Goal: Contribute content: Contribute content

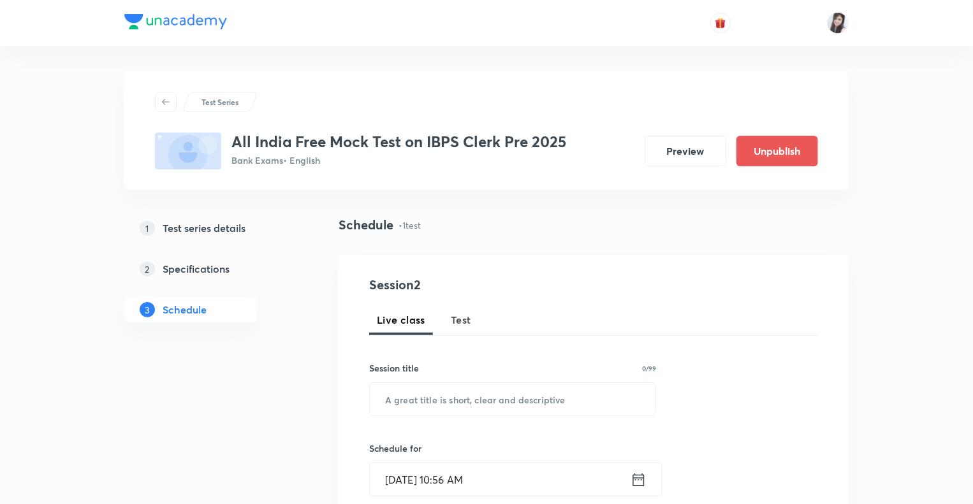
drag, startPoint x: 971, startPoint y: 212, endPoint x: 979, endPoint y: 319, distance: 108.0
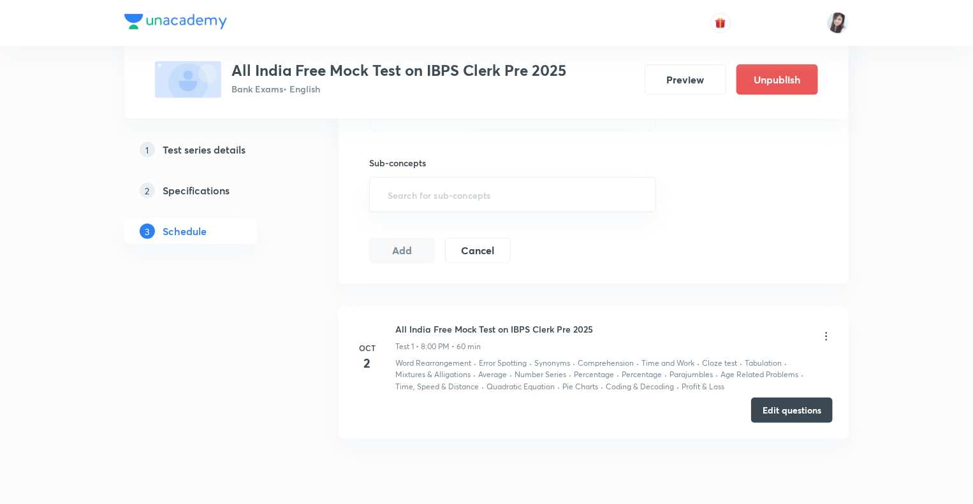
scroll to position [581, 0]
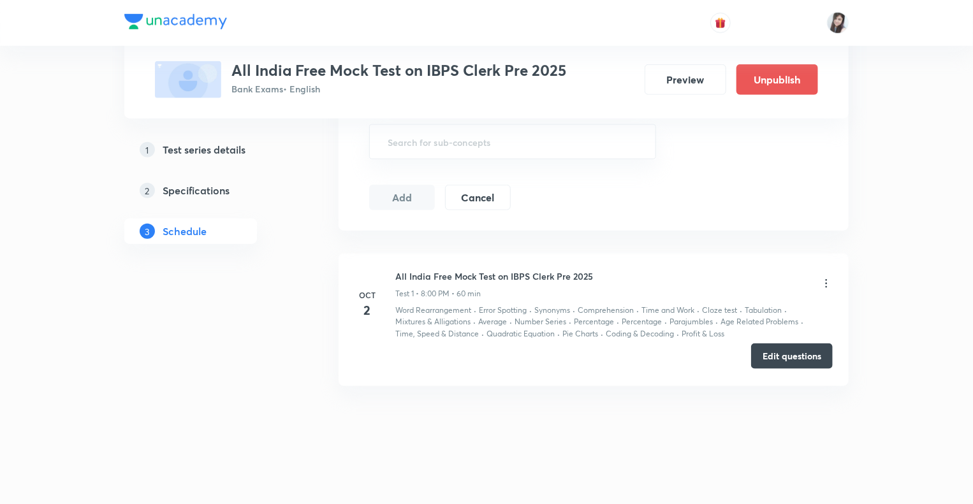
click at [778, 358] on button "Edit questions" at bounding box center [792, 356] width 82 height 25
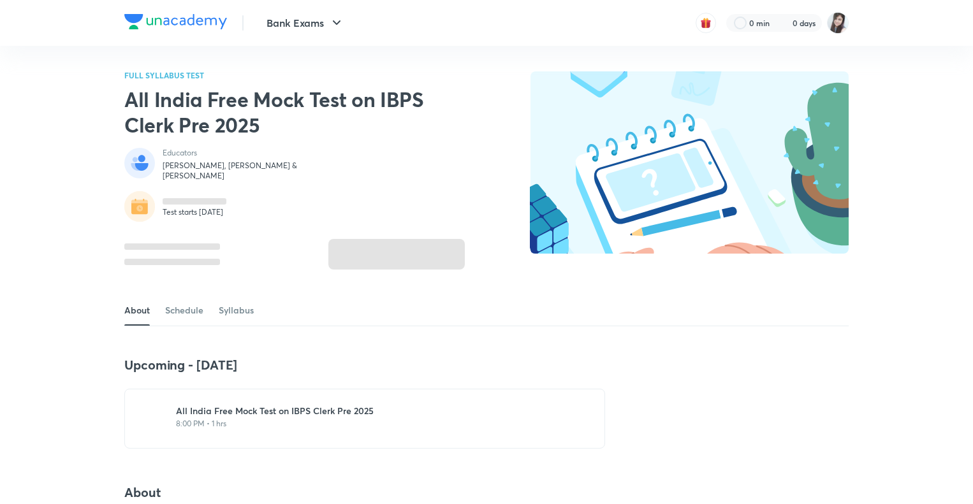
click at [679, 149] on img at bounding box center [689, 162] width 319 height 182
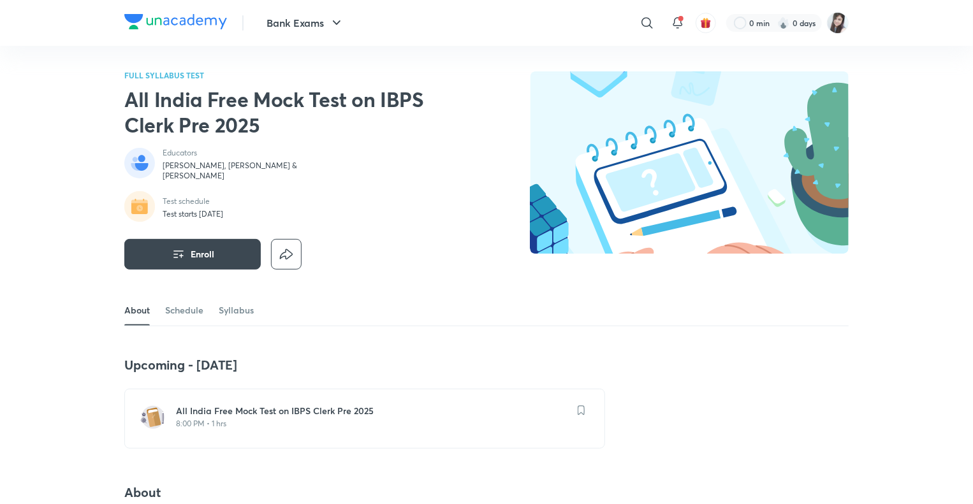
click at [488, 125] on div "FULL SYLLABUS TEST All India Free Mock Test on IBPS Clerk Pre 2025 Educators Vi…" at bounding box center [486, 183] width 724 height 224
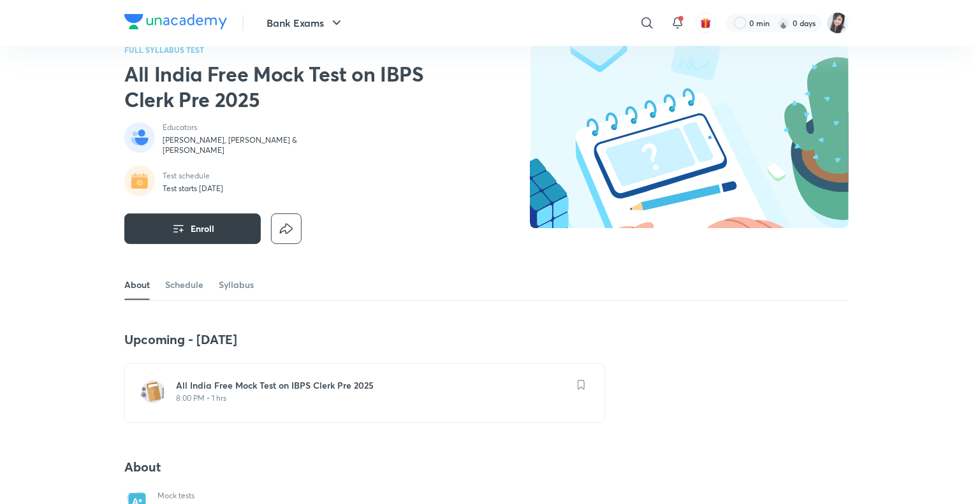
click at [199, 216] on button "Enroll" at bounding box center [192, 229] width 136 height 31
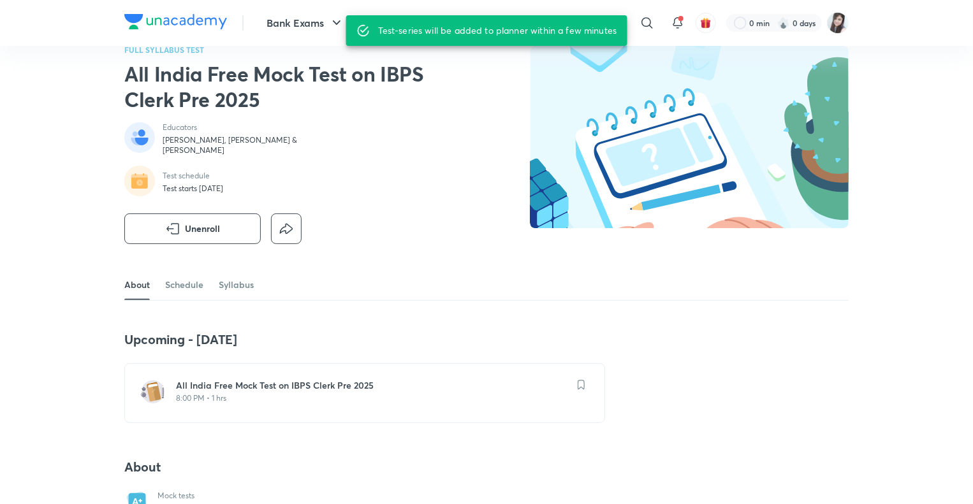
click at [506, 205] on div "FULL SYLLABUS TEST All India Free Mock Test on IBPS Clerk Pre 2025 Educators Vi…" at bounding box center [486, 158] width 724 height 224
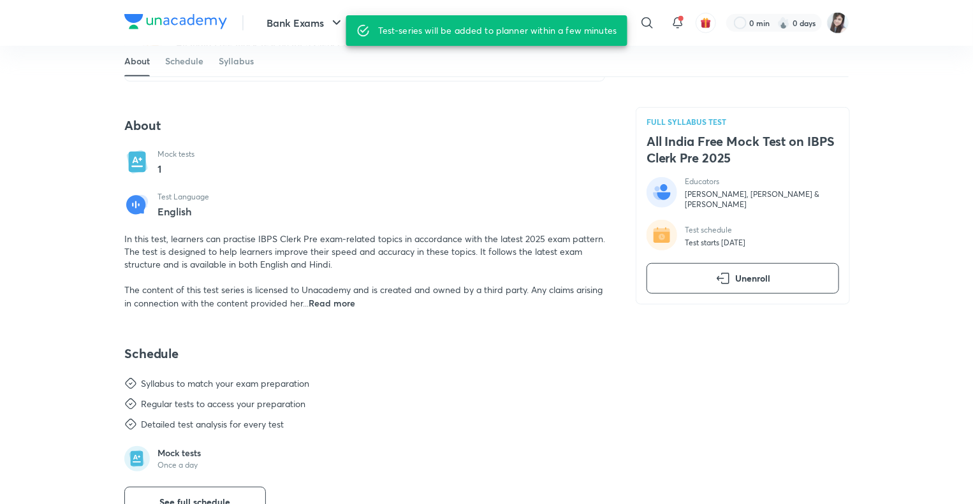
scroll to position [408, 0]
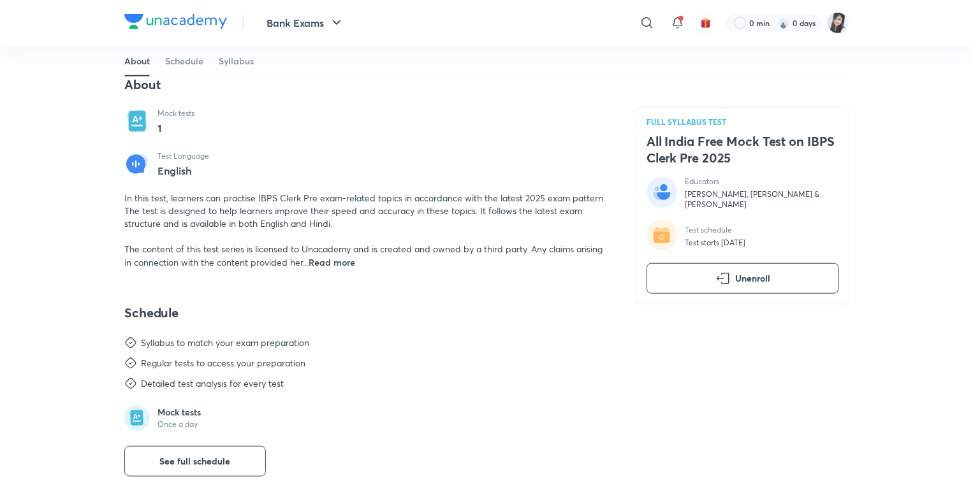
click at [337, 263] on span "Read more" at bounding box center [332, 262] width 47 height 12
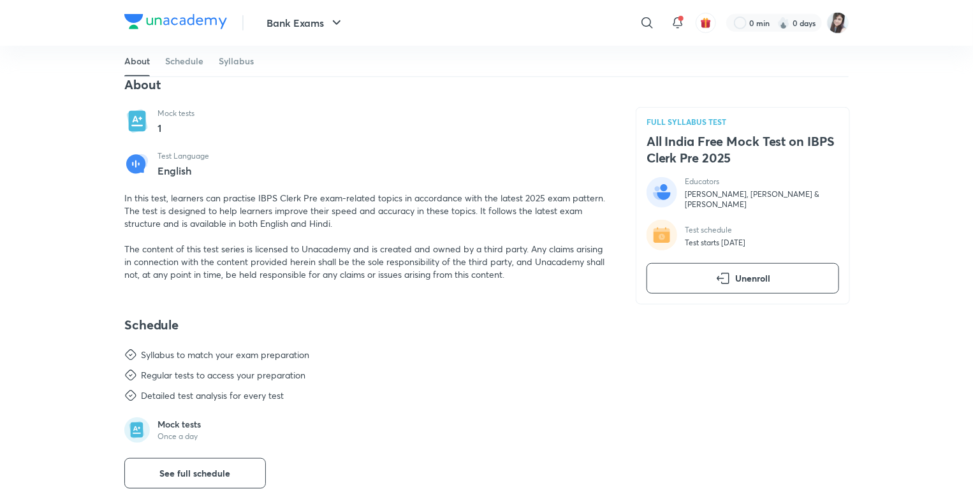
click at [325, 294] on div "Upcoming - 2 Oct All India Free Mock Test on IBPS Clerk Pre 2025 8:00 PM • 1 hr…" at bounding box center [364, 286] width 481 height 674
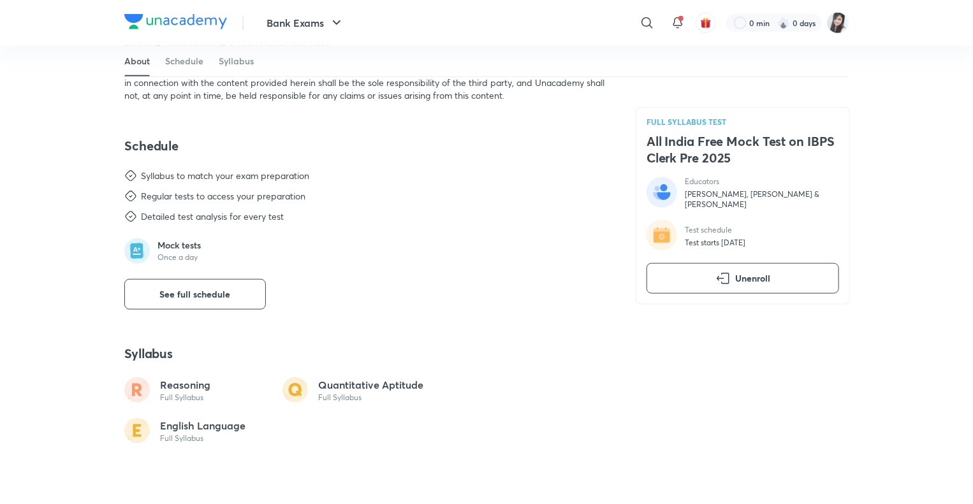
scroll to position [561, 0]
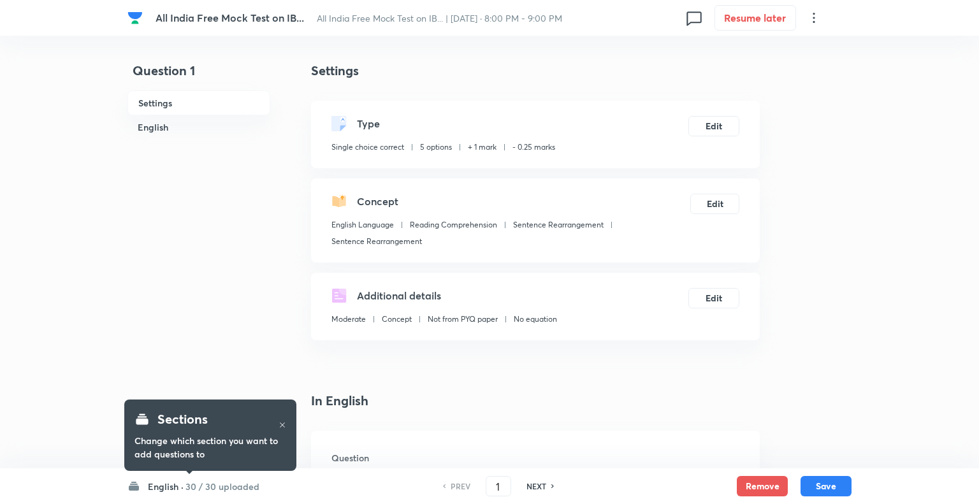
checkbox input "true"
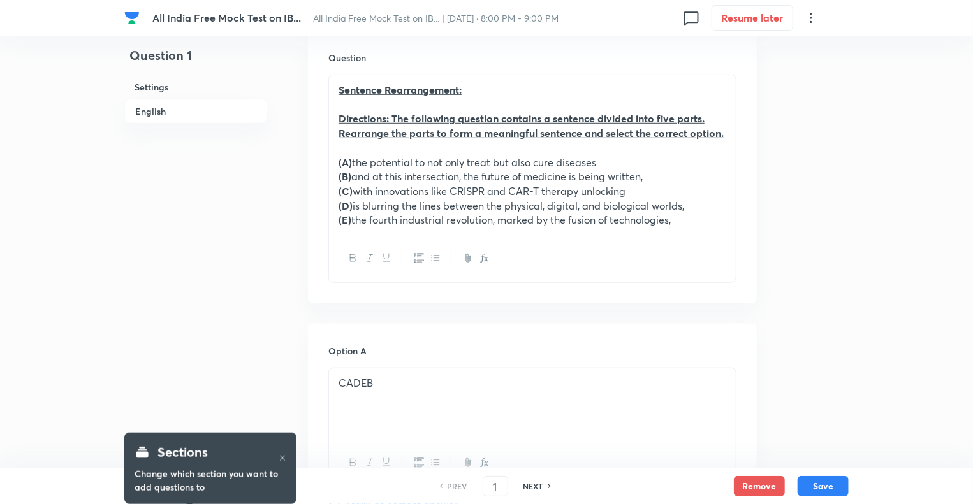
scroll to position [433, 0]
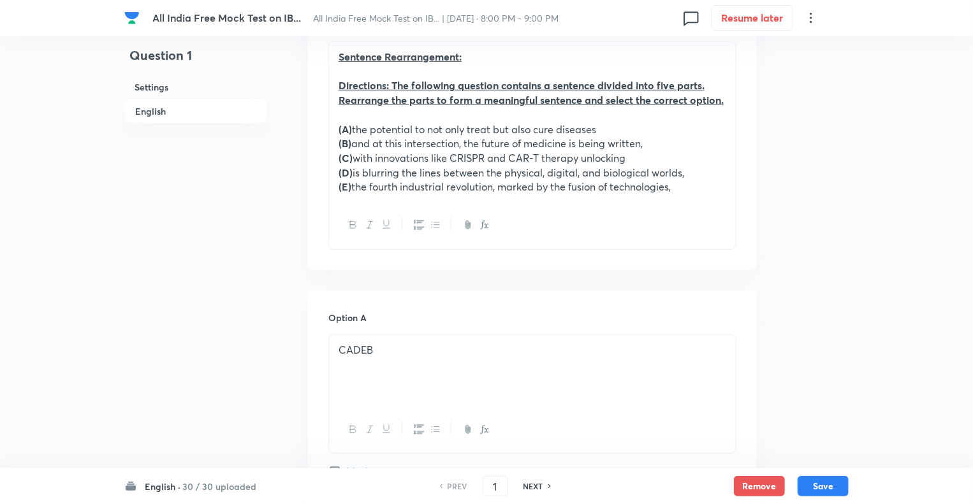
click at [537, 487] on h6 "NEXT" at bounding box center [533, 486] width 20 height 11
type input "2"
checkbox input "false"
checkbox input "true"
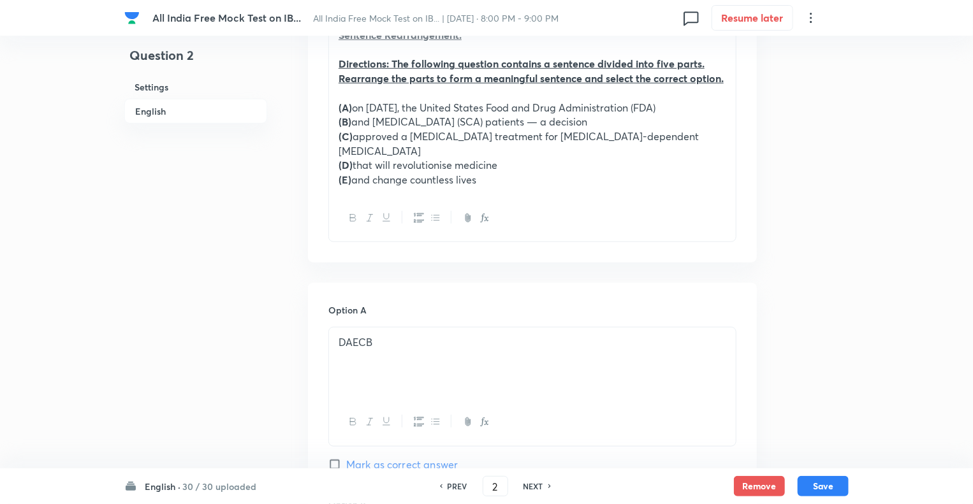
scroll to position [449, 0]
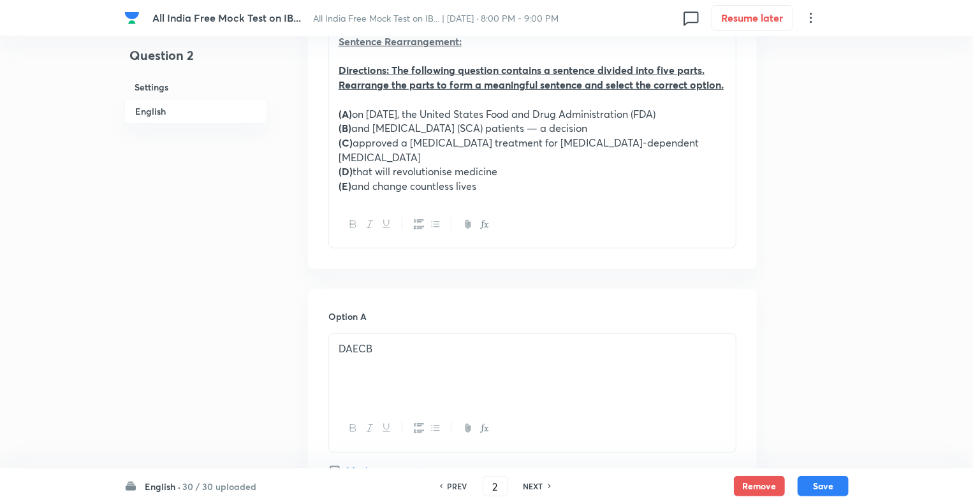
click at [527, 486] on h6 "NEXT" at bounding box center [533, 486] width 20 height 11
type input "3"
checkbox input "false"
checkbox input "true"
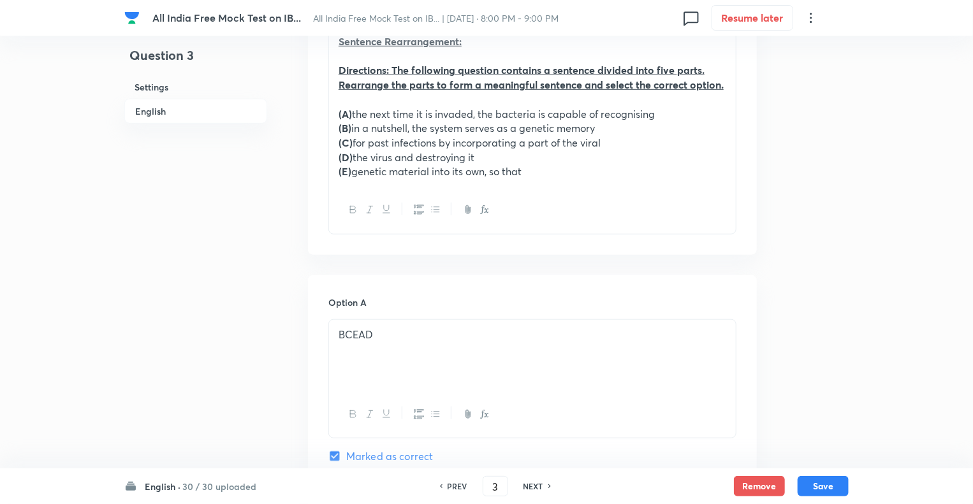
click at [527, 486] on h6 "NEXT" at bounding box center [533, 486] width 20 height 11
type input "4"
checkbox input "false"
checkbox input "true"
click at [527, 486] on h6 "NEXT" at bounding box center [533, 486] width 20 height 11
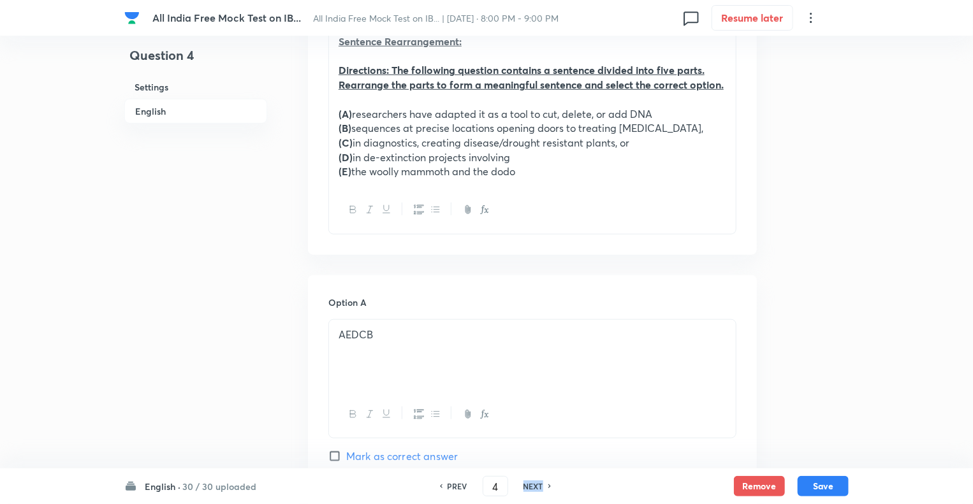
type input "5"
checkbox input "false"
checkbox input "true"
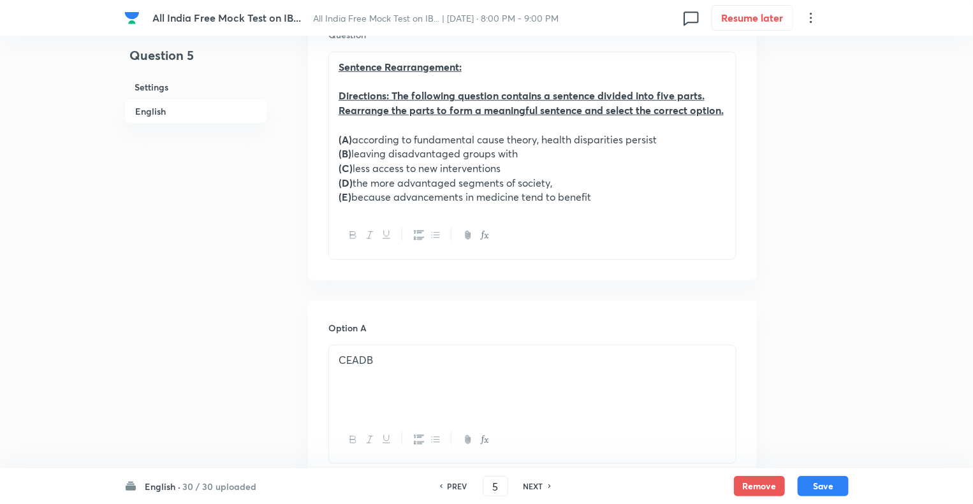
scroll to position [372, 0]
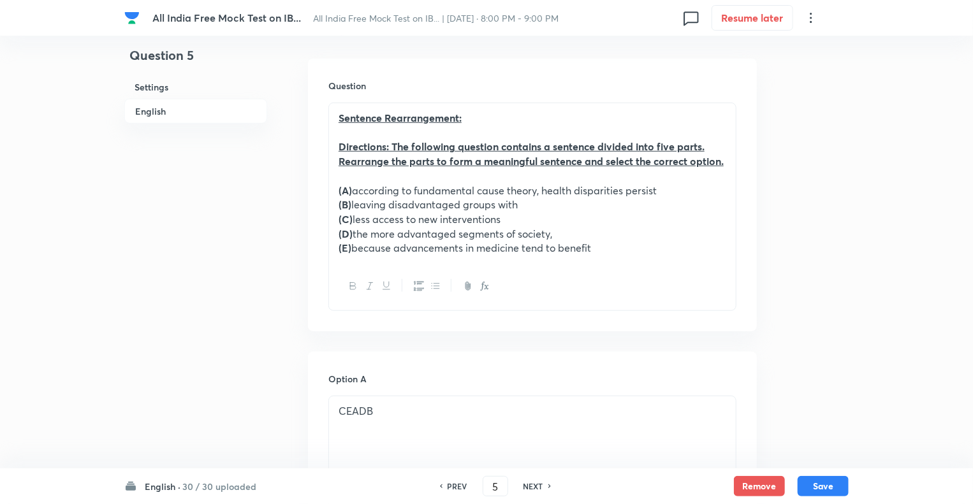
click at [527, 486] on h6 "NEXT" at bounding box center [533, 486] width 20 height 11
type input "6"
checkbox input "false"
checkbox input "true"
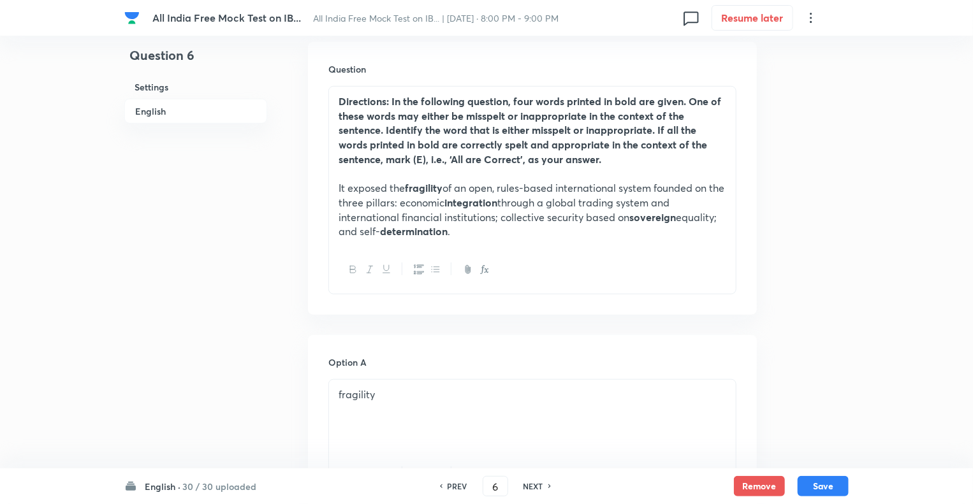
click at [527, 486] on h6 "NEXT" at bounding box center [533, 486] width 20 height 11
type input "7"
checkbox input "false"
checkbox input "true"
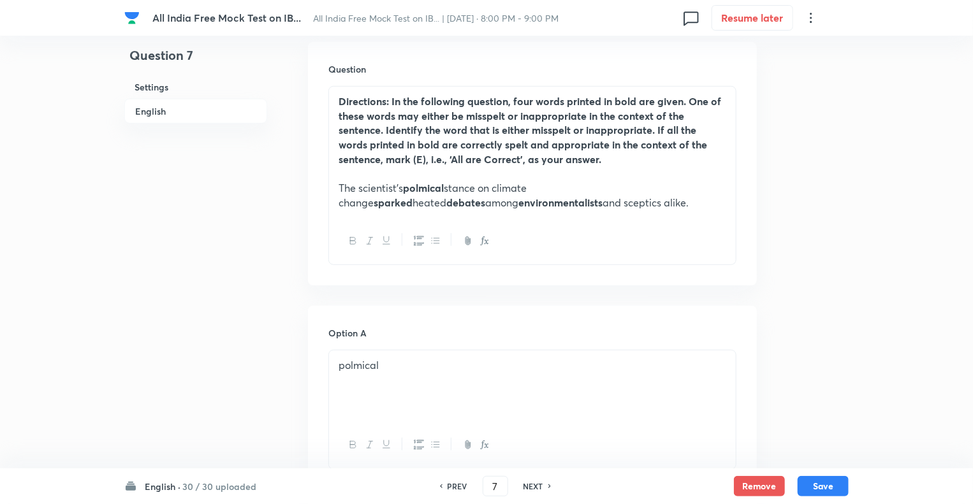
click at [527, 486] on h6 "NEXT" at bounding box center [533, 486] width 20 height 11
type input "8"
checkbox input "true"
click at [527, 486] on h6 "NEXT" at bounding box center [533, 486] width 20 height 11
type input "9"
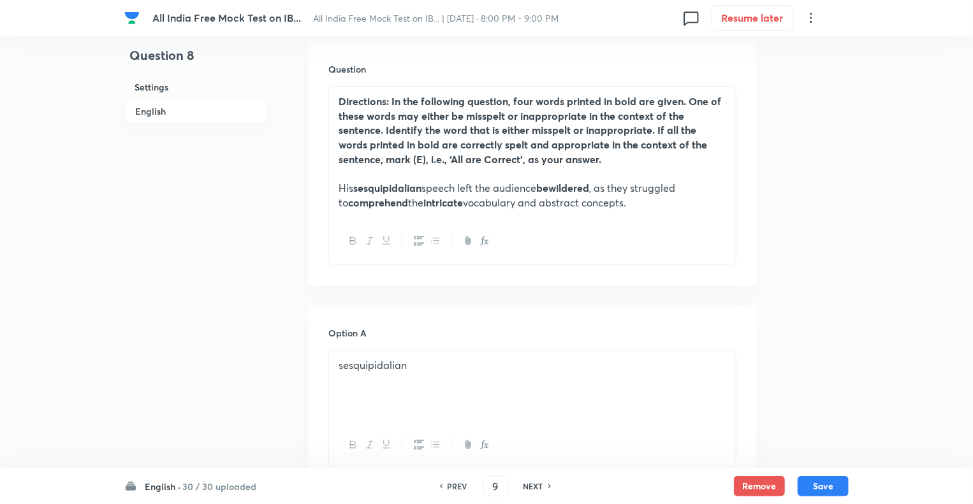
checkbox input "true"
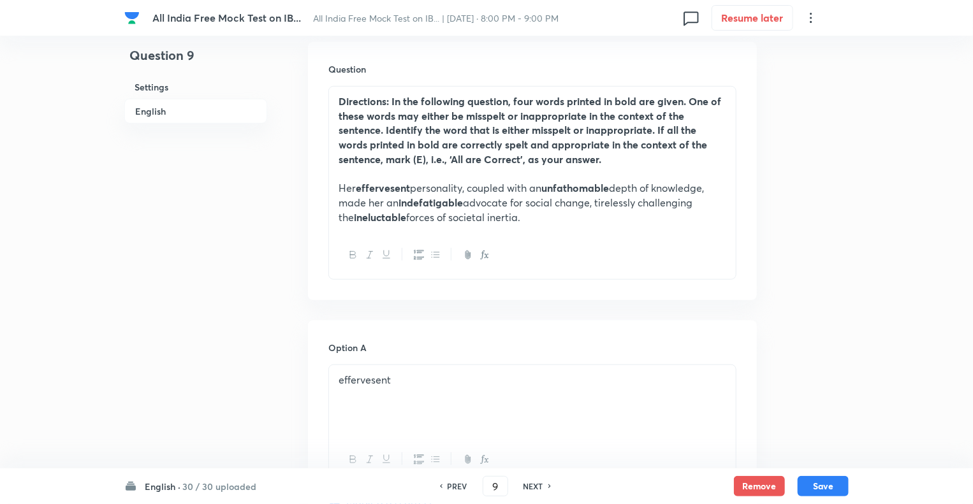
click at [527, 486] on h6 "NEXT" at bounding box center [533, 486] width 20 height 11
type input "10"
checkbox input "false"
checkbox input "true"
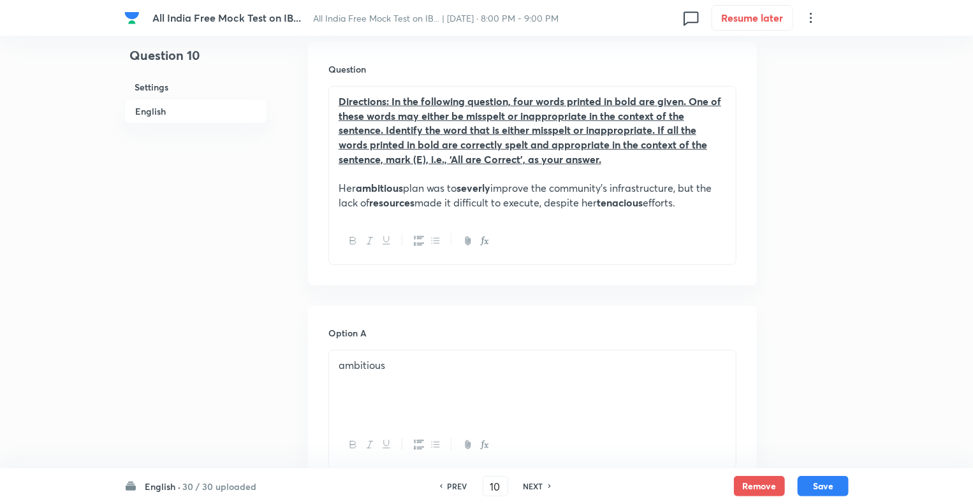
click at [527, 486] on h6 "NEXT" at bounding box center [533, 486] width 20 height 11
type input "11"
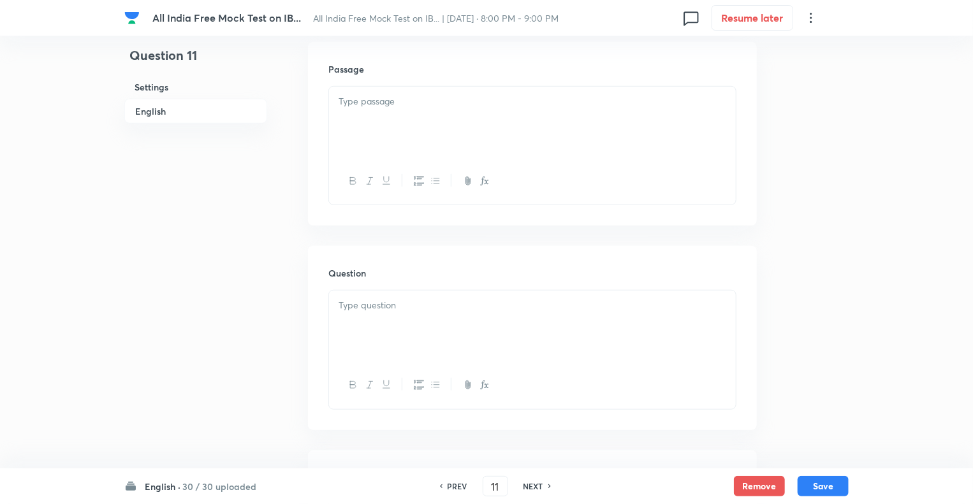
checkbox input "false"
checkbox input "true"
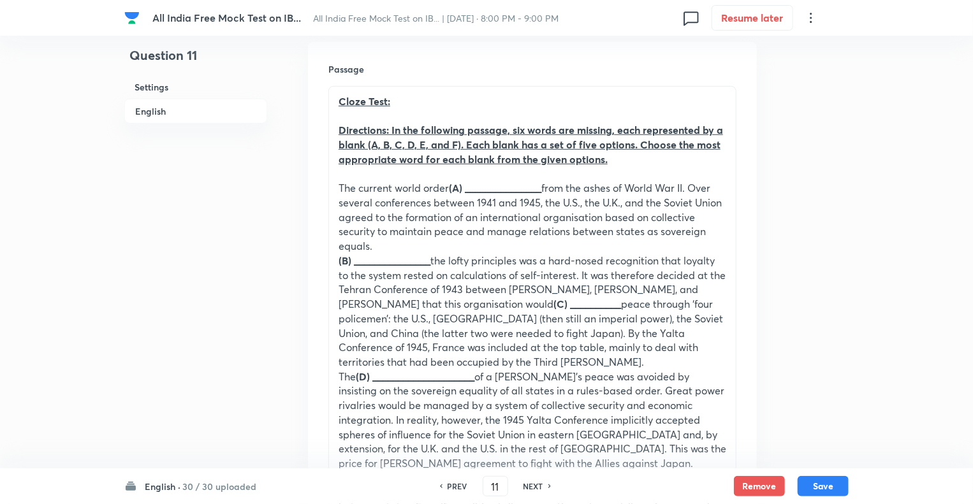
click at [527, 486] on h6 "NEXT" at bounding box center [533, 486] width 20 height 11
type input "12"
checkbox input "true"
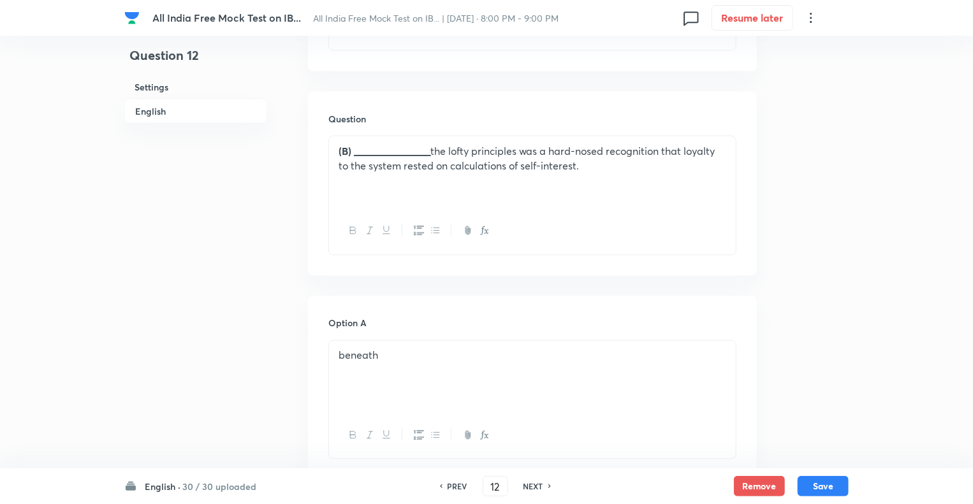
scroll to position [959, 0]
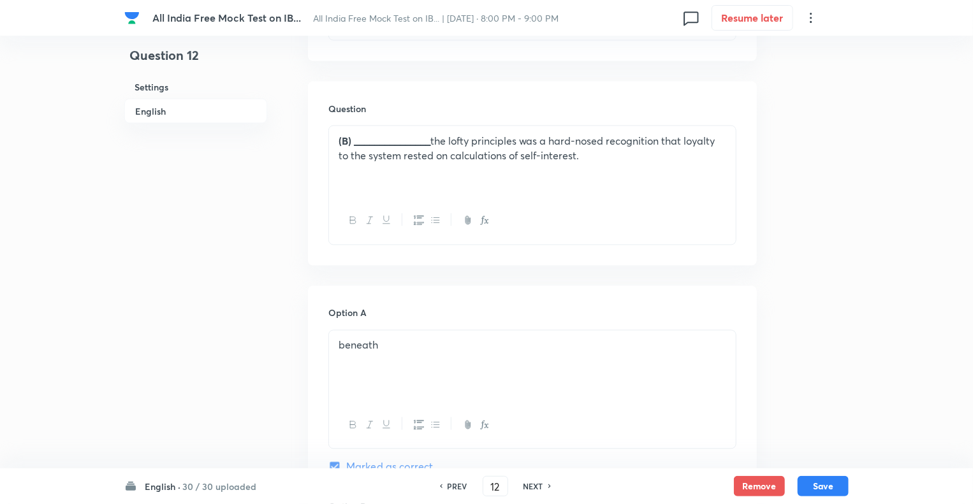
click at [527, 486] on h6 "NEXT" at bounding box center [533, 486] width 20 height 11
type input "13"
checkbox input "false"
checkbox input "true"
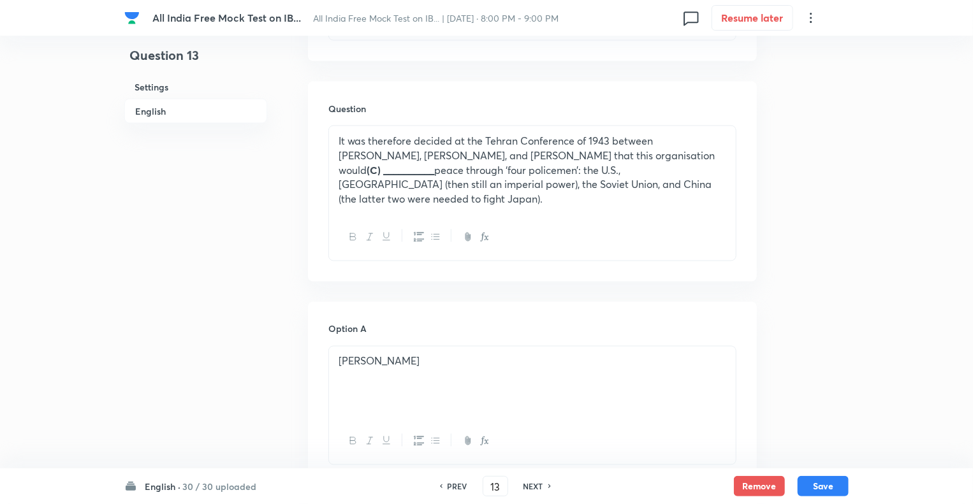
click at [527, 486] on h6 "NEXT" at bounding box center [533, 486] width 20 height 11
type input "14"
checkbox input "false"
checkbox input "true"
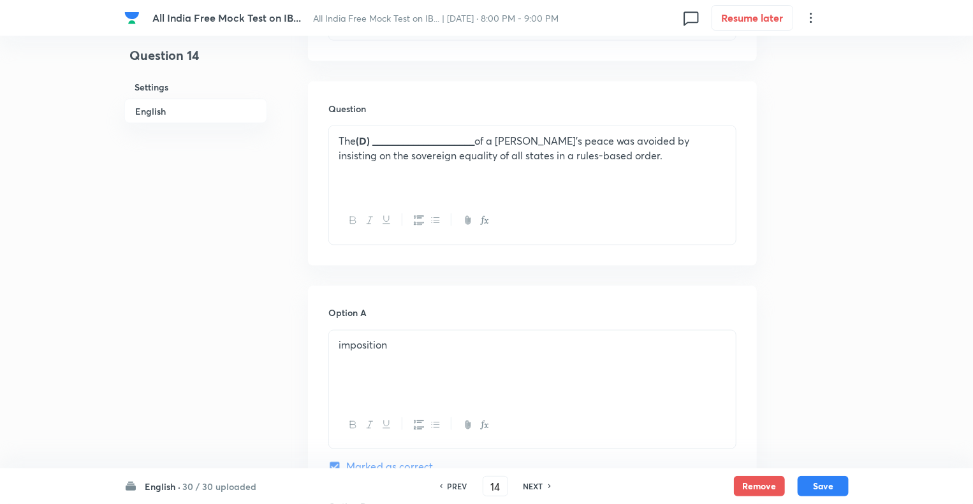
click at [527, 486] on h6 "NEXT" at bounding box center [533, 486] width 20 height 11
type input "15"
checkbox input "false"
checkbox input "true"
click at [527, 486] on h6 "NEXT" at bounding box center [533, 486] width 20 height 11
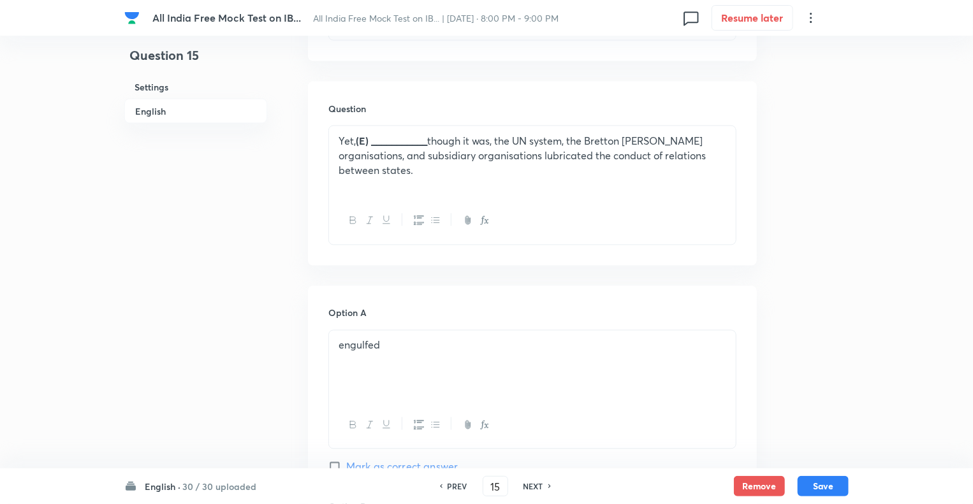
type input "16"
checkbox input "false"
checkbox input "true"
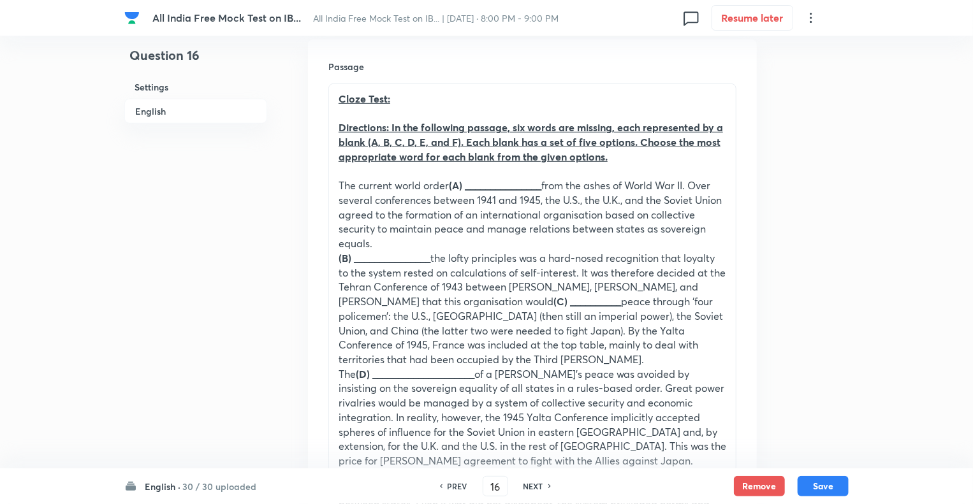
scroll to position [347, 0]
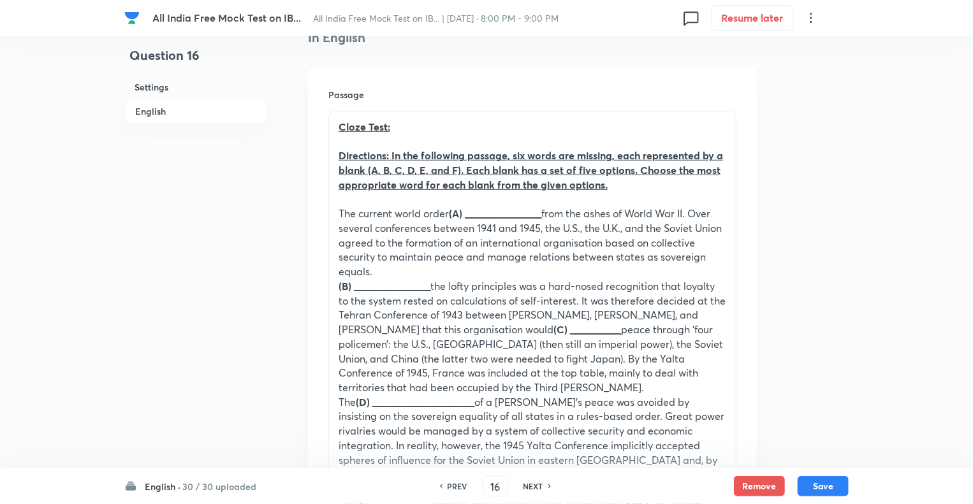
click at [527, 486] on h6 "NEXT" at bounding box center [533, 486] width 20 height 11
type input "17"
checkbox input "false"
checkbox input "true"
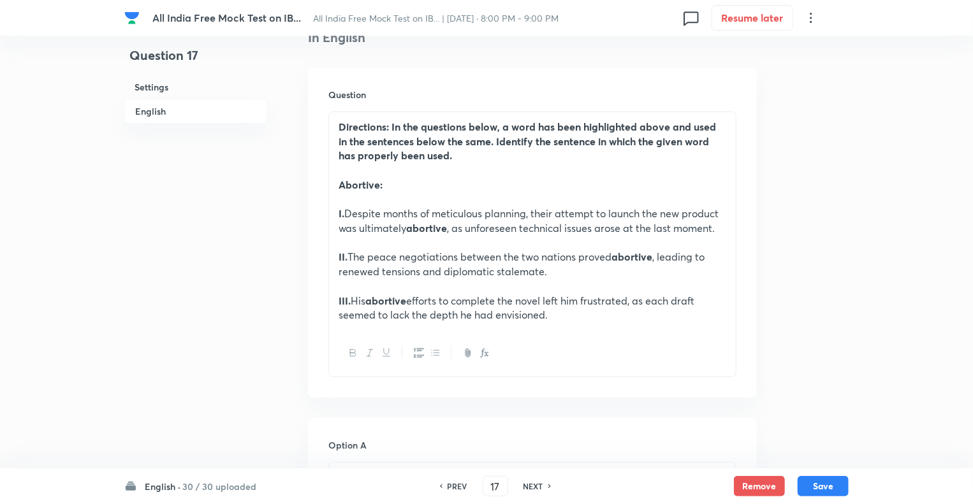
click at [527, 486] on h6 "NEXT" at bounding box center [533, 486] width 20 height 11
type input "18"
checkbox input "false"
checkbox input "true"
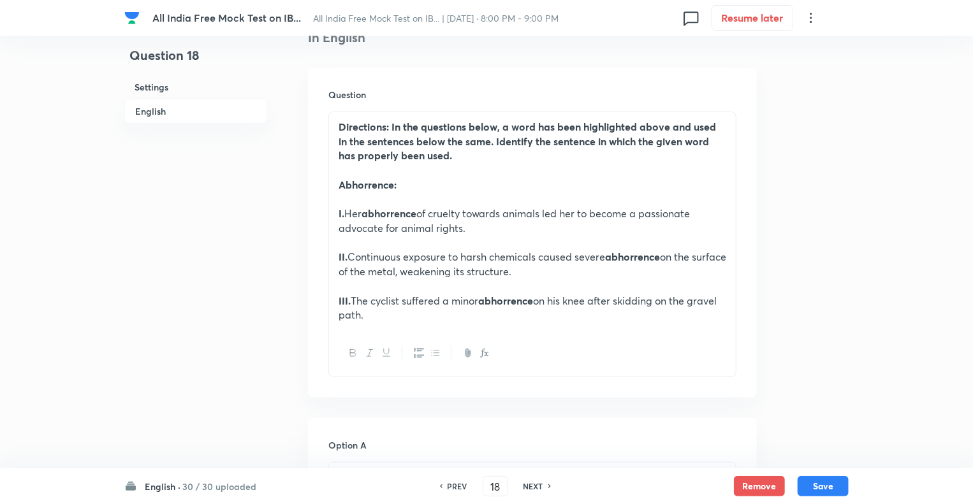
click at [527, 486] on h6 "NEXT" at bounding box center [533, 486] width 20 height 11
type input "19"
checkbox input "false"
checkbox input "true"
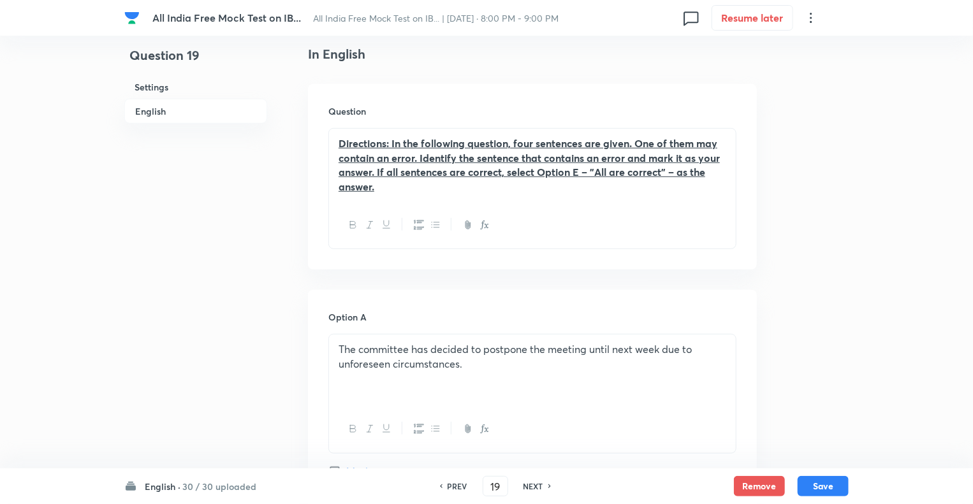
click at [527, 486] on h6 "NEXT" at bounding box center [533, 486] width 20 height 11
type input "20"
checkbox input "false"
checkbox input "true"
click at [527, 486] on h6 "NEXT" at bounding box center [533, 486] width 20 height 11
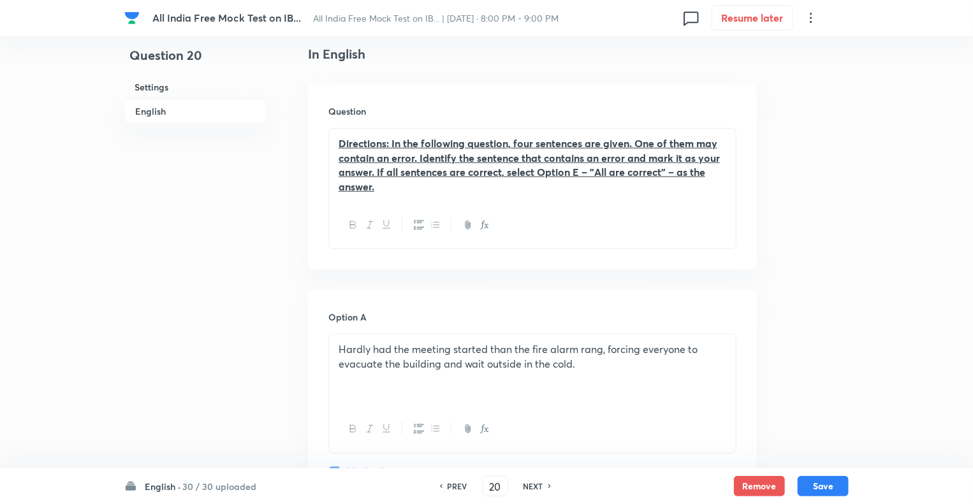
type input "21"
checkbox input "false"
checkbox input "true"
click at [527, 486] on h6 "NEXT" at bounding box center [533, 486] width 20 height 11
type input "22"
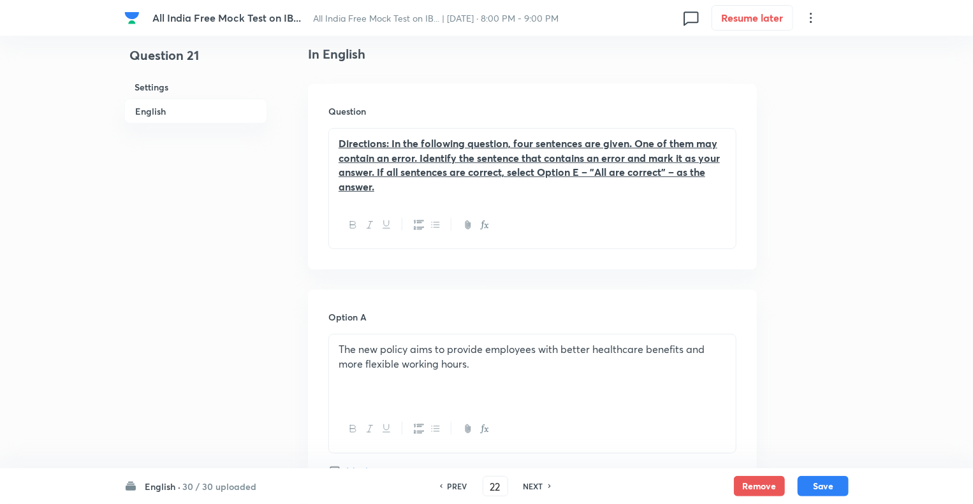
checkbox input "false"
checkbox input "true"
click at [527, 486] on h6 "NEXT" at bounding box center [533, 486] width 20 height 11
type input "23"
checkbox input "false"
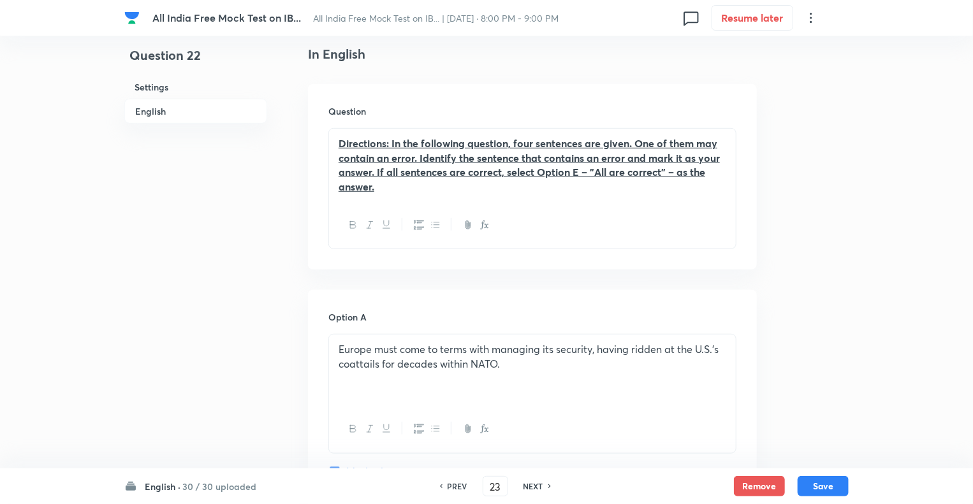
checkbox input "true"
click at [527, 486] on h6 "NEXT" at bounding box center [533, 486] width 20 height 11
type input "24"
checkbox input "false"
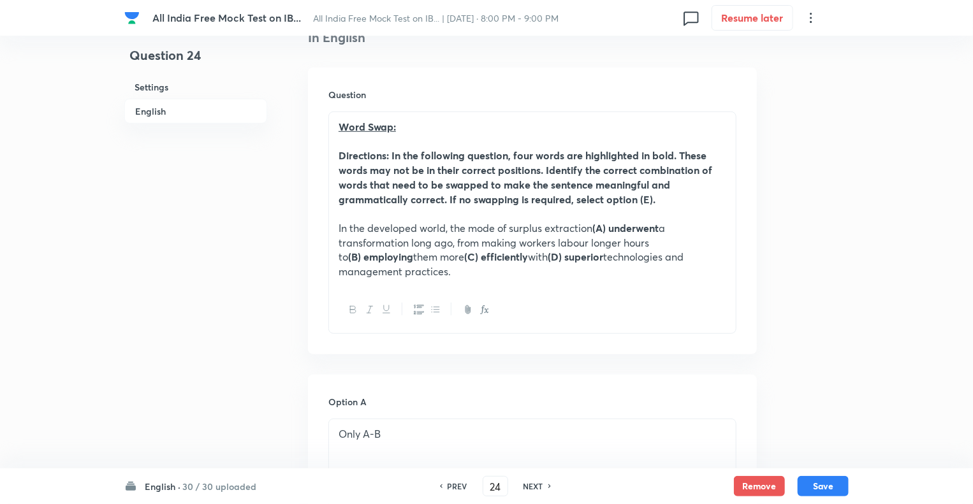
checkbox input "true"
click at [527, 486] on h6 "NEXT" at bounding box center [533, 486] width 20 height 11
type input "25"
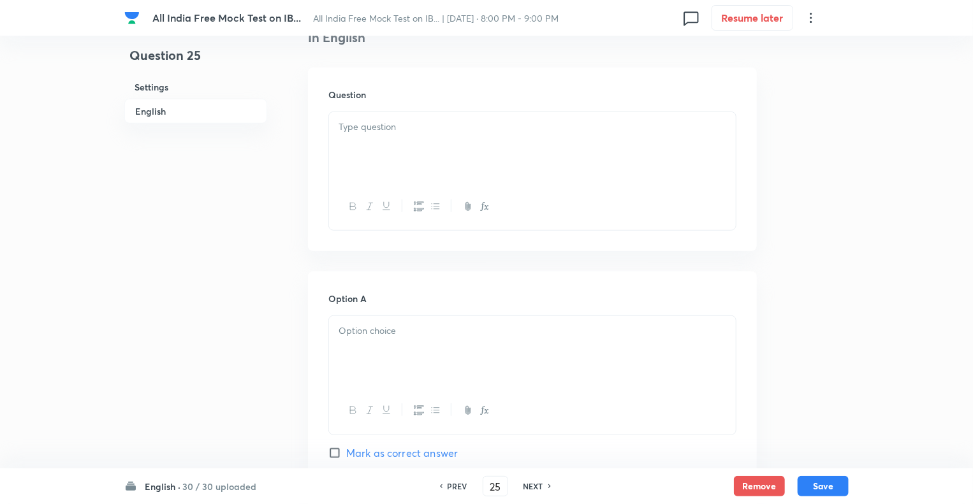
checkbox input "false"
checkbox input "true"
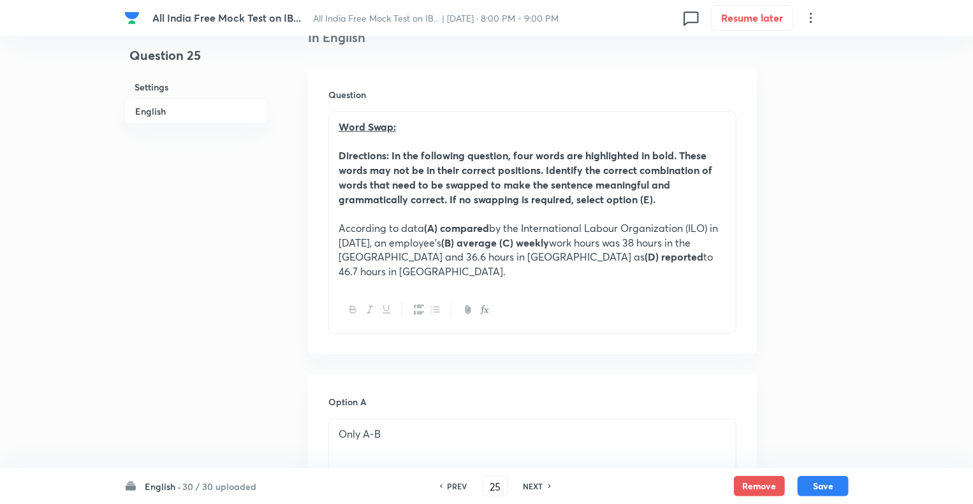
click at [527, 486] on h6 "NEXT" at bounding box center [533, 486] width 20 height 11
type input "26"
checkbox input "false"
checkbox input "true"
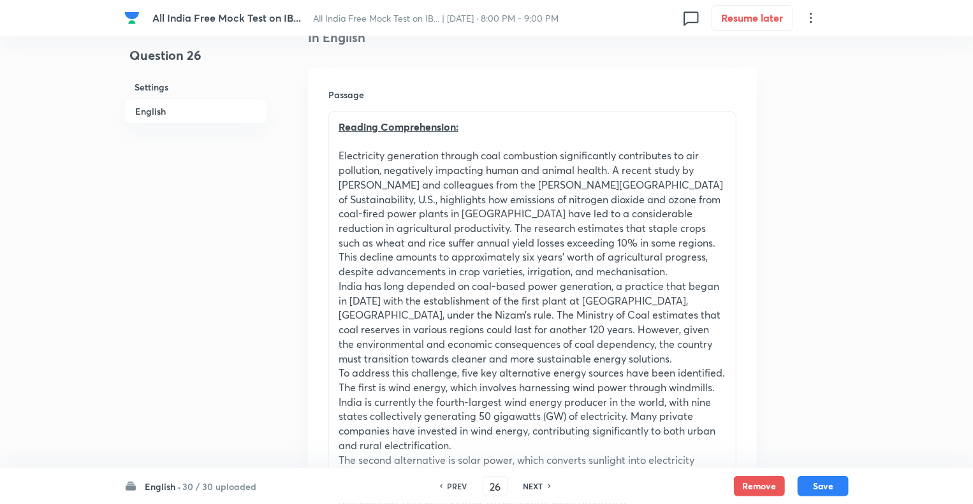
click at [527, 486] on h6 "NEXT" at bounding box center [533, 486] width 20 height 11
type input "27"
checkbox input "false"
checkbox input "true"
click at [527, 486] on h6 "NEXT" at bounding box center [533, 486] width 20 height 11
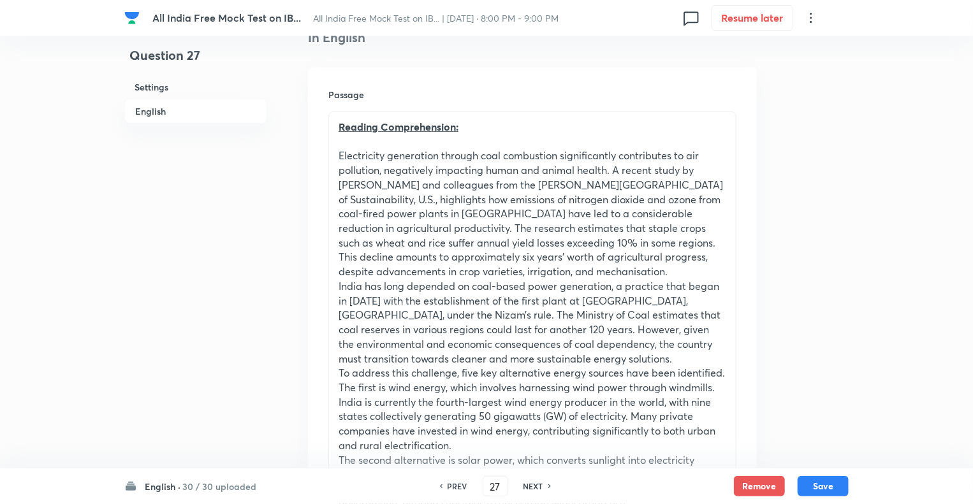
type input "28"
checkbox input "false"
checkbox input "true"
click at [527, 486] on h6 "NEXT" at bounding box center [533, 486] width 20 height 11
type input "29"
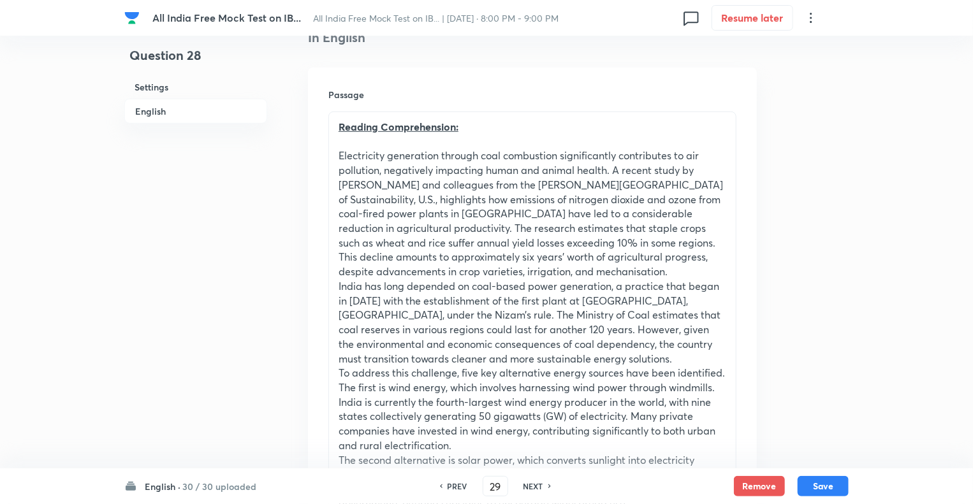
checkbox input "false"
checkbox input "true"
click at [527, 486] on h6 "NEXT" at bounding box center [533, 486] width 20 height 11
type input "30"
checkbox input "false"
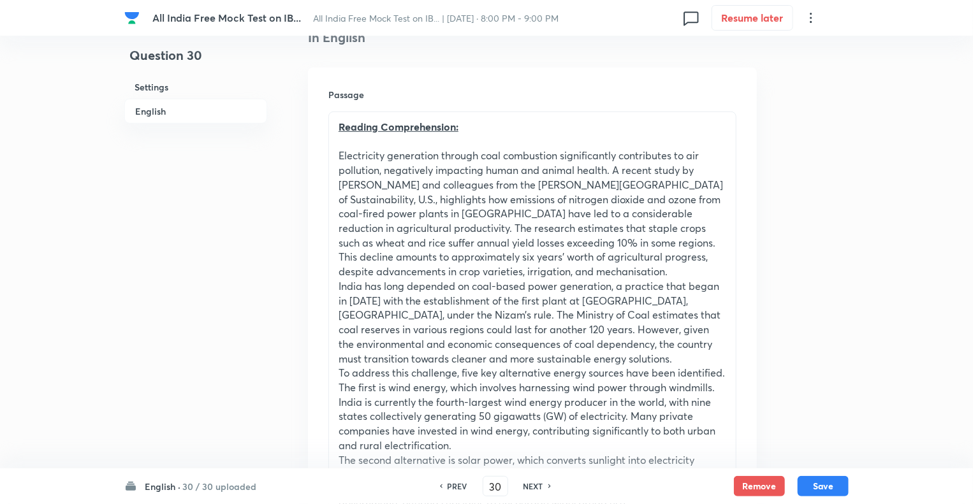
checkbox input "true"
click at [527, 486] on h6 "NEXT" at bounding box center [533, 486] width 20 height 11
type input "31"
checkbox input "false"
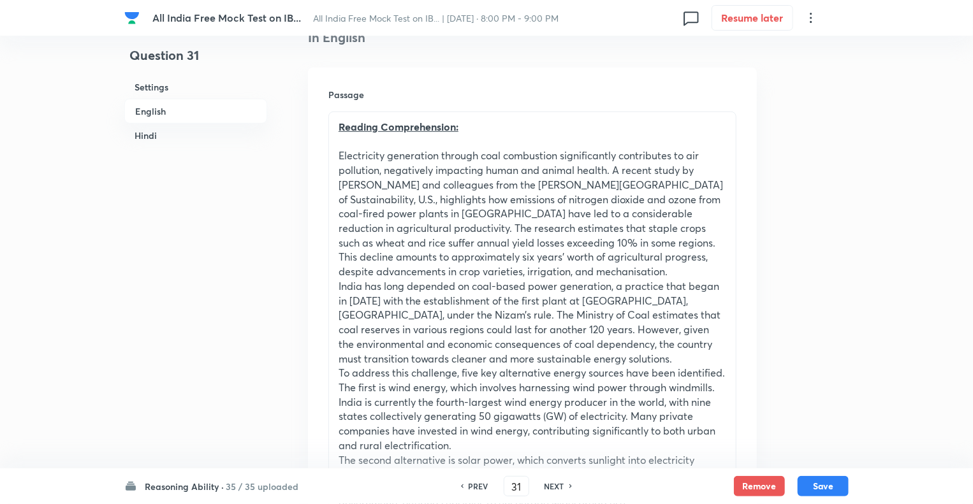
checkbox input "true"
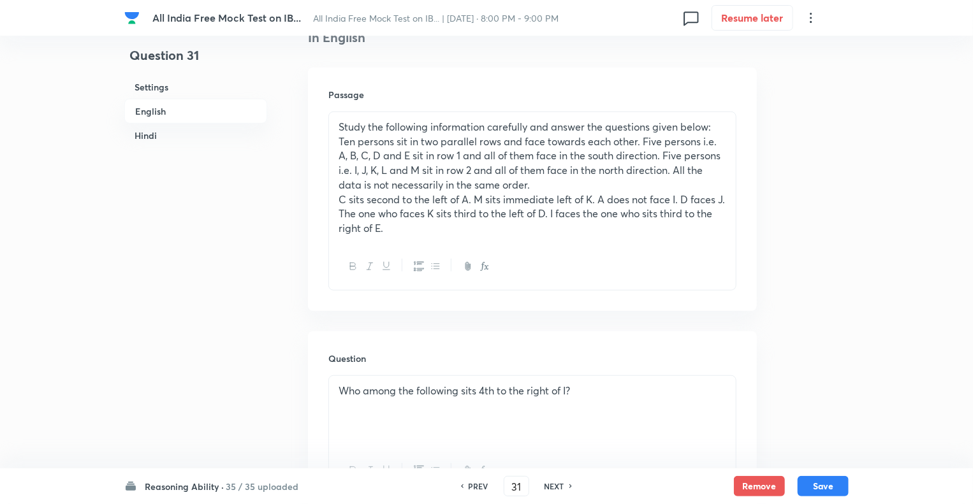
click at [527, 486] on div "31 ​" at bounding box center [516, 486] width 25 height 20
click at [474, 488] on h6 "PREV" at bounding box center [479, 486] width 20 height 11
type input "30"
checkbox input "false"
checkbox input "true"
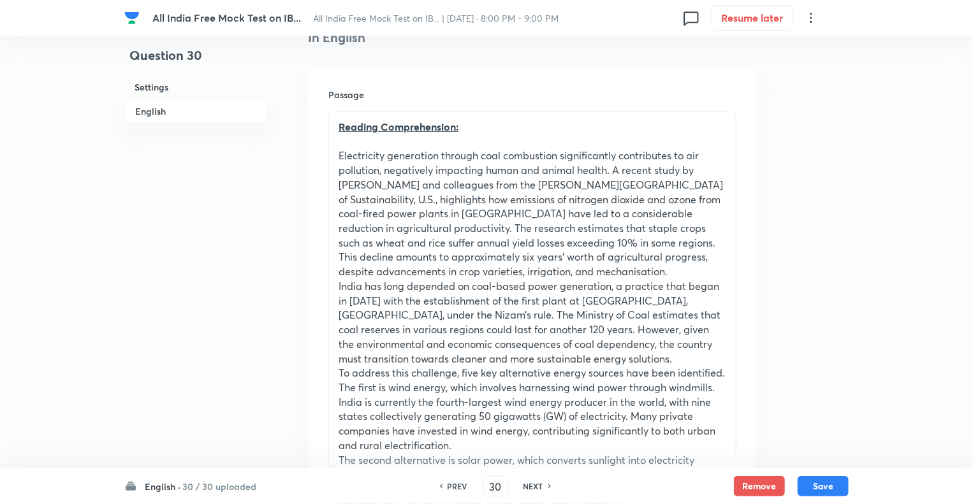
click at [474, 488] on div "PREV 30 ​ NEXT" at bounding box center [495, 486] width 164 height 20
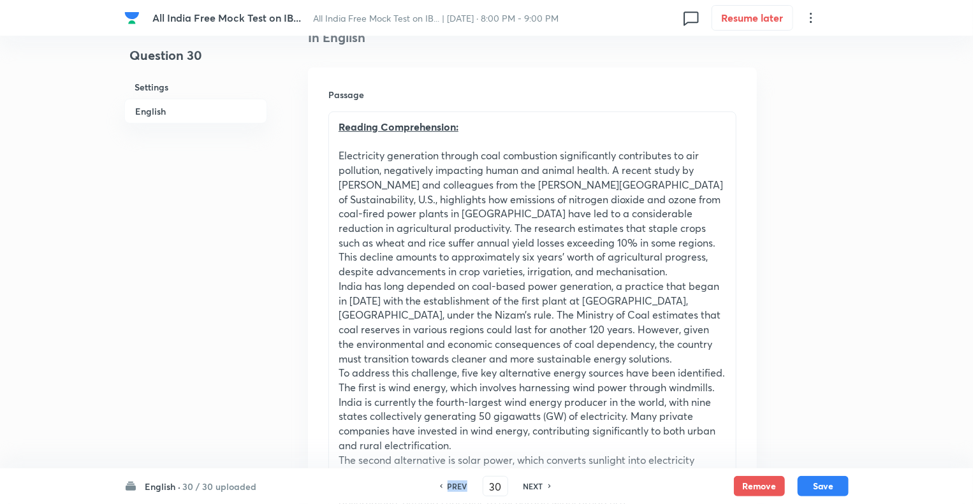
click at [474, 488] on div "PREV 30 ​ NEXT" at bounding box center [495, 486] width 164 height 20
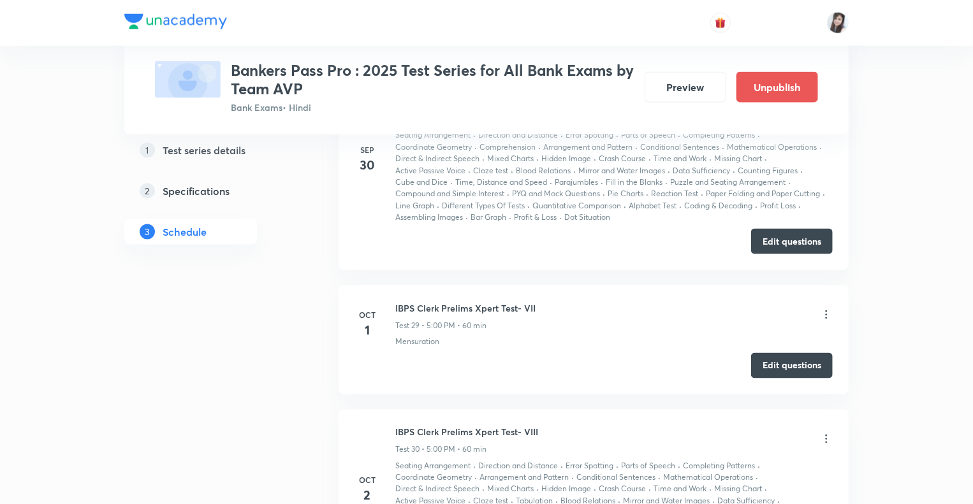
scroll to position [5789, 0]
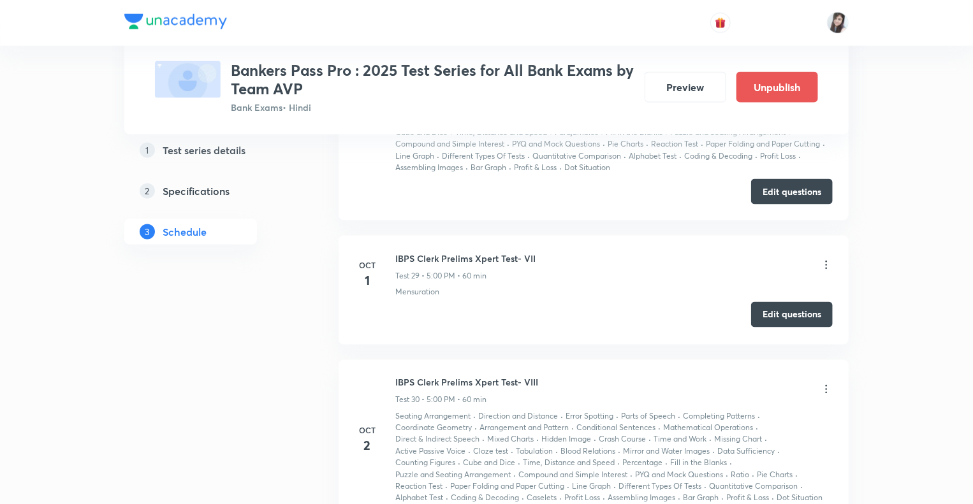
click at [800, 302] on button "Edit questions" at bounding box center [792, 314] width 82 height 25
click at [825, 259] on icon at bounding box center [826, 265] width 13 height 13
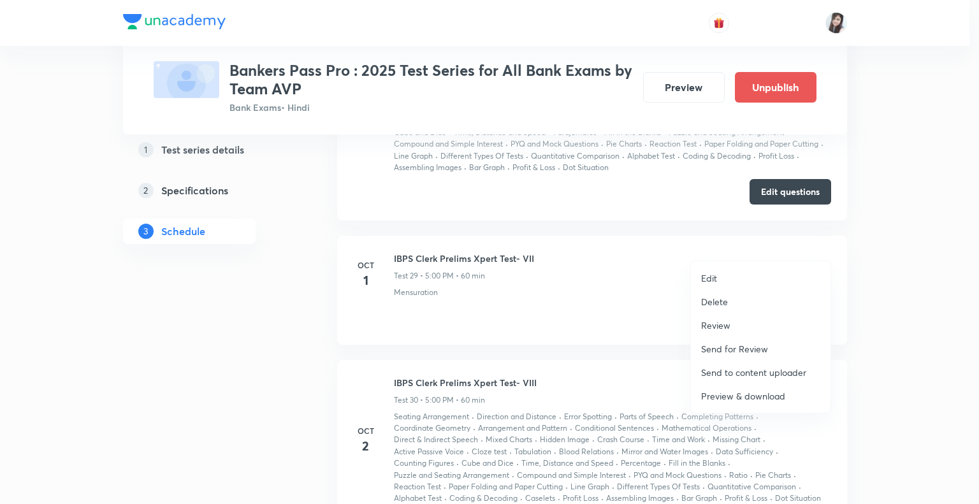
click at [715, 273] on p "Edit" at bounding box center [709, 278] width 16 height 13
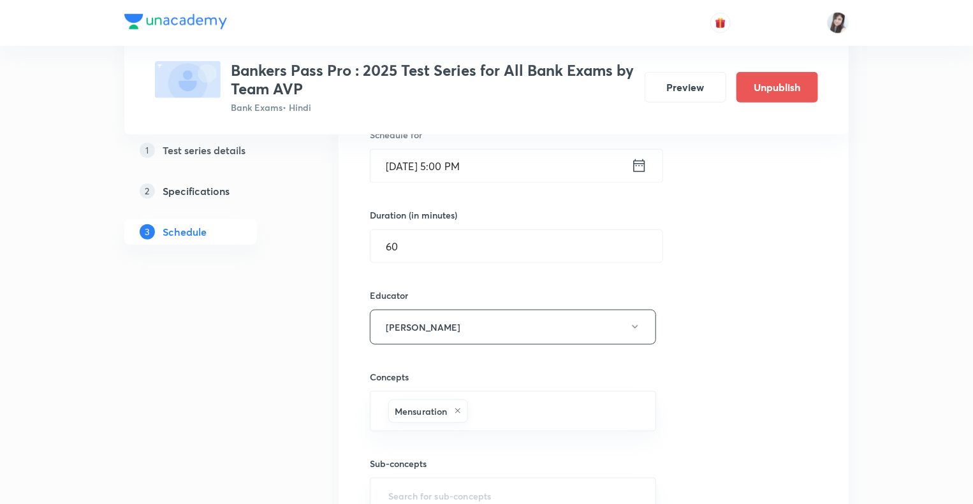
scroll to position [5483, 0]
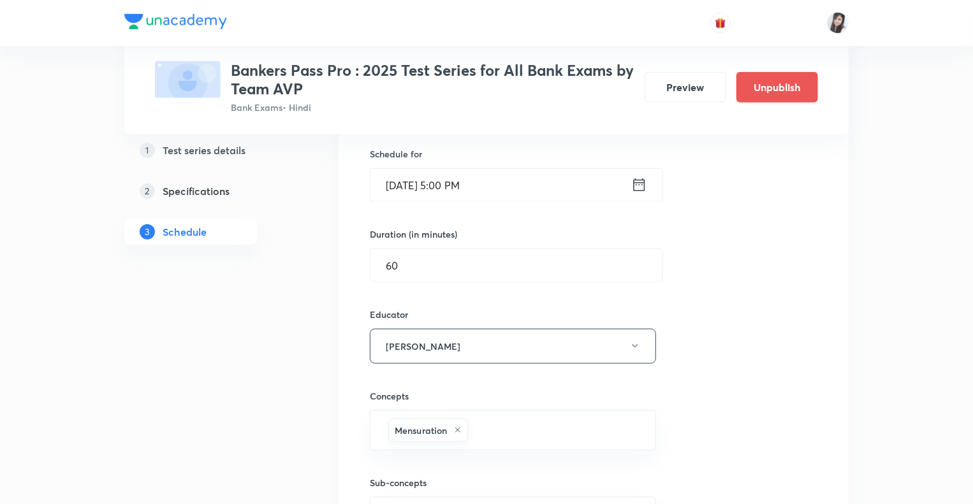
click at [484, 419] on input "text" at bounding box center [555, 431] width 170 height 24
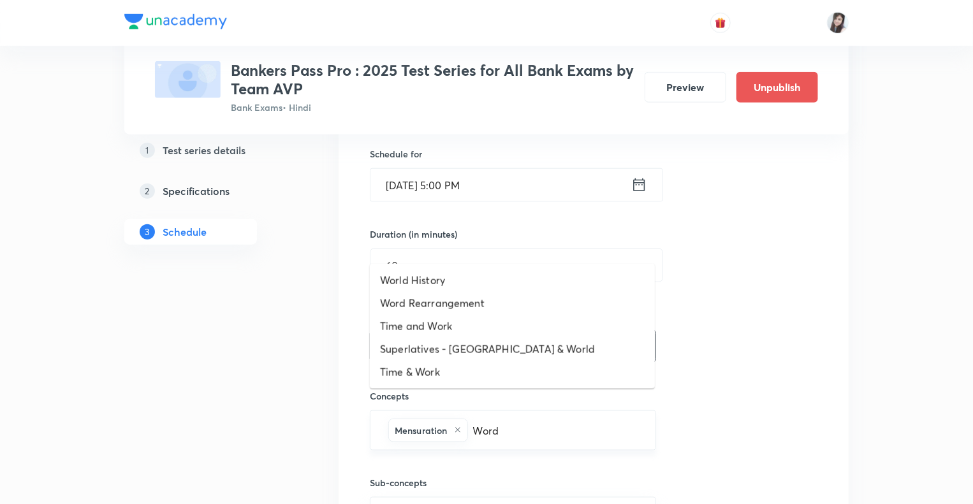
type input "Word"
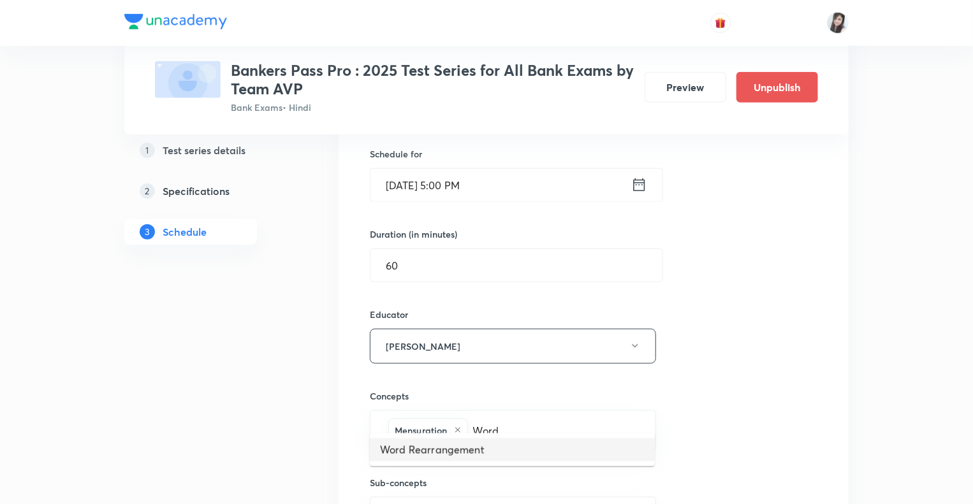
click at [439, 449] on li "Word Rearrangement" at bounding box center [512, 450] width 285 height 23
click at [609, 419] on input "text" at bounding box center [617, 431] width 45 height 24
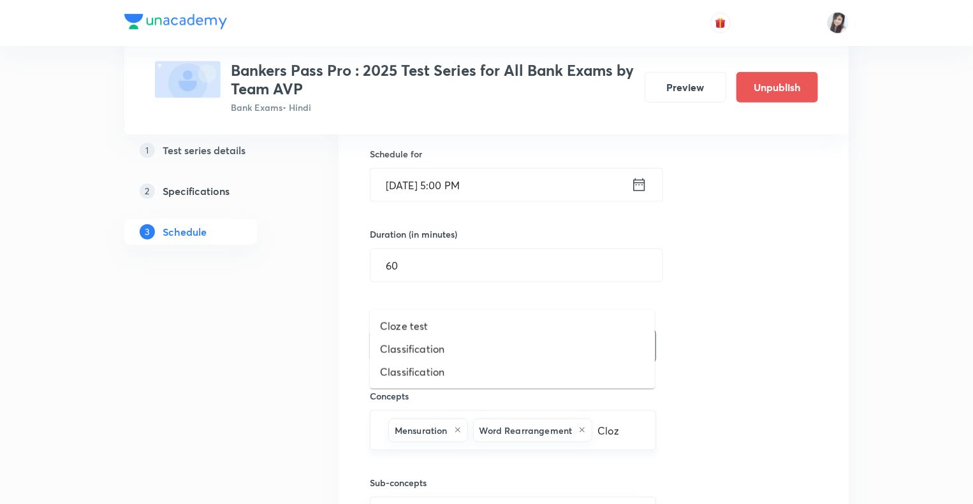
type input "Cloze"
click at [388, 456] on li "Cloze test" at bounding box center [512, 450] width 285 height 23
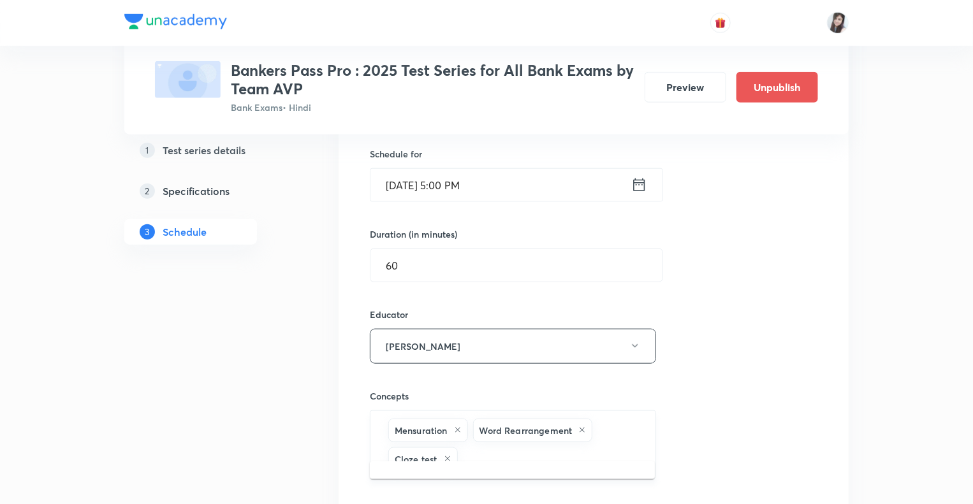
click at [472, 447] on input "text" at bounding box center [550, 459] width 180 height 24
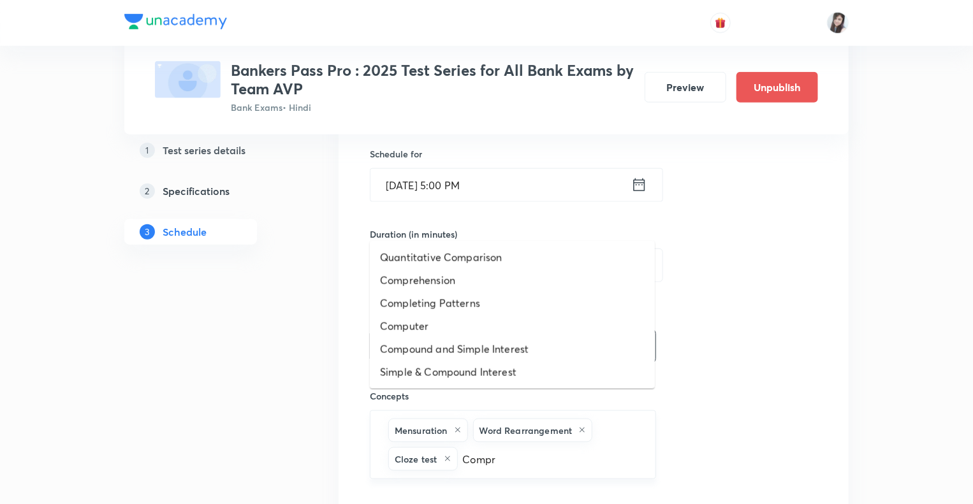
type input "Compre"
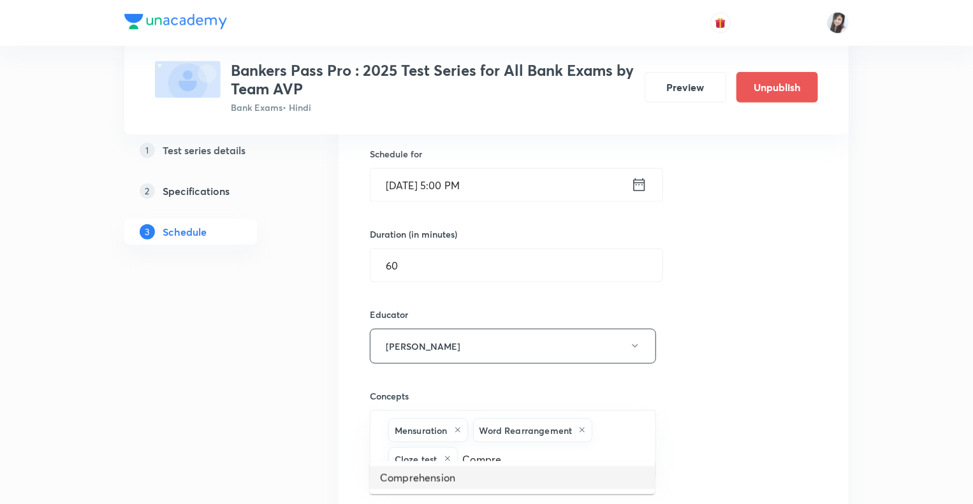
click at [431, 476] on li "Comprehension" at bounding box center [512, 478] width 285 height 23
click at [589, 447] on input "text" at bounding box center [598, 459] width 81 height 24
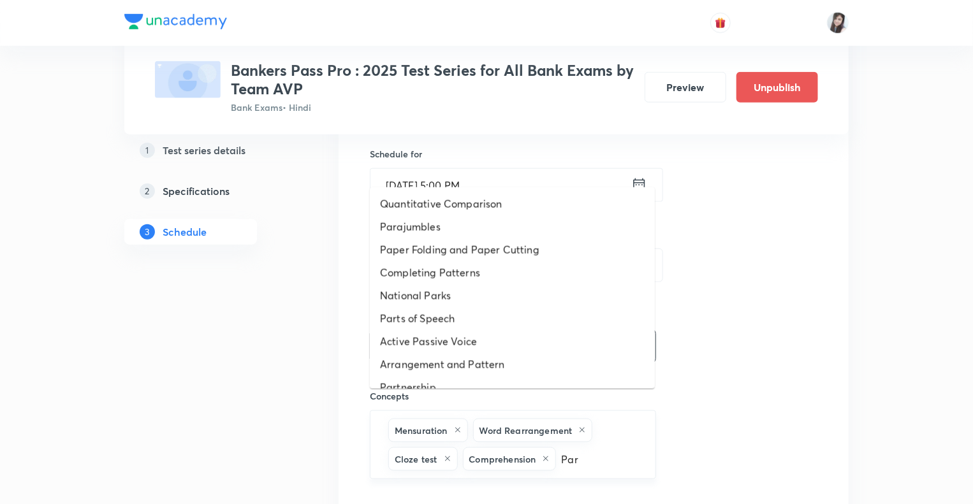
type input "Para"
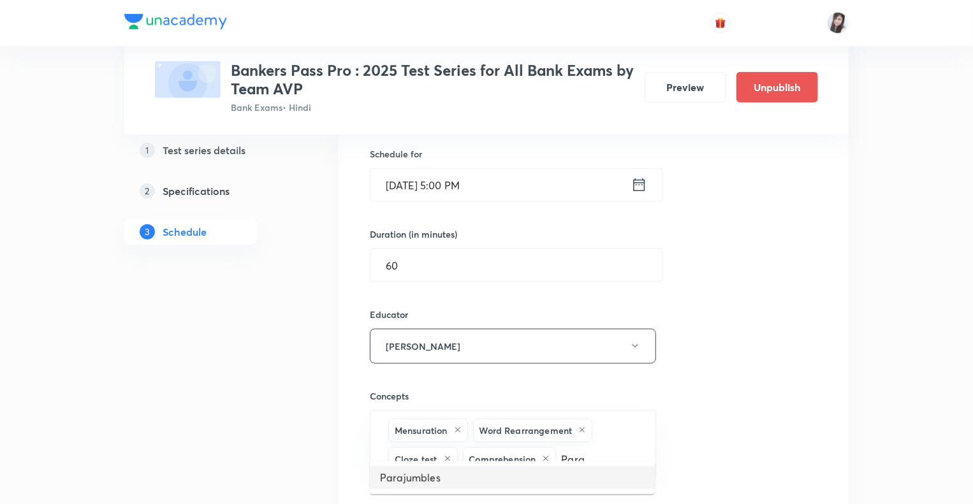
click at [477, 476] on li "Parajumbles" at bounding box center [512, 478] width 285 height 23
click at [541, 476] on input "text" at bounding box center [556, 488] width 168 height 24
type input "Error"
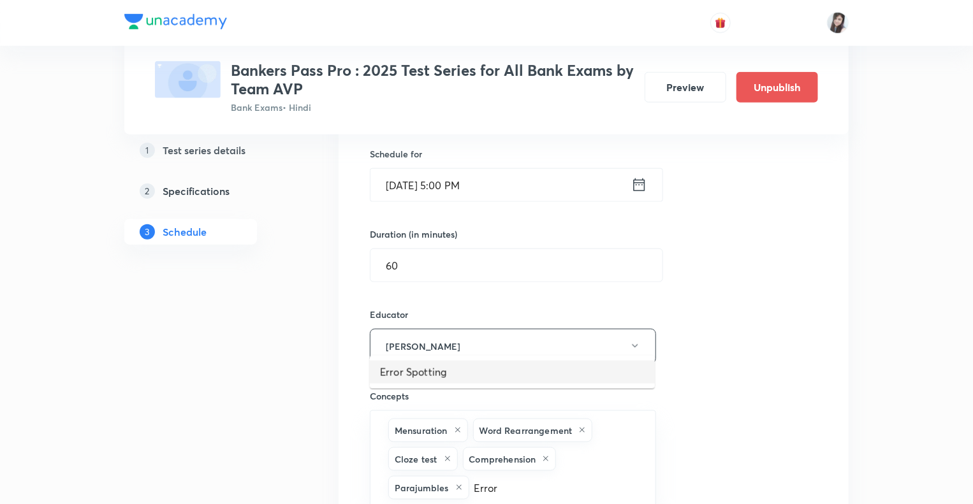
click at [452, 379] on li "Error Spotting" at bounding box center [512, 372] width 285 height 23
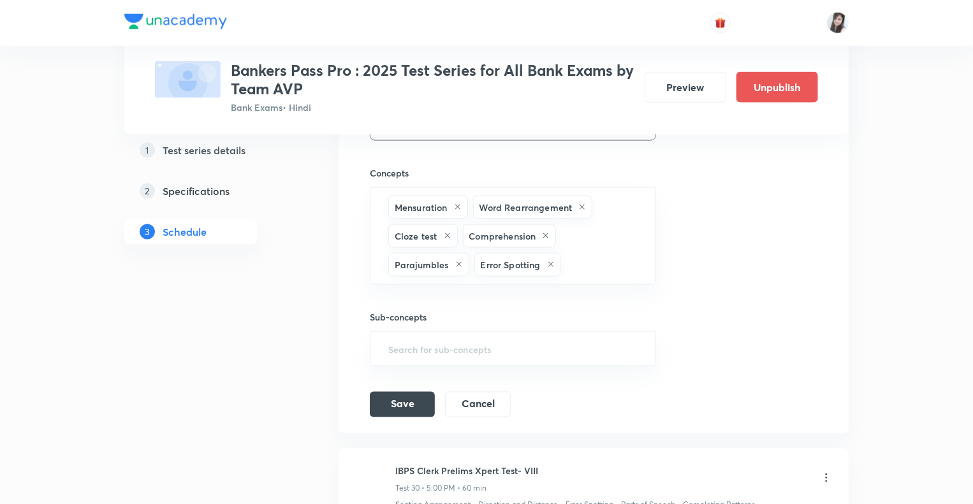
scroll to position [5764, 0]
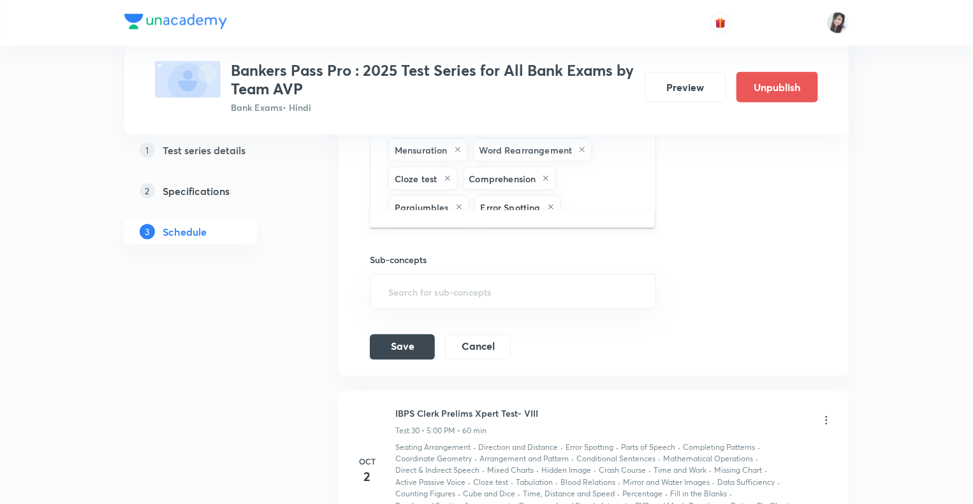
click at [604, 196] on input "text" at bounding box center [602, 208] width 76 height 24
type input "Parts"
click at [464, 229] on li "Parts of Speech" at bounding box center [512, 226] width 285 height 23
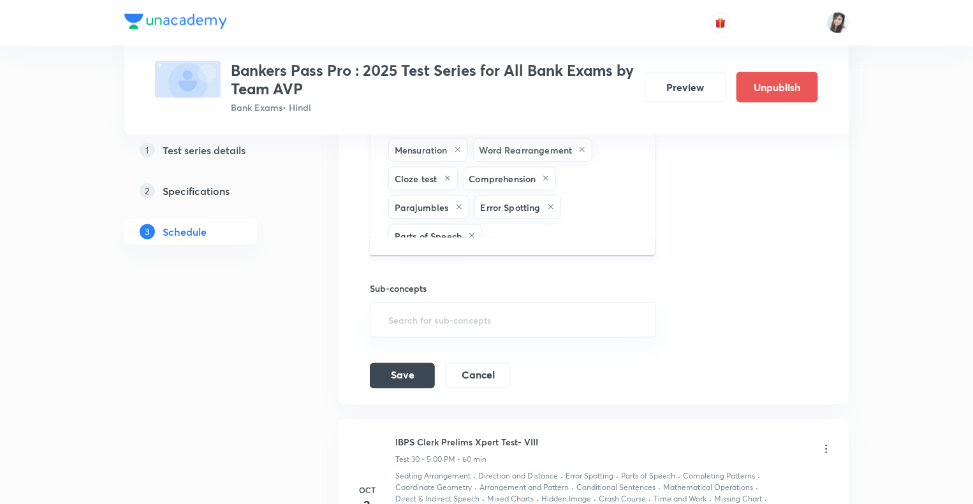
click at [513, 224] on input "text" at bounding box center [561, 236] width 155 height 24
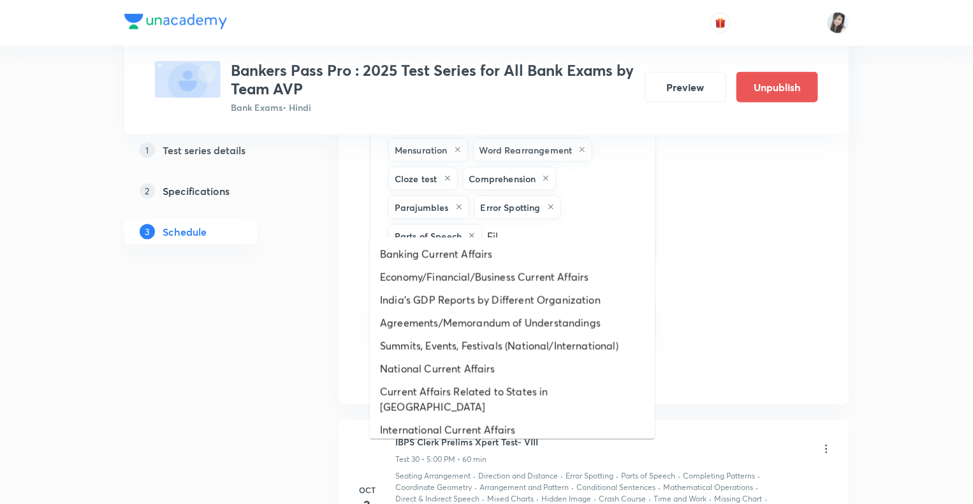
type input "Fill"
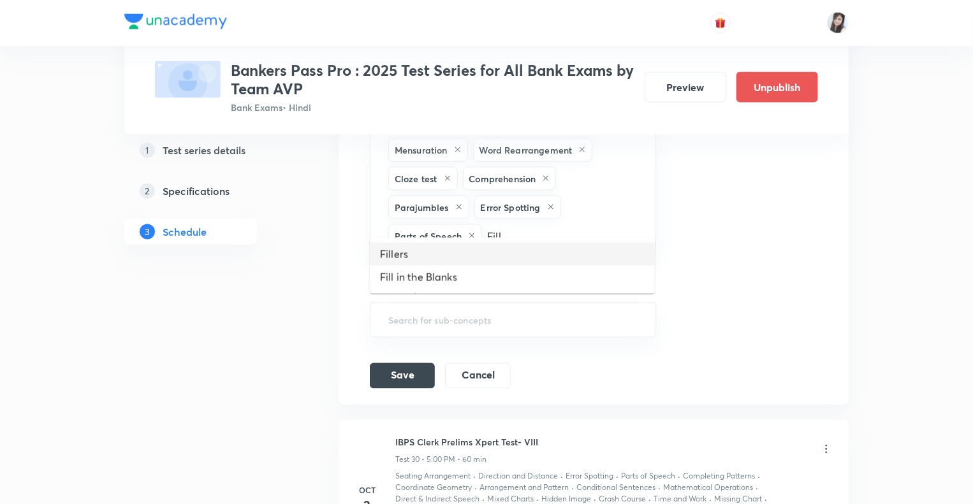
click at [428, 246] on li "Fillers" at bounding box center [512, 254] width 285 height 23
click at [585, 224] on input "text" at bounding box center [591, 236] width 98 height 24
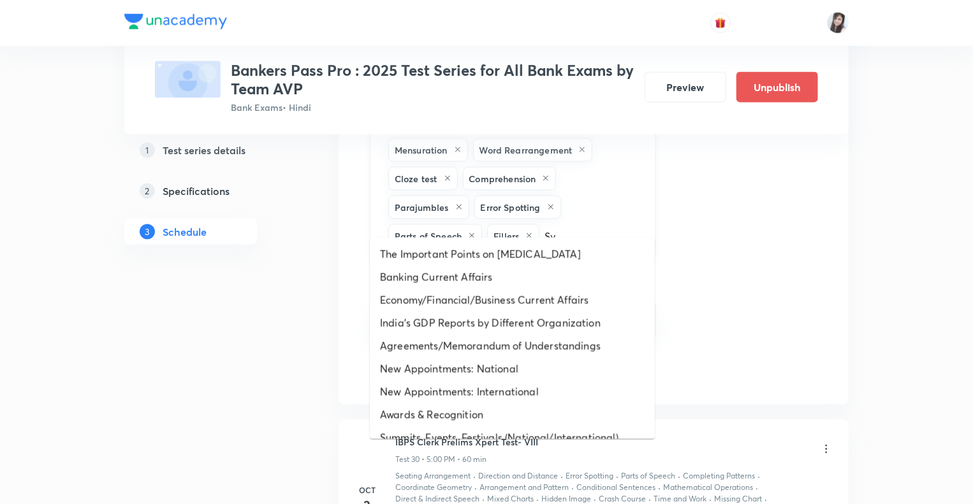
type input "Syn"
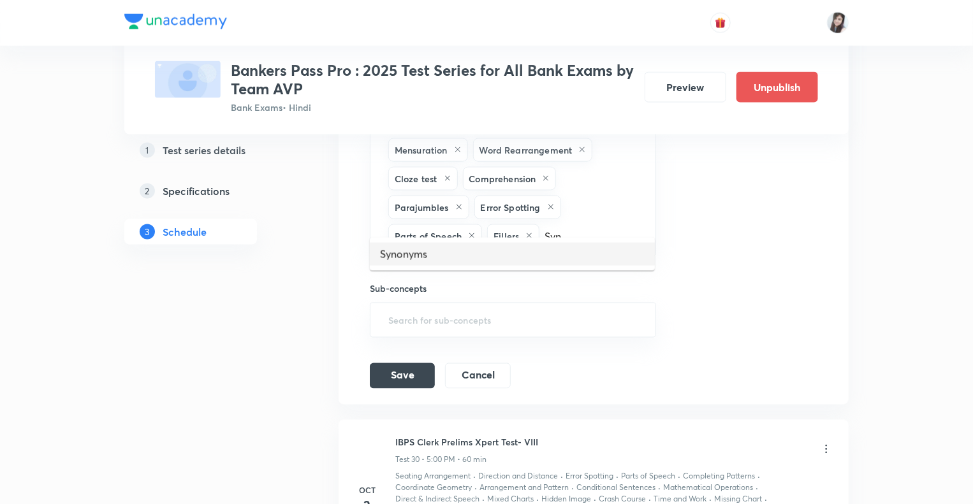
click at [444, 253] on li "Synonyms" at bounding box center [512, 254] width 285 height 23
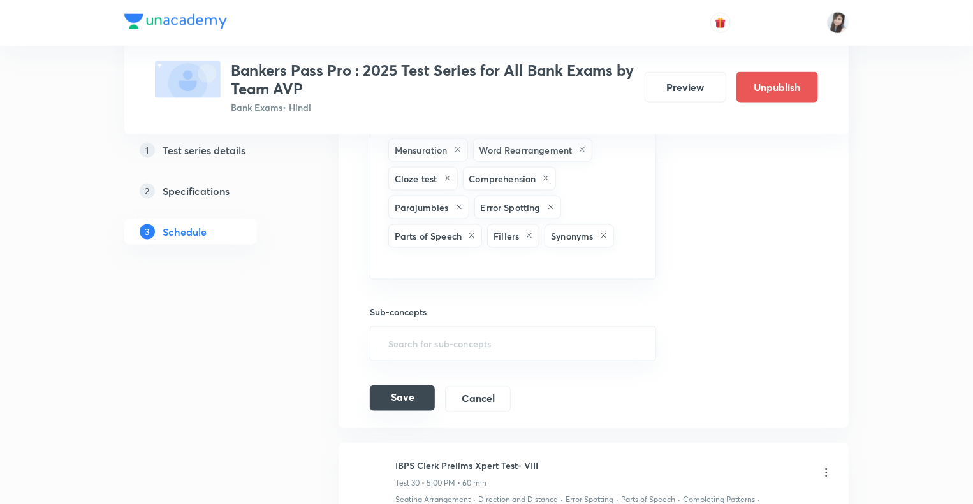
click at [398, 386] on button "Save" at bounding box center [402, 398] width 65 height 25
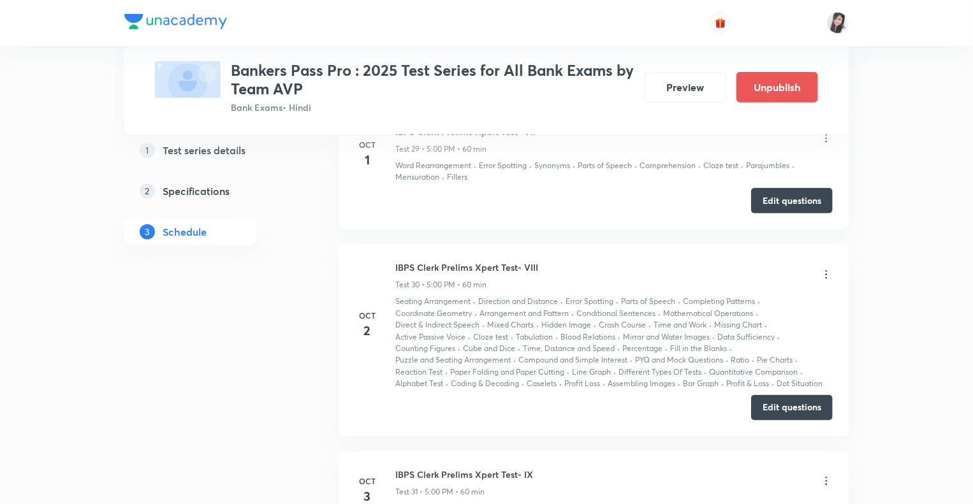
scroll to position [5356, 0]
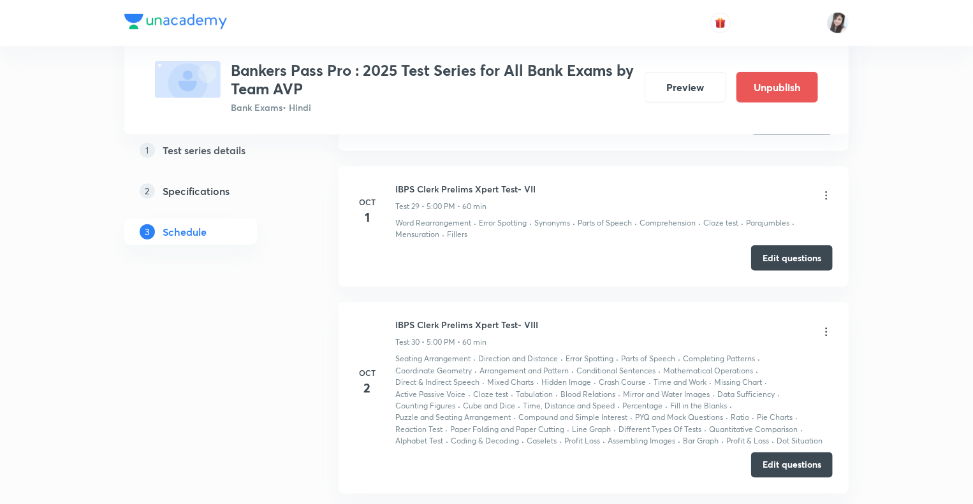
click at [825, 326] on icon at bounding box center [826, 332] width 13 height 13
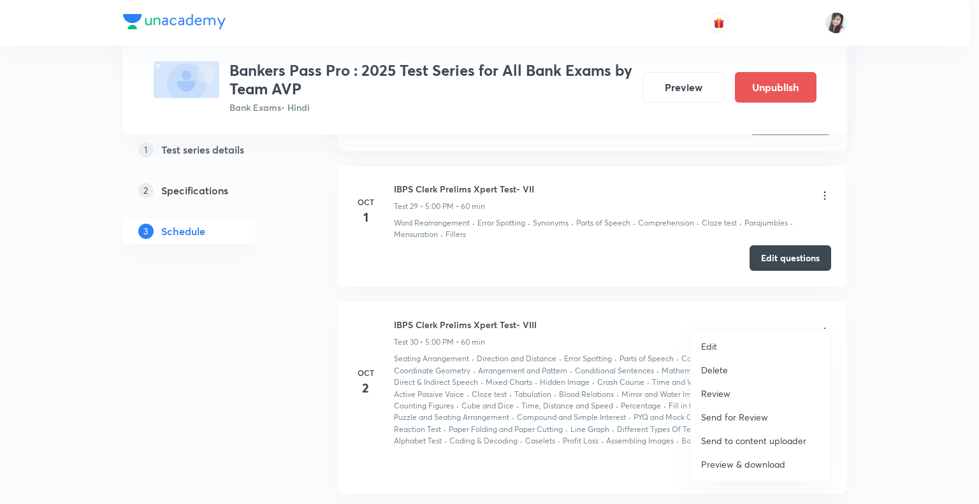
click at [153, 428] on div at bounding box center [489, 252] width 979 height 504
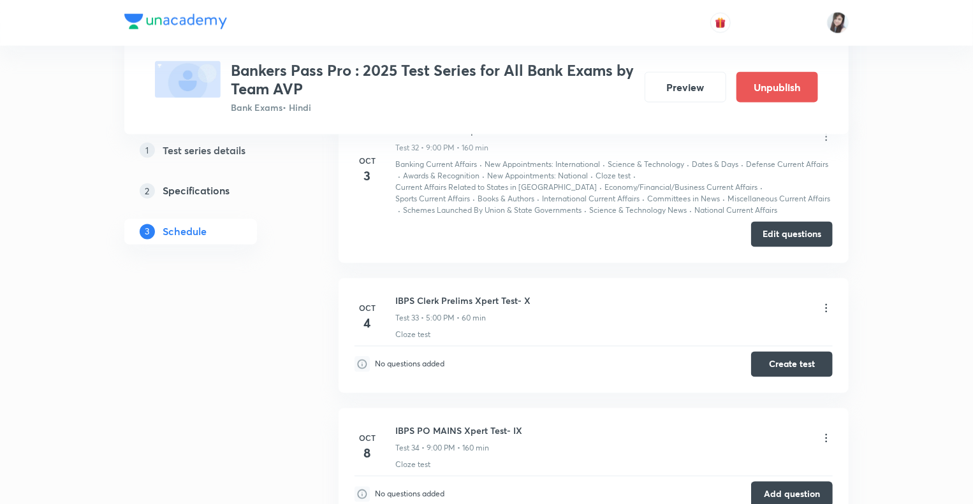
scroll to position [5917, 0]
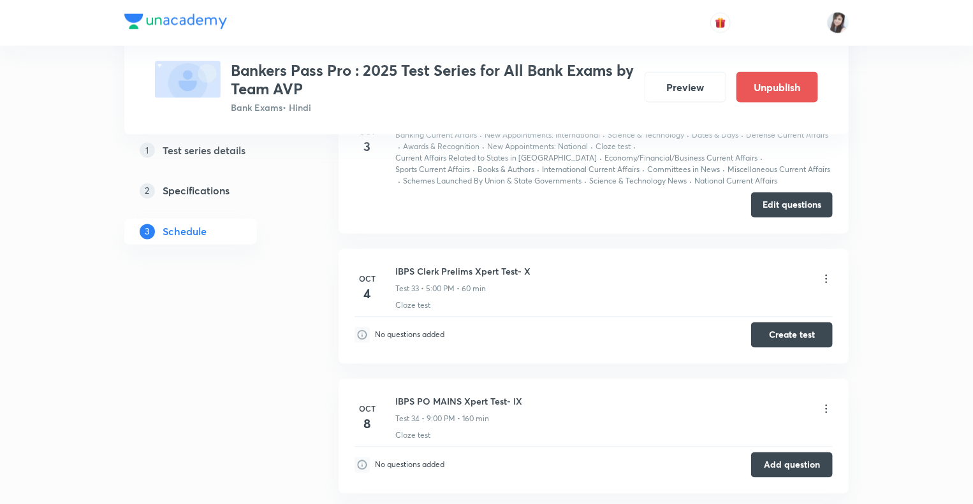
click at [824, 273] on icon at bounding box center [826, 279] width 13 height 13
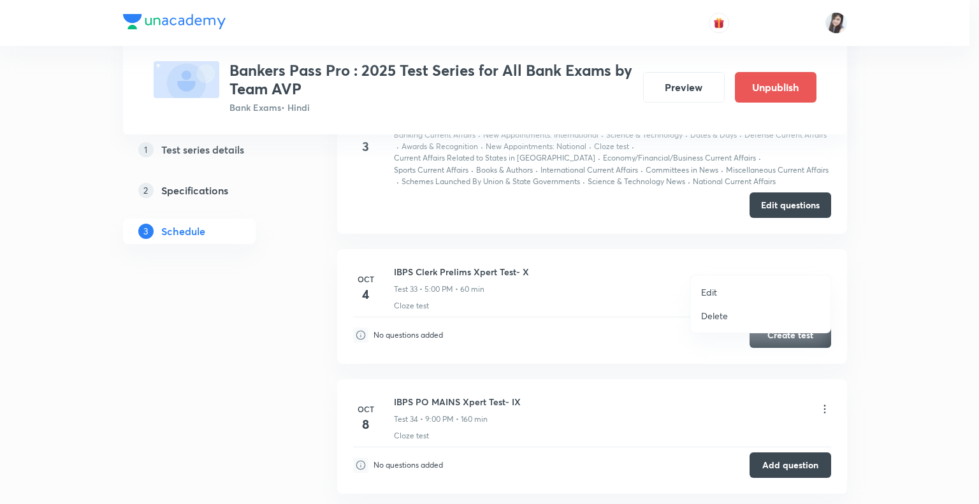
click at [711, 288] on p "Edit" at bounding box center [709, 292] width 16 height 13
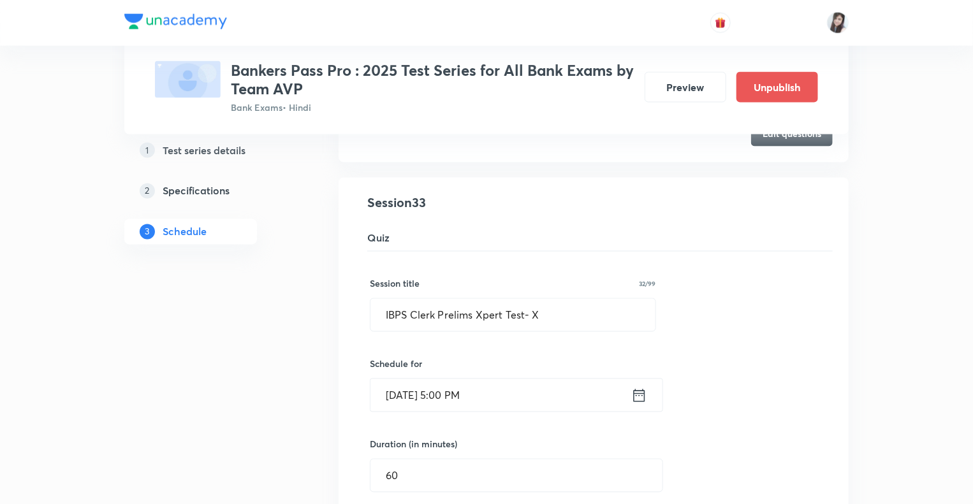
click at [636, 387] on icon at bounding box center [639, 396] width 16 height 18
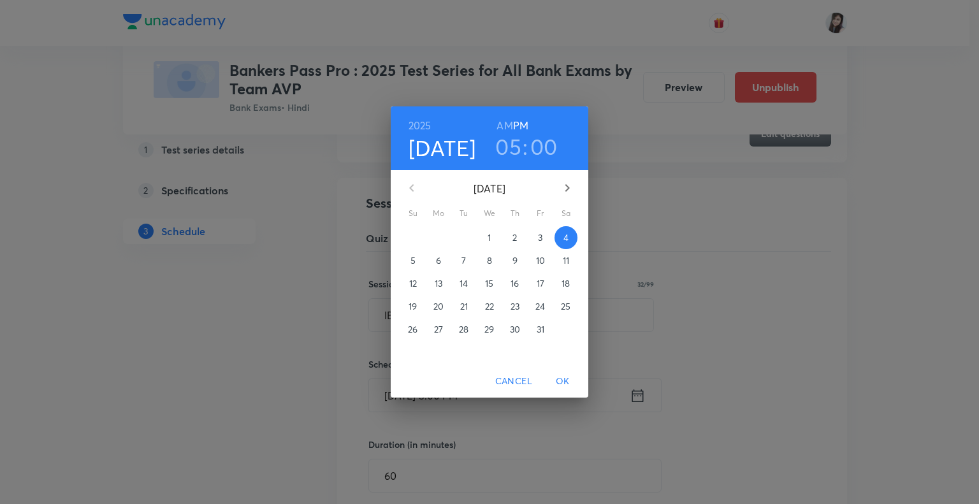
click at [411, 262] on p "5" at bounding box center [413, 260] width 5 height 13
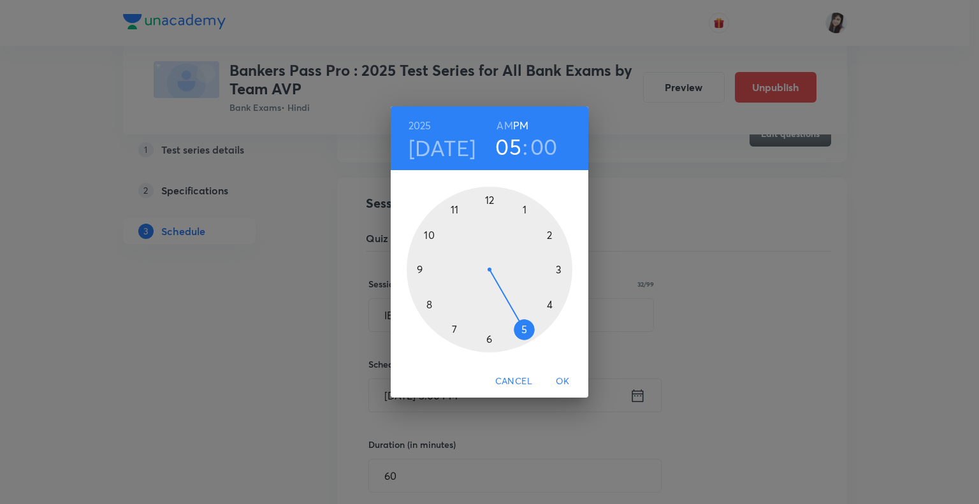
click at [560, 381] on span "OK" at bounding box center [563, 382] width 31 height 16
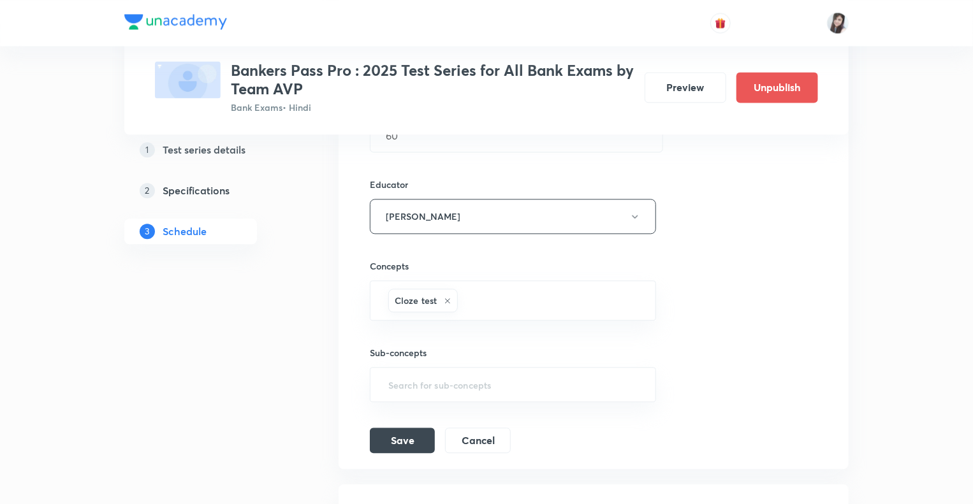
scroll to position [6274, 0]
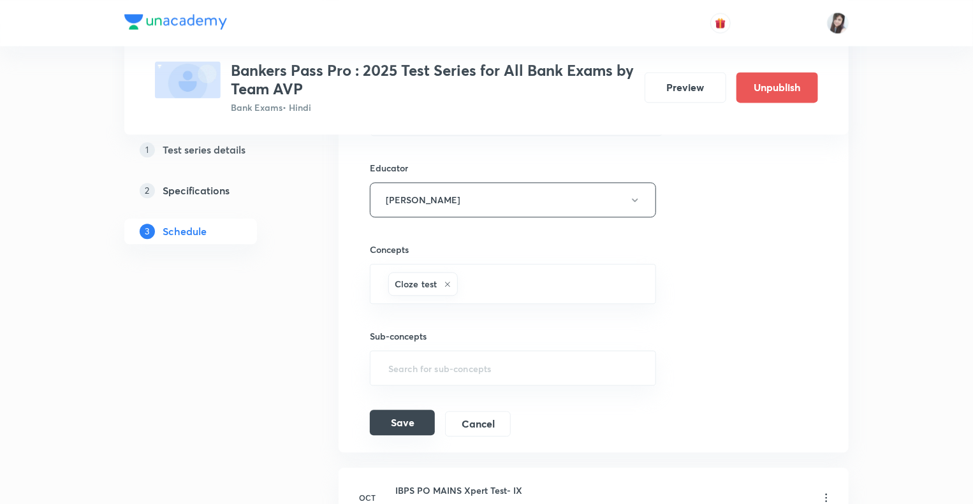
click at [408, 410] on button "Save" at bounding box center [402, 422] width 65 height 25
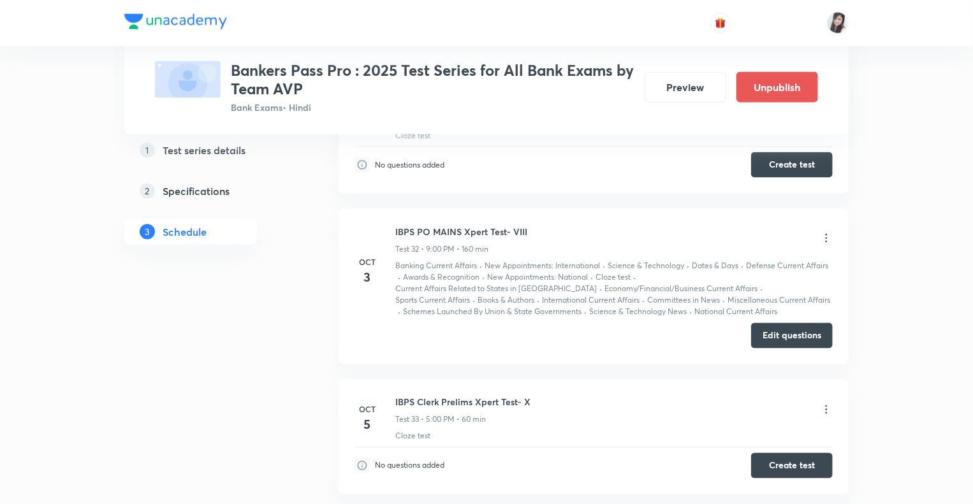
scroll to position [5764, 0]
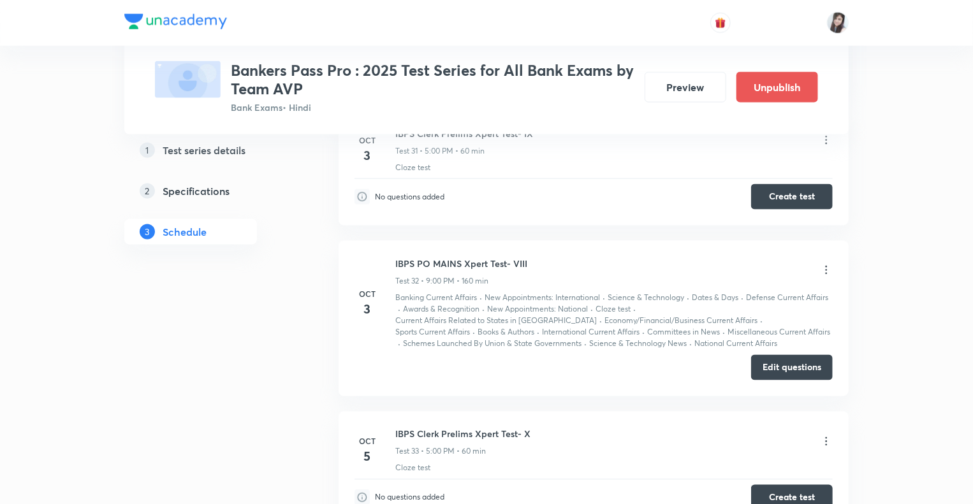
scroll to position [5738, 0]
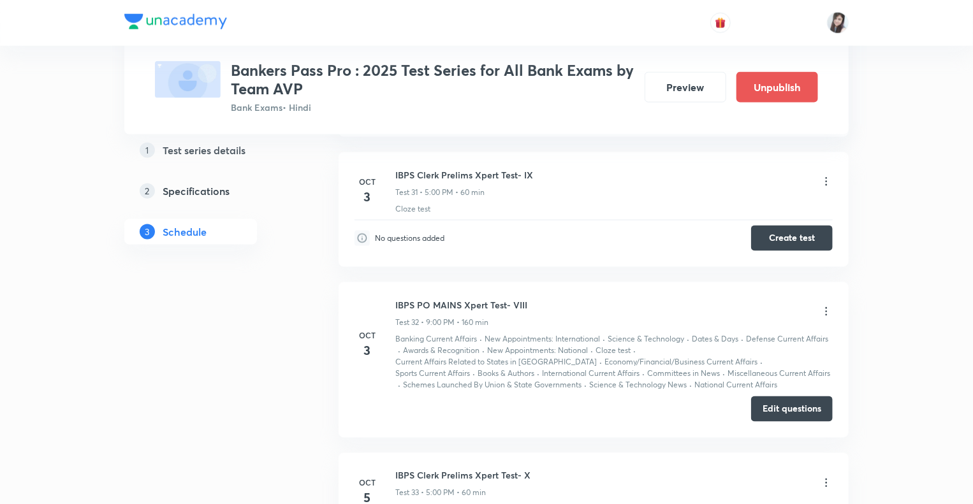
scroll to position [5687, 0]
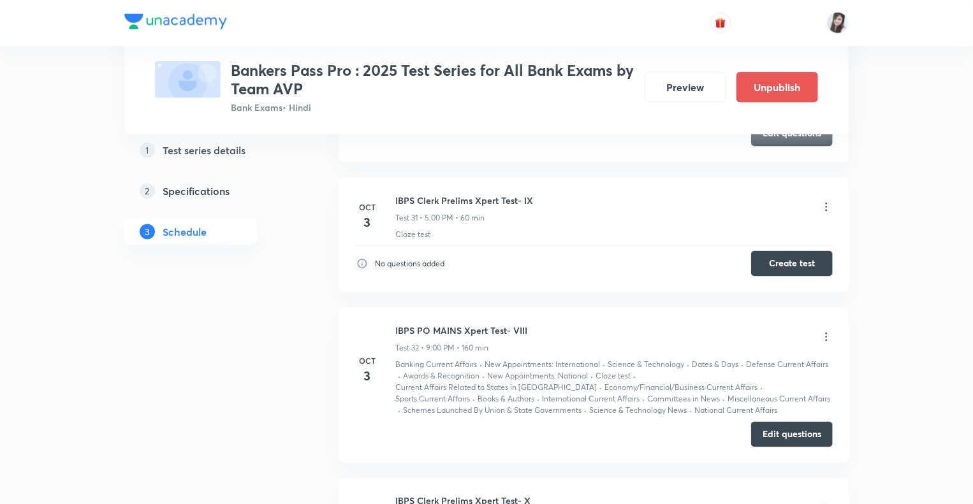
click at [825, 201] on icon at bounding box center [826, 207] width 13 height 13
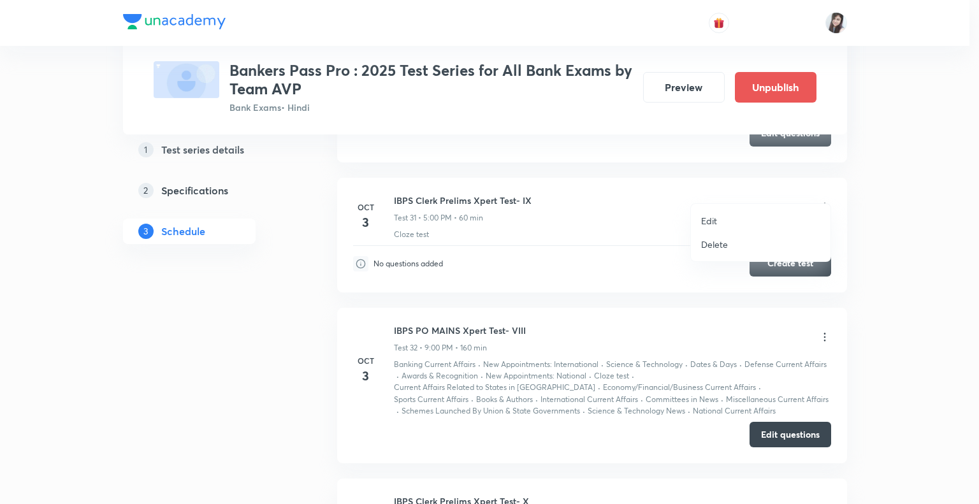
click at [704, 217] on p "Edit" at bounding box center [709, 220] width 16 height 13
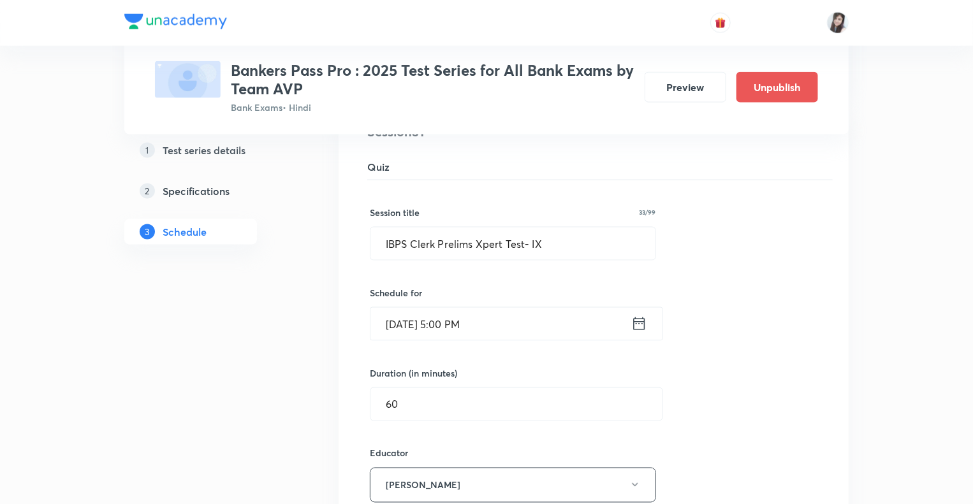
click at [637, 317] on icon at bounding box center [639, 323] width 11 height 13
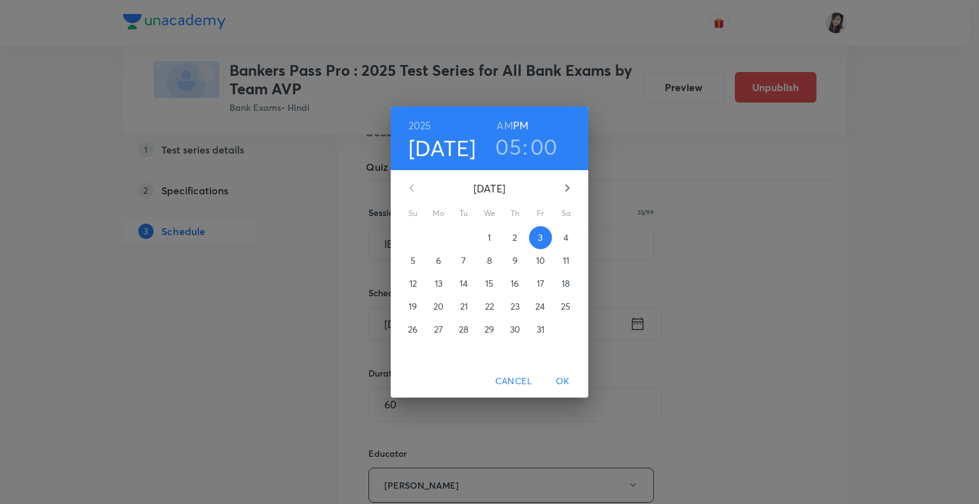
click at [566, 236] on p "4" at bounding box center [566, 237] width 5 height 13
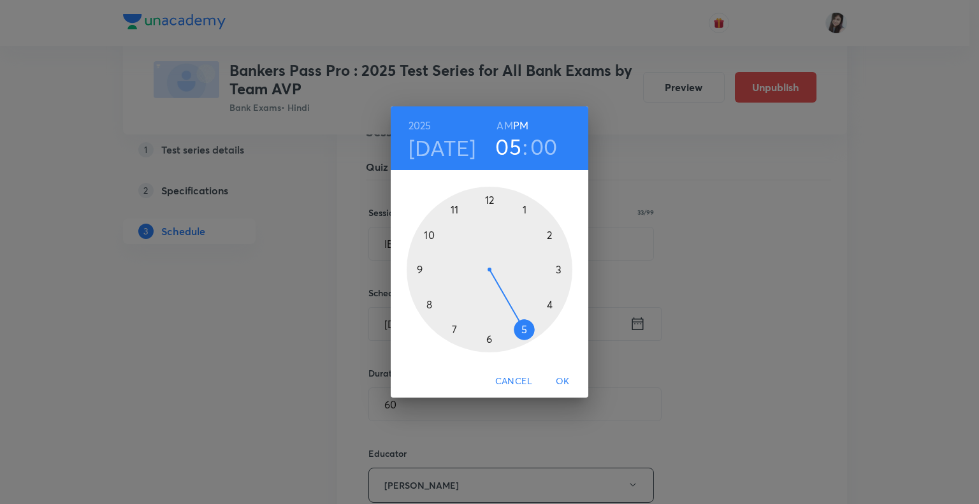
click at [567, 376] on span "OK" at bounding box center [563, 382] width 31 height 16
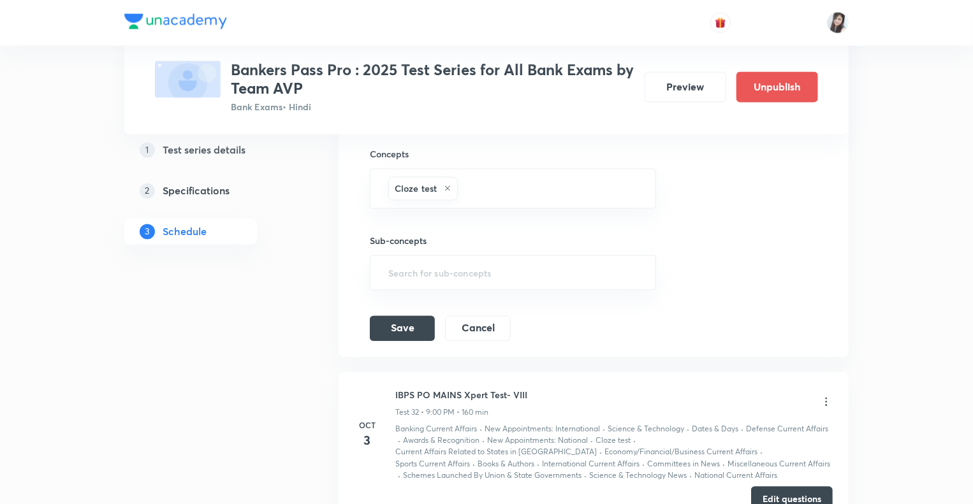
scroll to position [6146, 0]
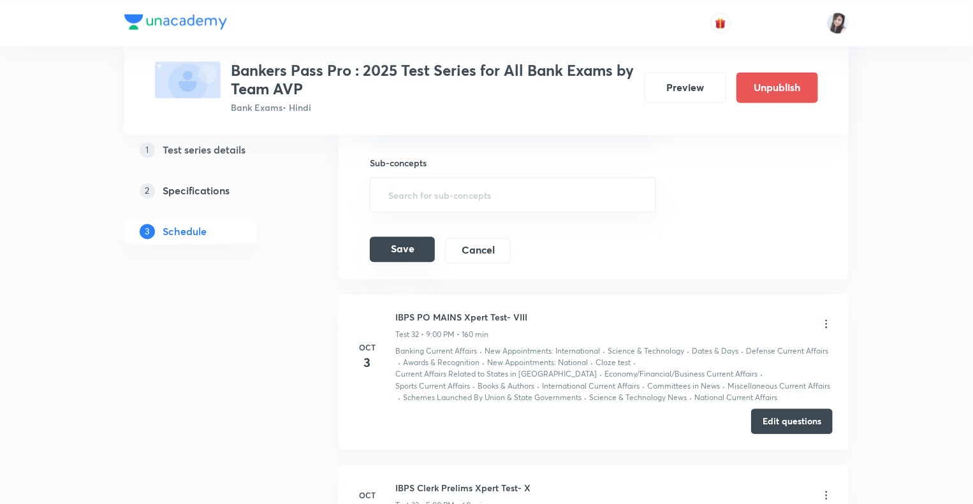
click at [390, 236] on button "Save" at bounding box center [402, 248] width 65 height 25
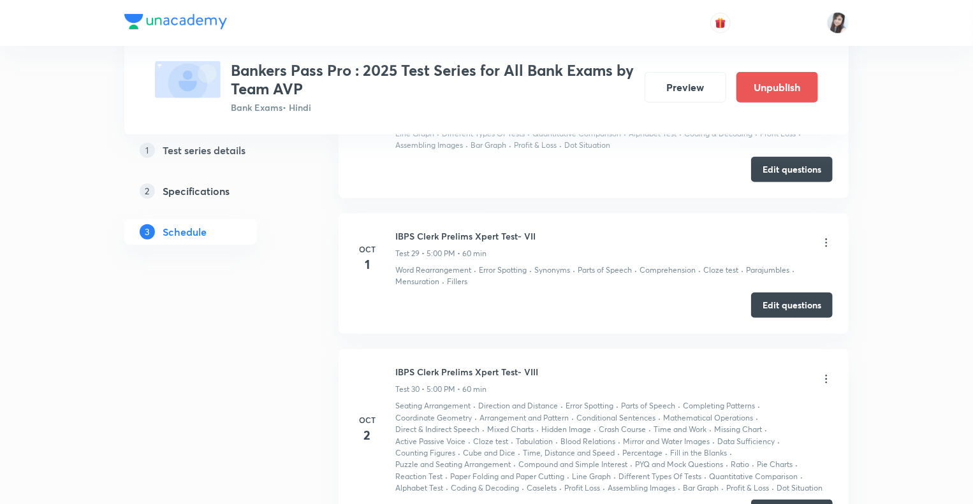
scroll to position [5279, 0]
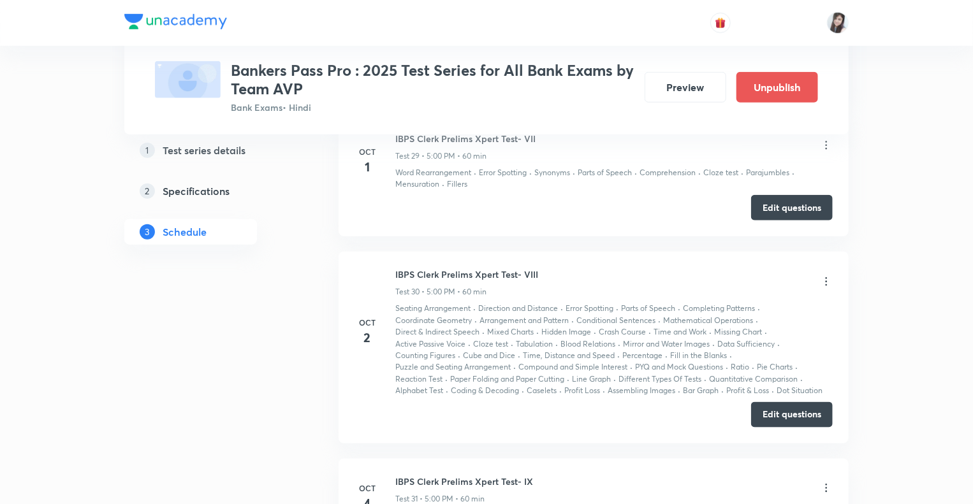
scroll to position [5407, 0]
click at [826, 275] on icon at bounding box center [826, 281] width 13 height 13
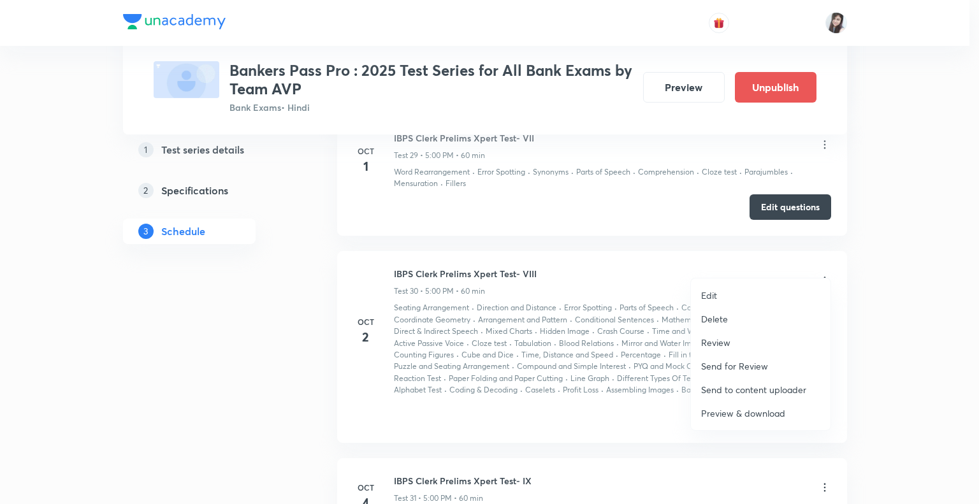
click at [699, 294] on li "Edit" at bounding box center [761, 296] width 140 height 24
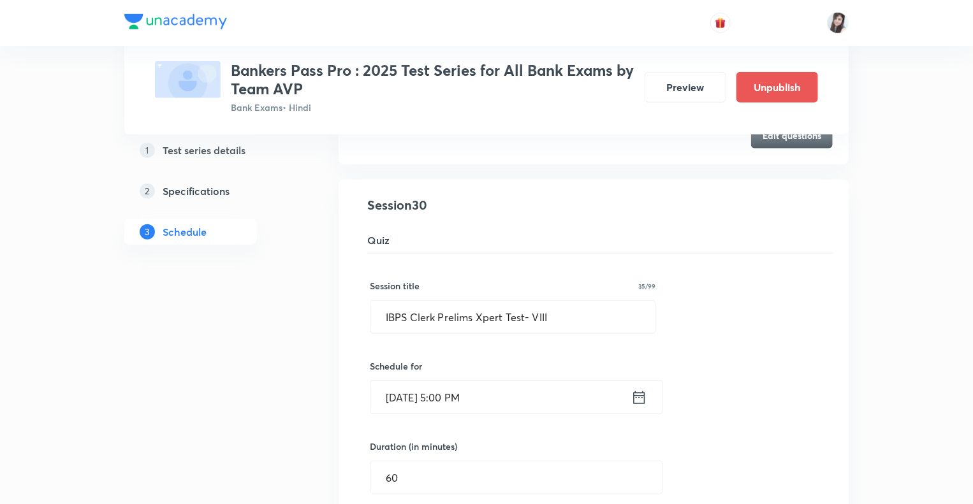
click at [641, 389] on icon at bounding box center [639, 398] width 16 height 18
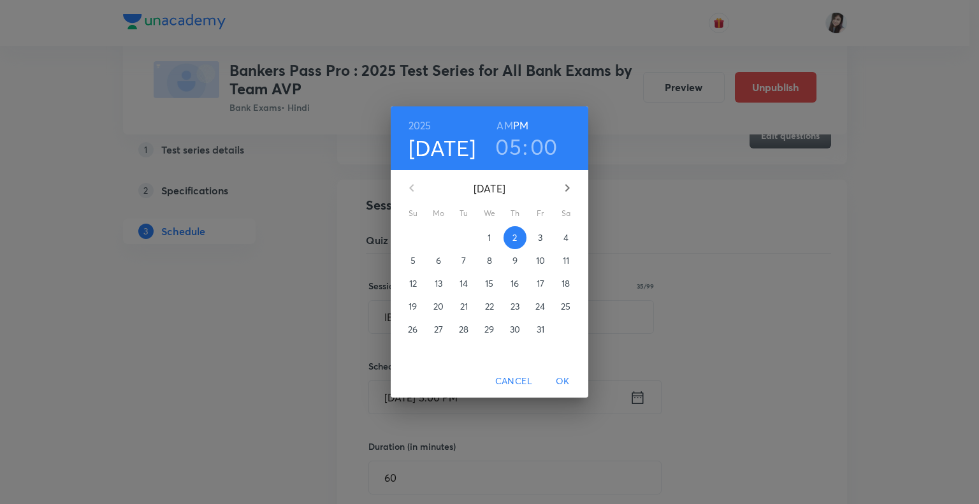
click at [541, 239] on p "3" at bounding box center [540, 237] width 4 height 13
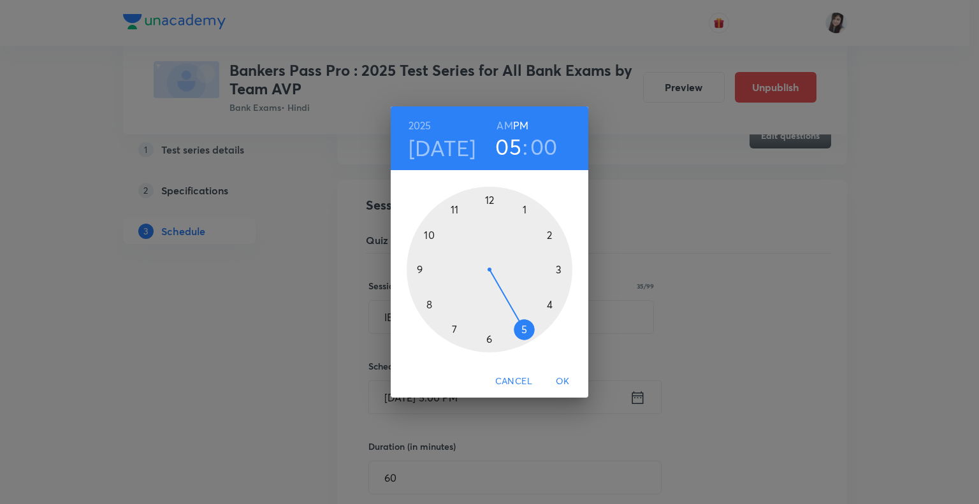
click at [567, 381] on span "OK" at bounding box center [563, 382] width 31 height 16
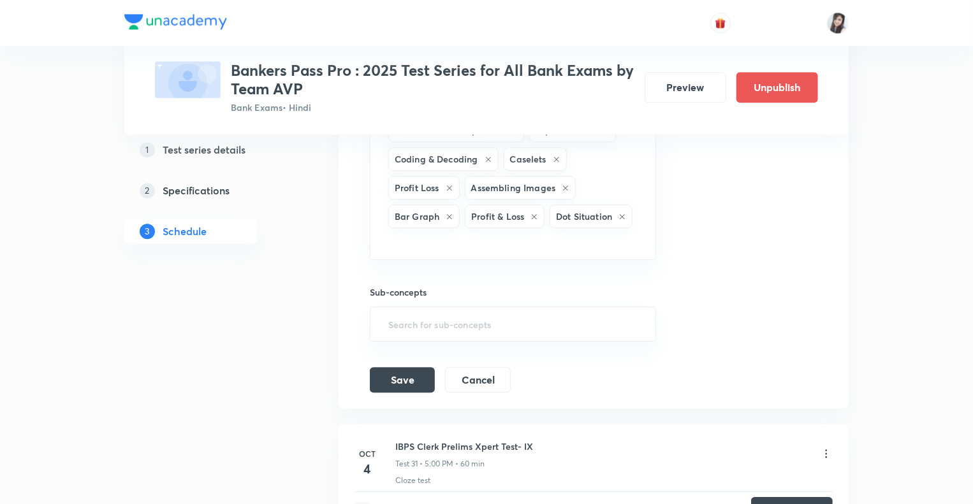
scroll to position [6580, 0]
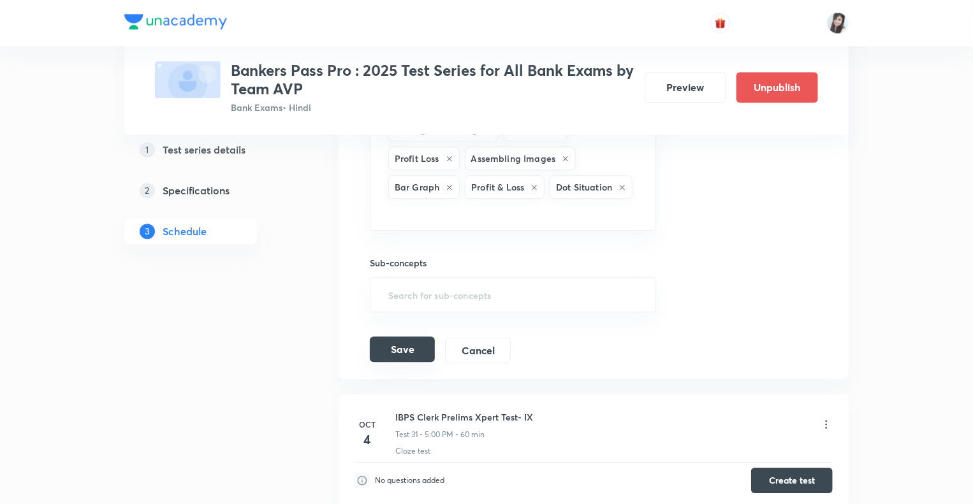
click at [398, 337] on button "Save" at bounding box center [402, 349] width 65 height 25
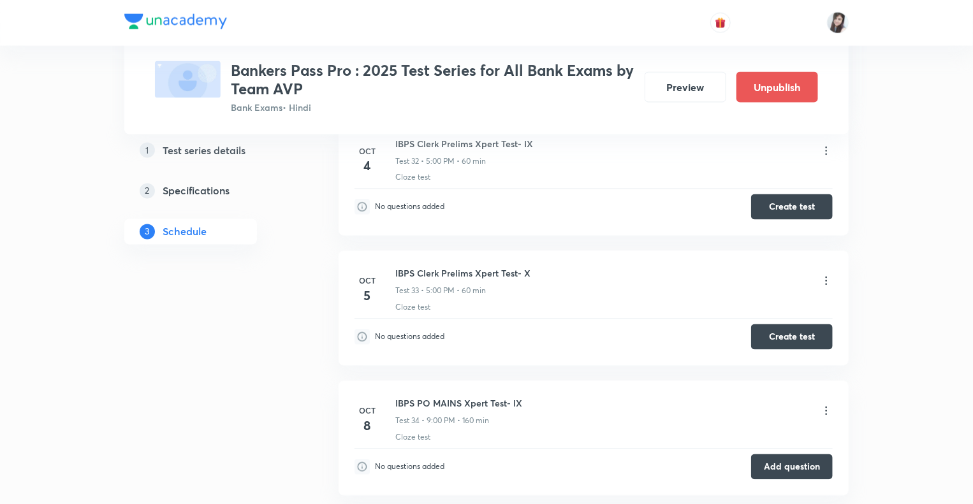
scroll to position [5917, 0]
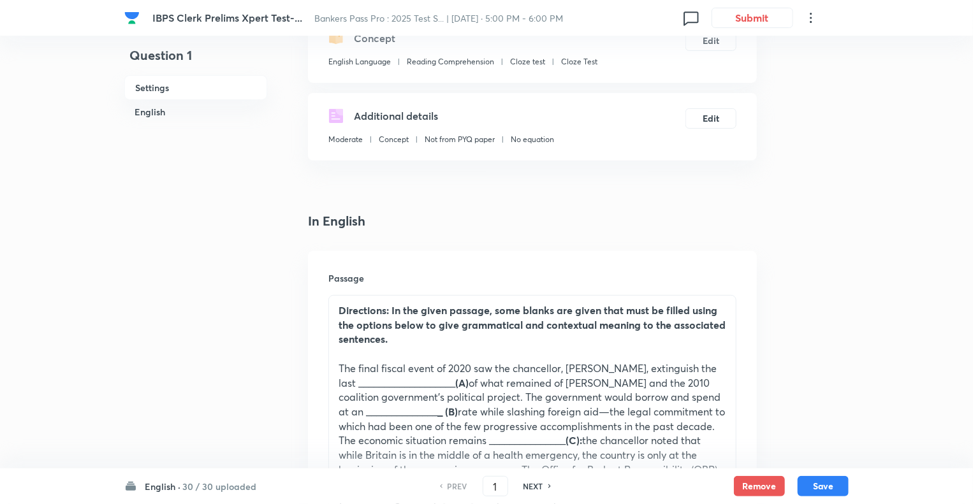
scroll to position [229, 0]
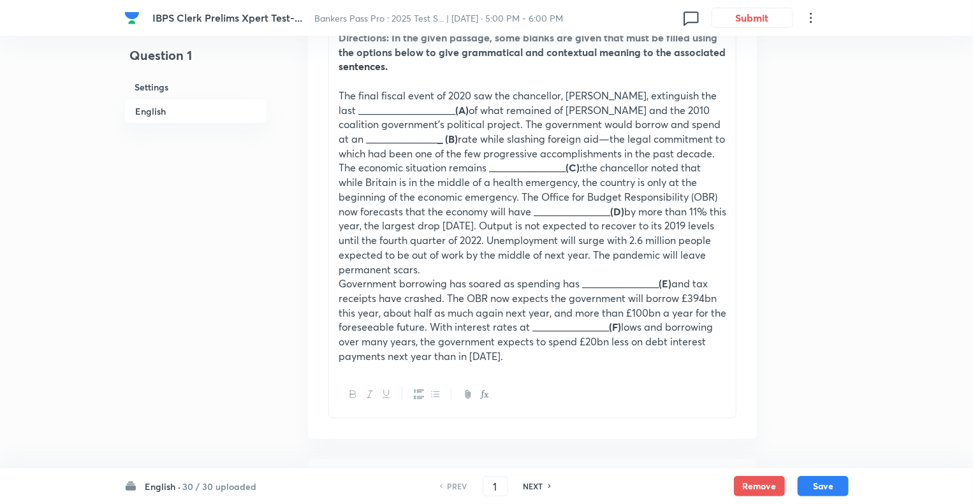
scroll to position [431, 0]
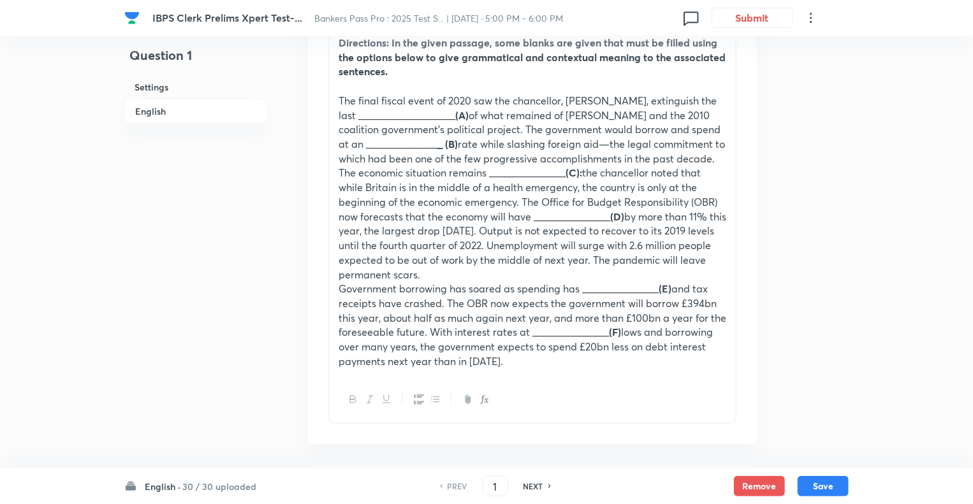
click at [535, 486] on h6 "NEXT" at bounding box center [533, 486] width 20 height 11
type input "2"
checkbox input "false"
checkbox input "true"
click at [535, 486] on h6 "NEXT" at bounding box center [533, 486] width 20 height 11
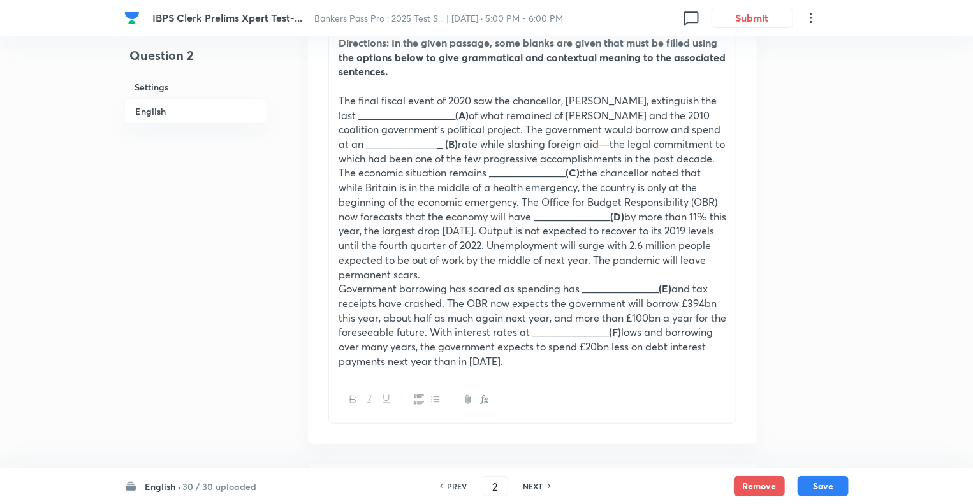
type input "3"
checkbox input "false"
checkbox input "true"
click at [535, 486] on h6 "NEXT" at bounding box center [533, 486] width 20 height 11
type input "4"
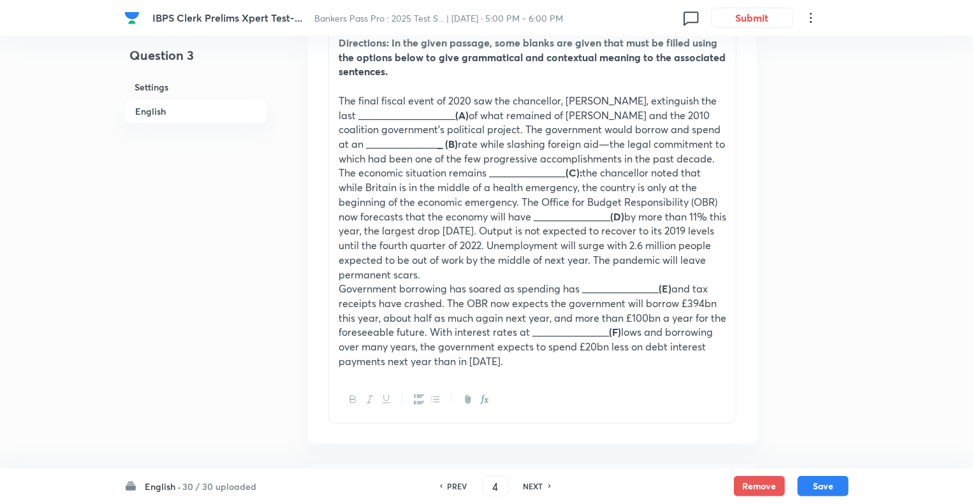
checkbox input "false"
checkbox input "true"
click at [535, 486] on h6 "NEXT" at bounding box center [533, 486] width 20 height 11
type input "5"
checkbox input "false"
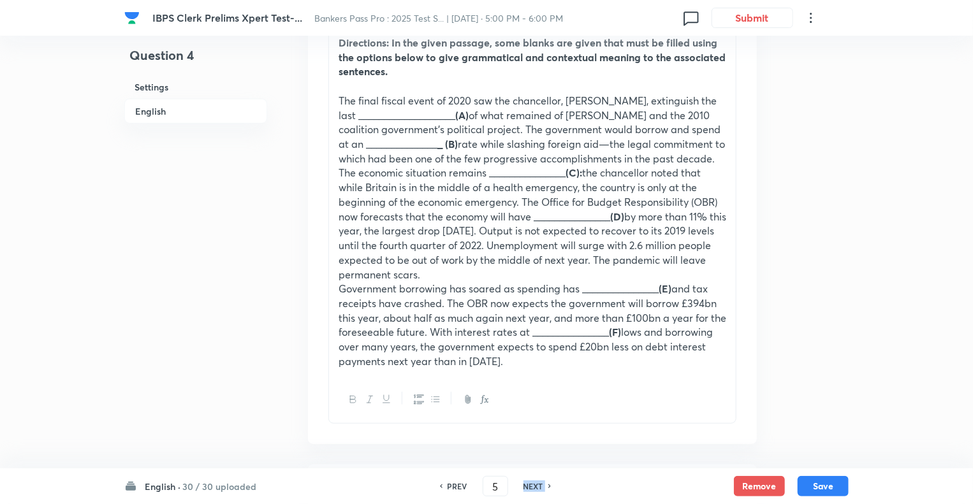
checkbox input "true"
click at [535, 486] on h6 "NEXT" at bounding box center [533, 486] width 20 height 11
type input "6"
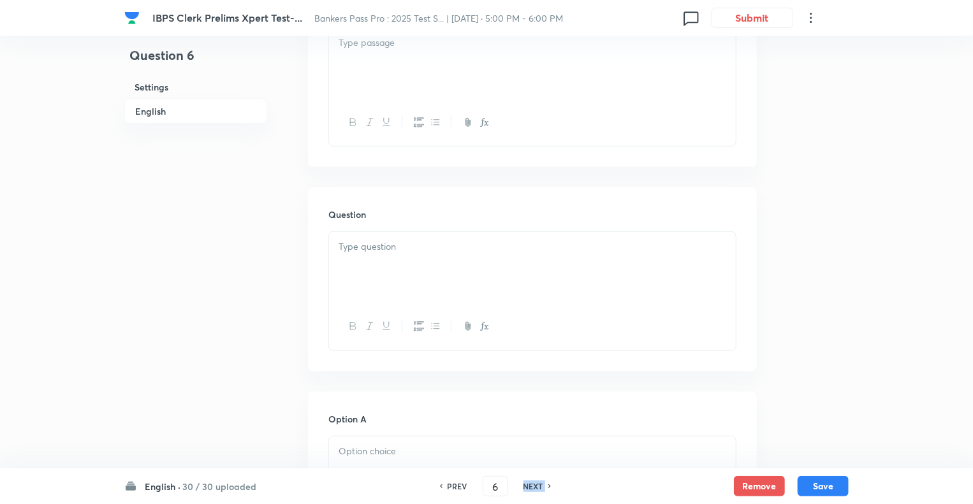
checkbox input "false"
checkbox input "true"
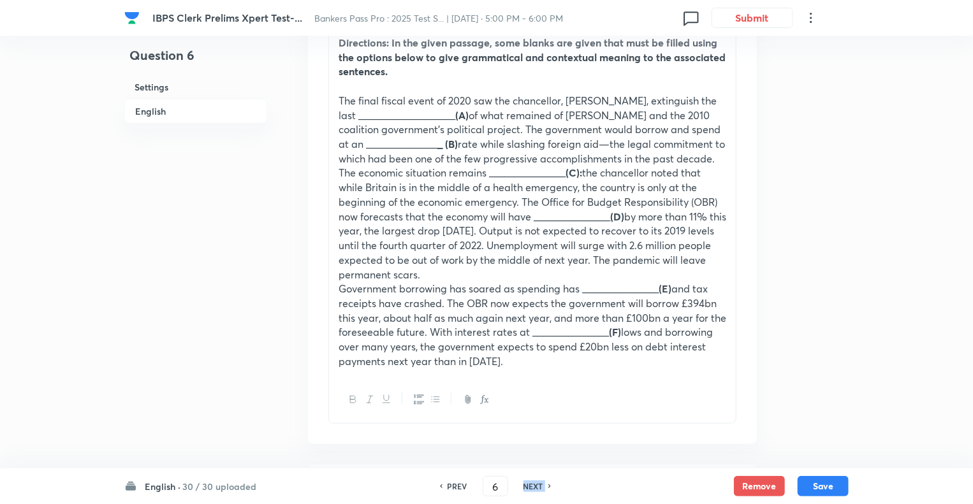
click at [535, 486] on h6 "NEXT" at bounding box center [533, 486] width 20 height 11
type input "7"
checkbox input "false"
checkbox input "true"
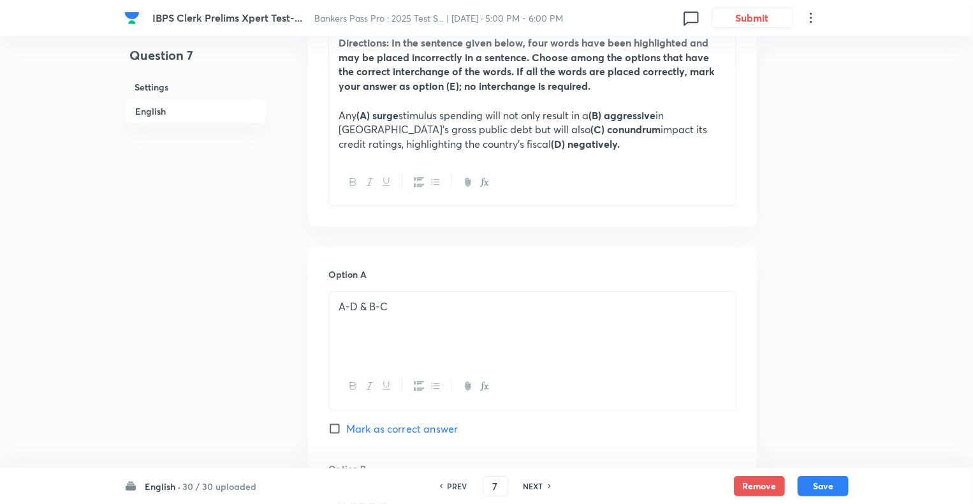
click at [535, 486] on h6 "NEXT" at bounding box center [533, 486] width 20 height 11
type input "8"
checkbox input "false"
checkbox input "true"
click at [535, 486] on h6 "NEXT" at bounding box center [533, 486] width 20 height 11
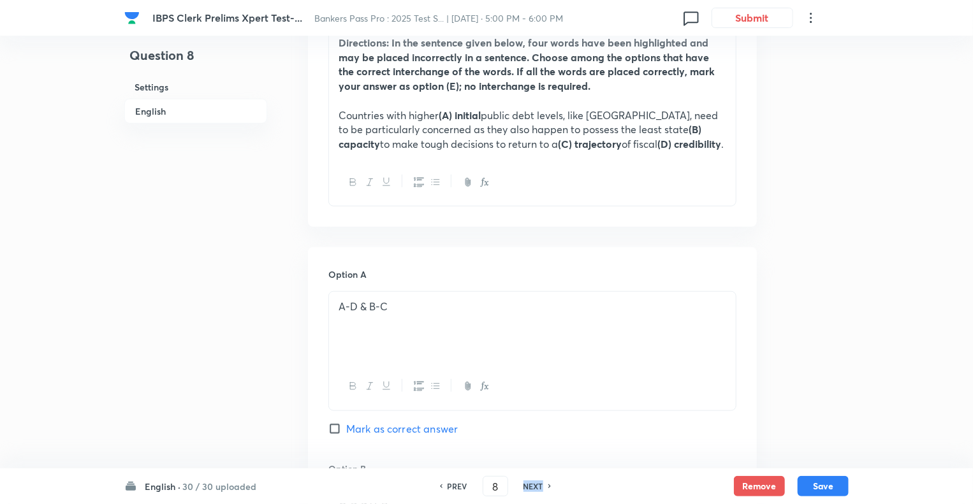
type input "9"
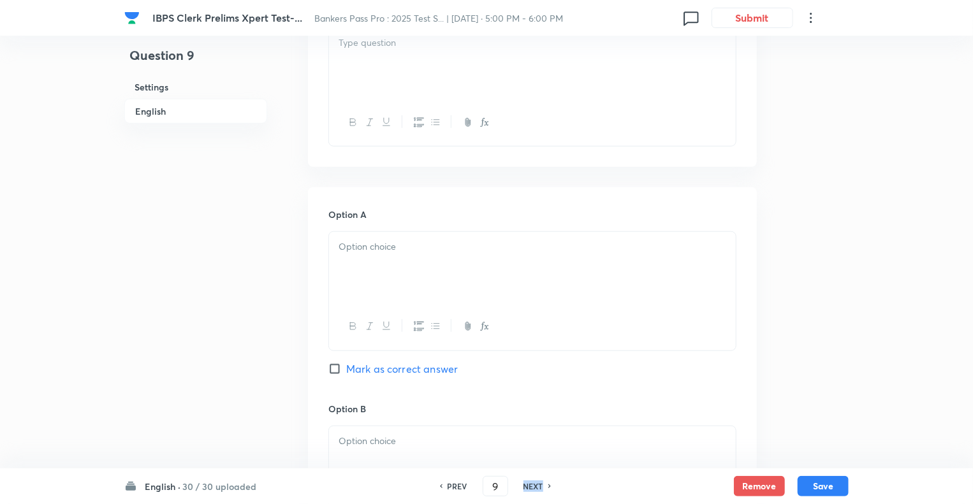
checkbox input "false"
checkbox input "true"
click at [535, 486] on h6 "NEXT" at bounding box center [533, 486] width 20 height 11
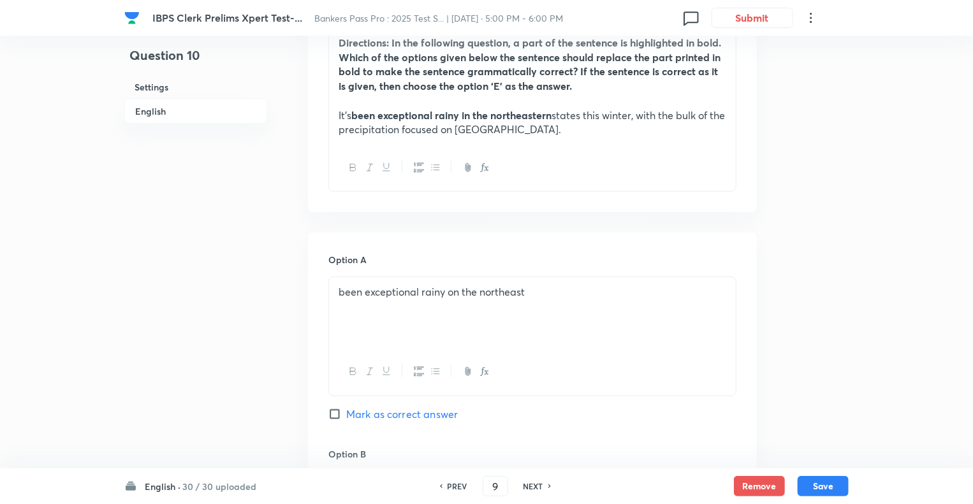
type input "10"
checkbox input "false"
checkbox input "true"
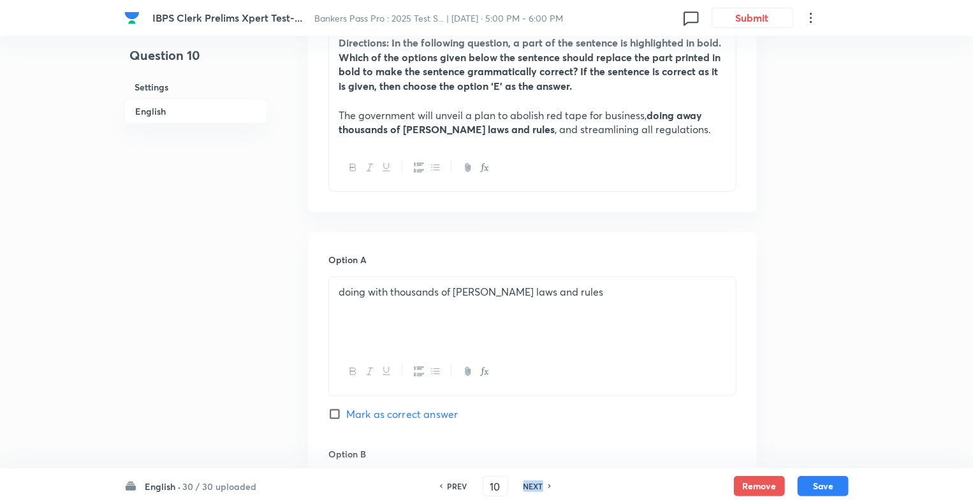
click at [535, 486] on h6 "NEXT" at bounding box center [533, 486] width 20 height 11
type input "11"
checkbox input "true"
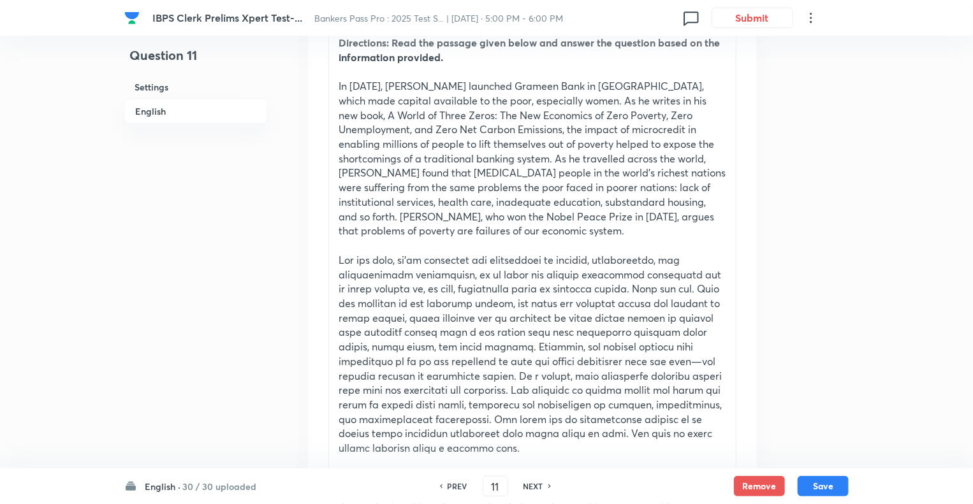
click at [535, 486] on h6 "NEXT" at bounding box center [533, 486] width 20 height 11
type input "12"
checkbox input "false"
checkbox input "true"
click at [535, 486] on h6 "NEXT" at bounding box center [533, 486] width 20 height 11
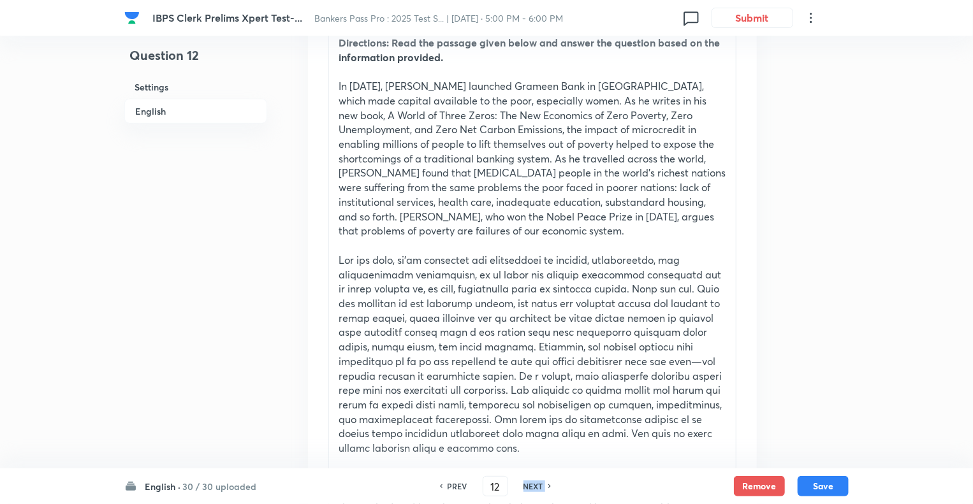
type input "13"
checkbox input "false"
checkbox input "true"
click at [535, 486] on h6 "NEXT" at bounding box center [533, 486] width 20 height 11
type input "14"
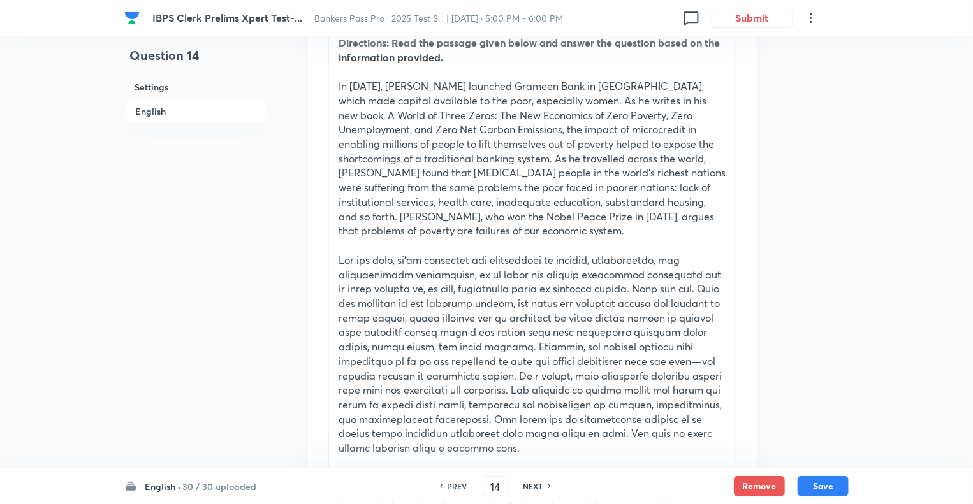
checkbox input "false"
checkbox input "true"
click at [535, 486] on h6 "NEXT" at bounding box center [533, 486] width 20 height 11
type input "15"
checkbox input "true"
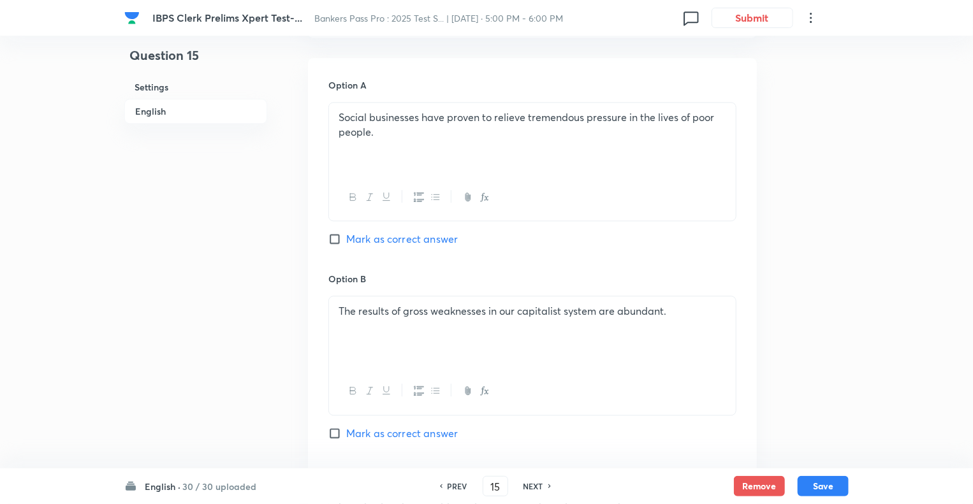
scroll to position [1476, 0]
click at [535, 486] on h6 "NEXT" at bounding box center [533, 486] width 20 height 11
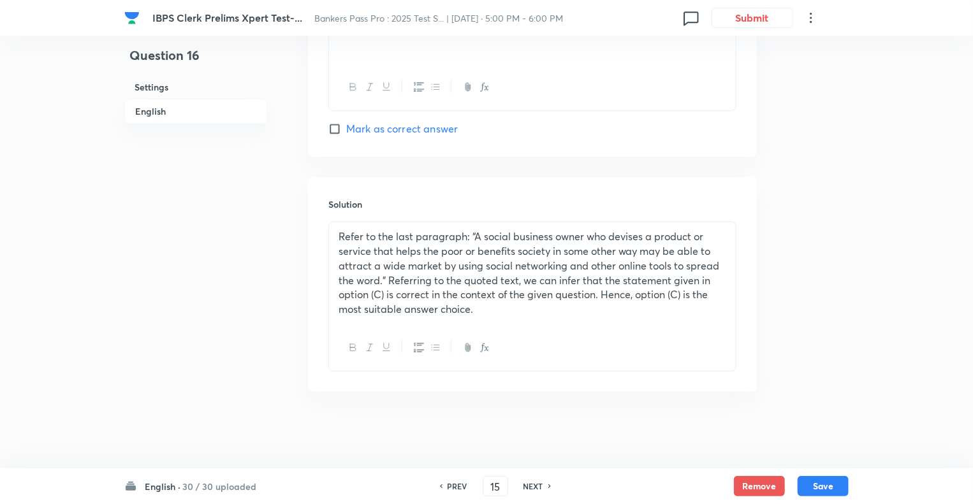
type input "16"
checkbox input "false"
checkbox input "true"
click at [535, 486] on h6 "NEXT" at bounding box center [533, 486] width 20 height 11
type input "17"
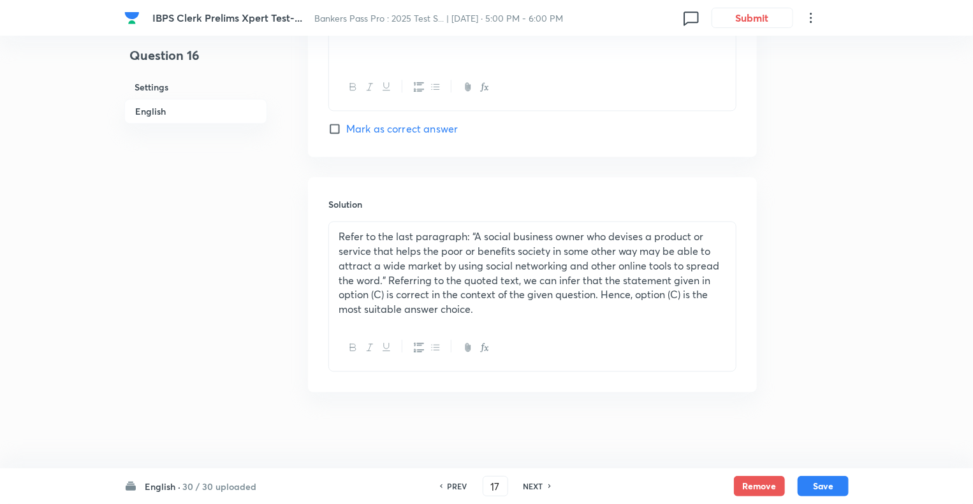
checkbox input "false"
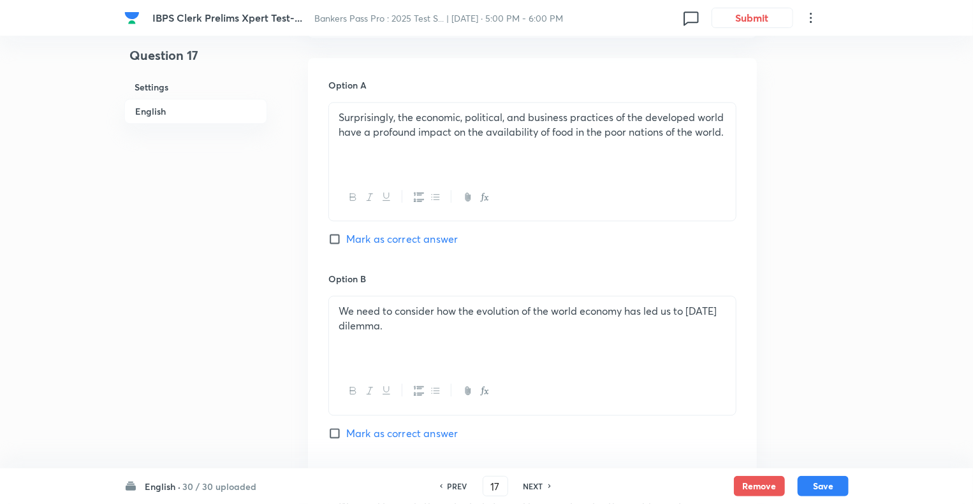
checkbox input "true"
click at [535, 486] on h6 "NEXT" at bounding box center [533, 486] width 20 height 11
type input "18"
checkbox input "false"
checkbox input "true"
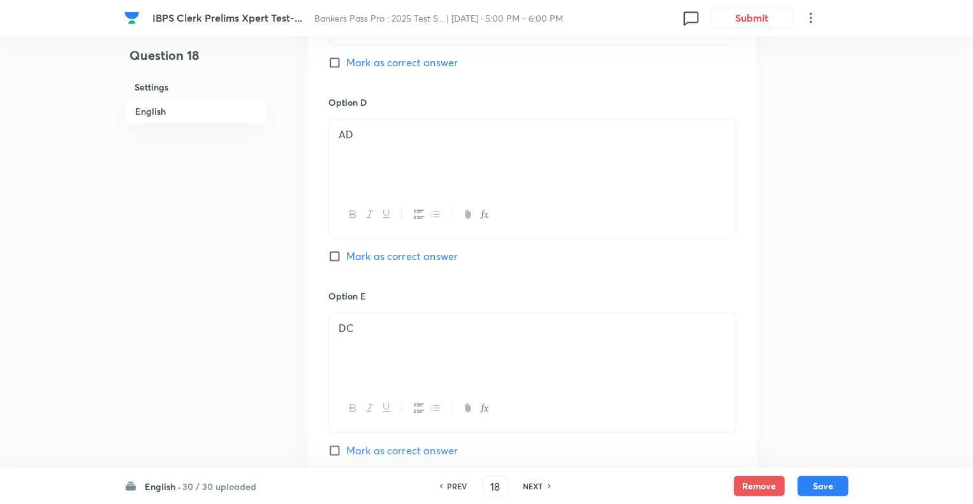
click at [535, 486] on h6 "NEXT" at bounding box center [533, 486] width 20 height 11
type input "19"
checkbox input "true"
click at [535, 486] on h6 "NEXT" at bounding box center [533, 486] width 20 height 11
type input "20"
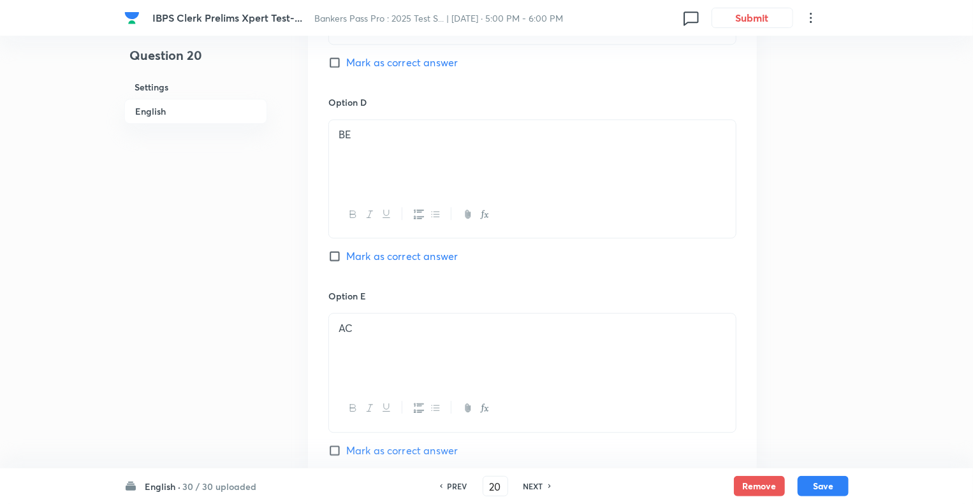
checkbox input "false"
checkbox input "true"
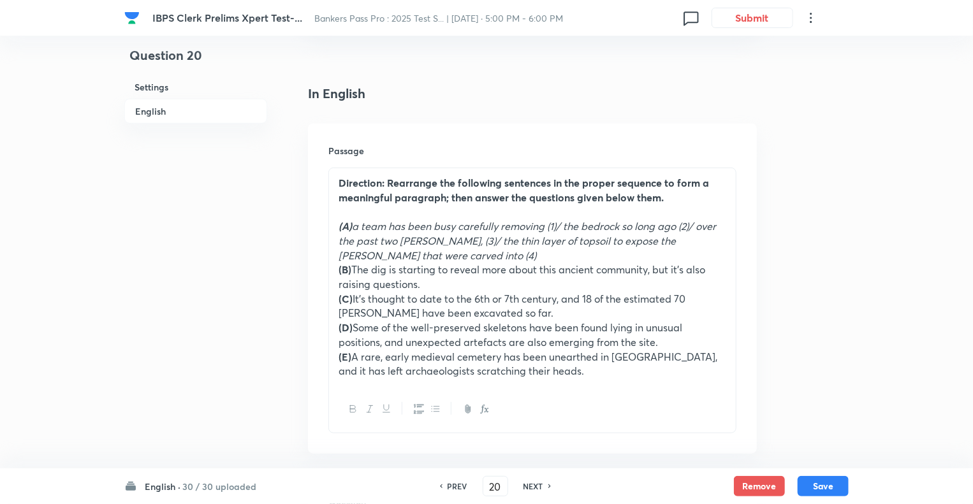
scroll to position [303, 0]
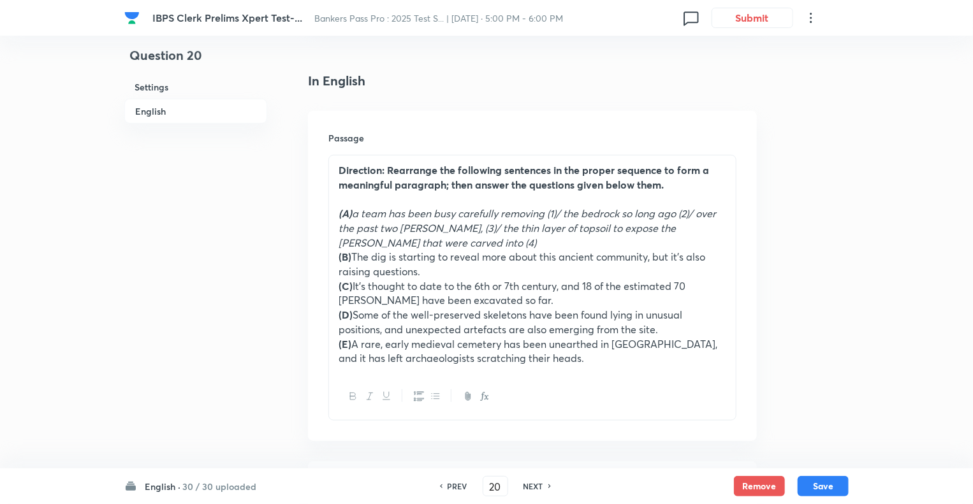
click at [535, 486] on h6 "NEXT" at bounding box center [533, 486] width 20 height 11
type input "21"
checkbox input "false"
checkbox input "true"
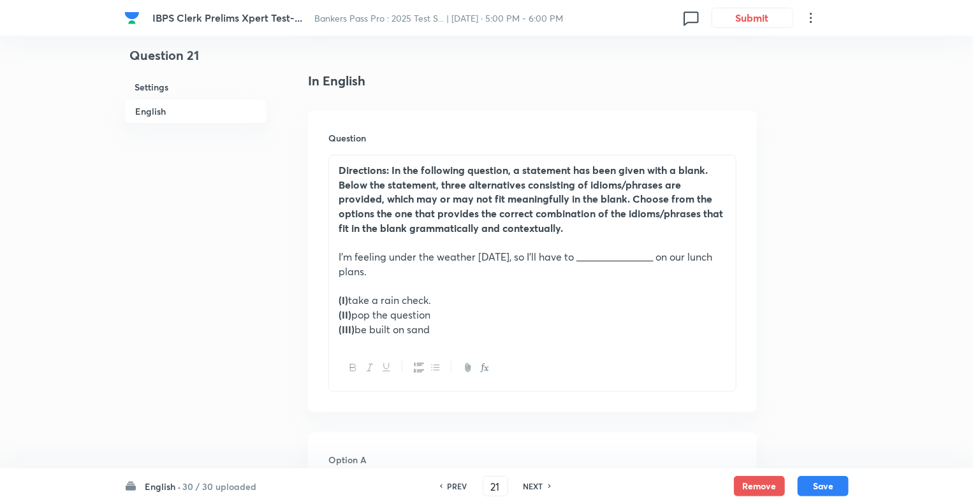
click at [535, 486] on h6 "NEXT" at bounding box center [533, 486] width 20 height 11
type input "22"
checkbox input "false"
checkbox input "true"
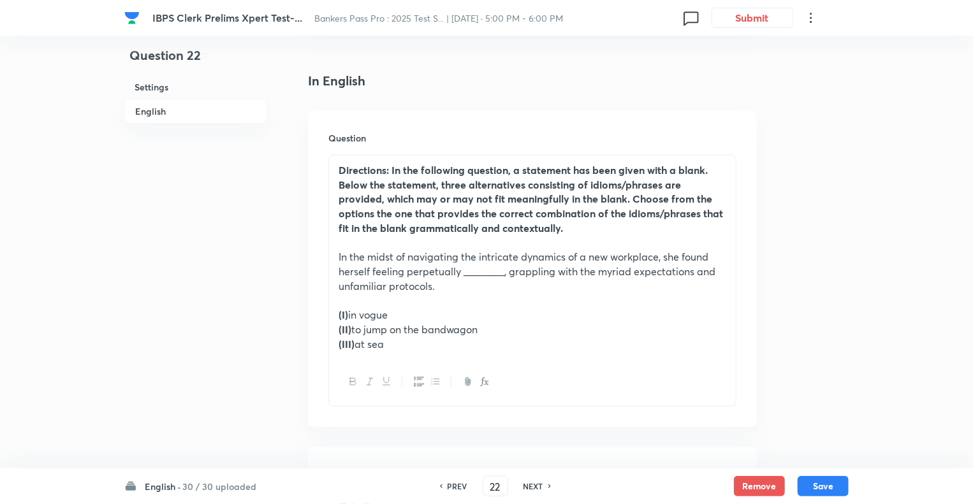
click at [535, 486] on h6 "NEXT" at bounding box center [533, 486] width 20 height 11
type input "23"
checkbox input "false"
checkbox input "true"
click at [535, 486] on h6 "NEXT" at bounding box center [533, 486] width 20 height 11
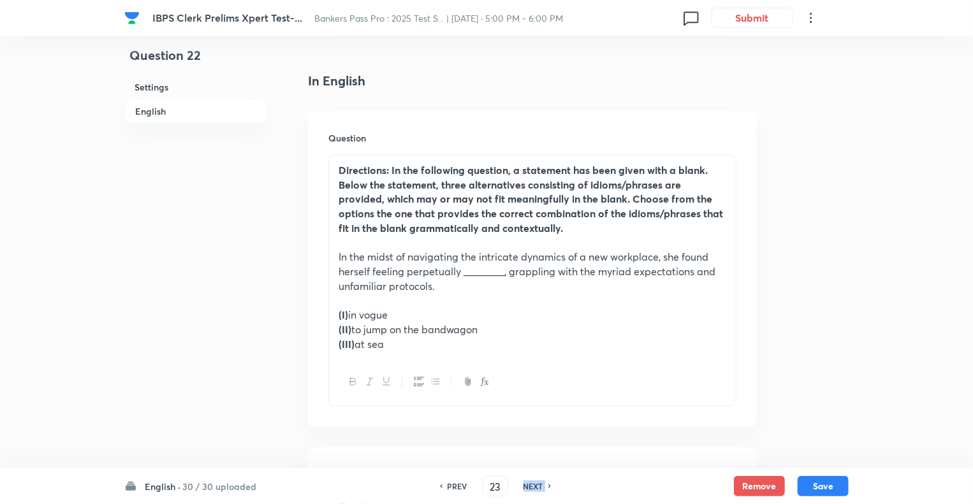
type input "24"
checkbox input "false"
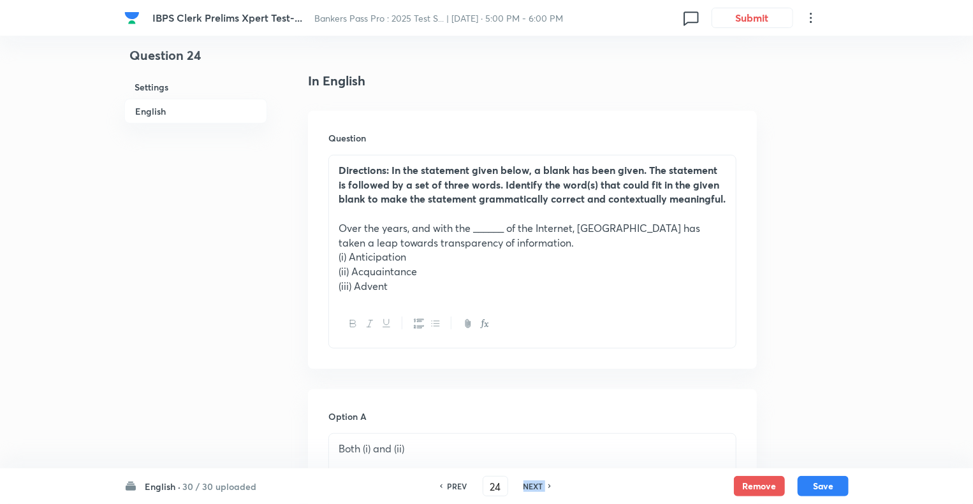
checkbox input "true"
click at [535, 486] on h6 "NEXT" at bounding box center [533, 486] width 20 height 11
type input "25"
checkbox input "false"
checkbox input "true"
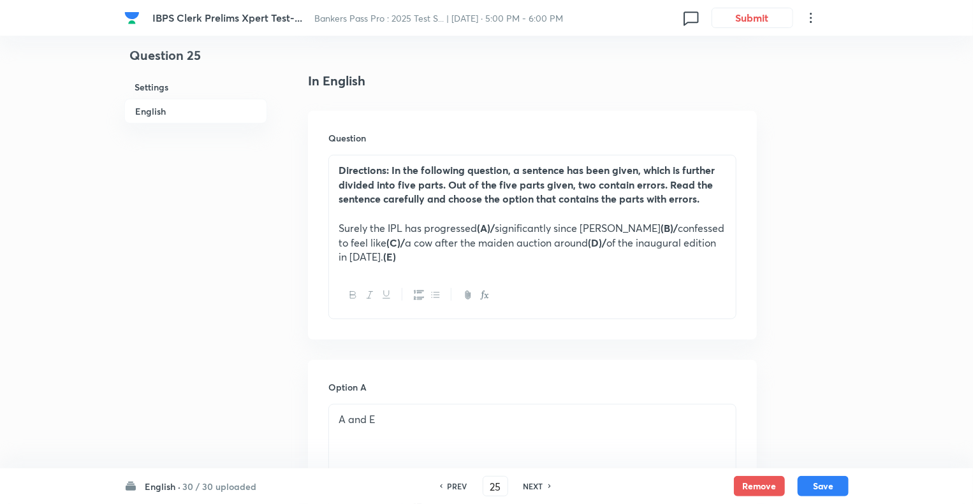
click at [535, 486] on h6 "NEXT" at bounding box center [533, 486] width 20 height 11
type input "26"
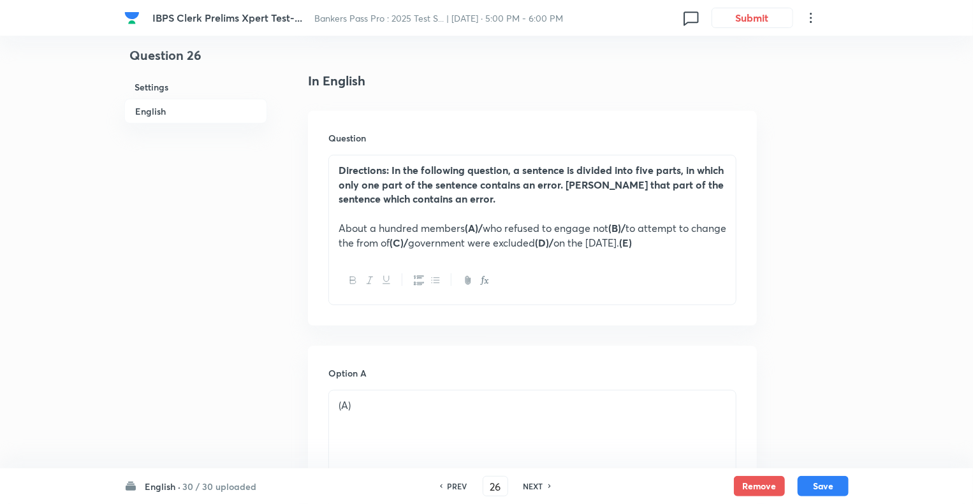
checkbox input "true"
click at [535, 486] on h6 "NEXT" at bounding box center [533, 486] width 20 height 11
type input "27"
checkbox input "false"
checkbox input "true"
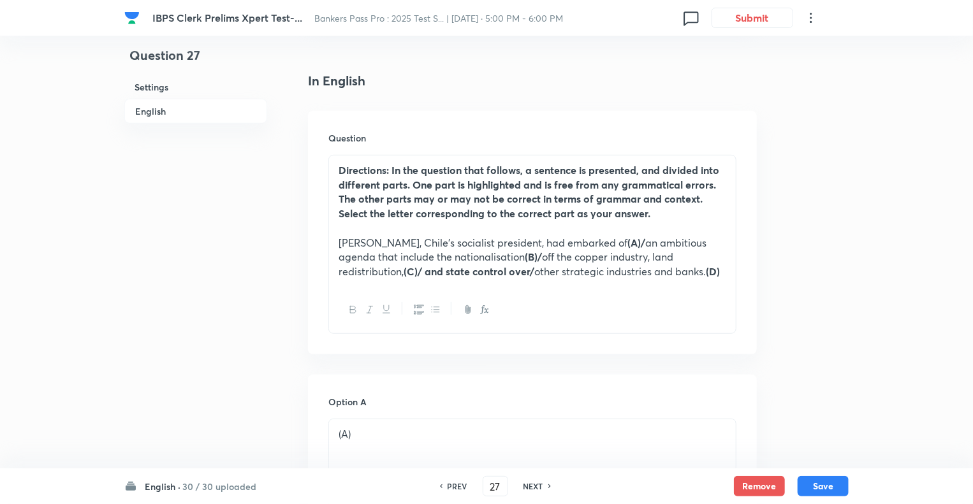
click at [535, 486] on h6 "NEXT" at bounding box center [533, 486] width 20 height 11
type input "28"
checkbox input "false"
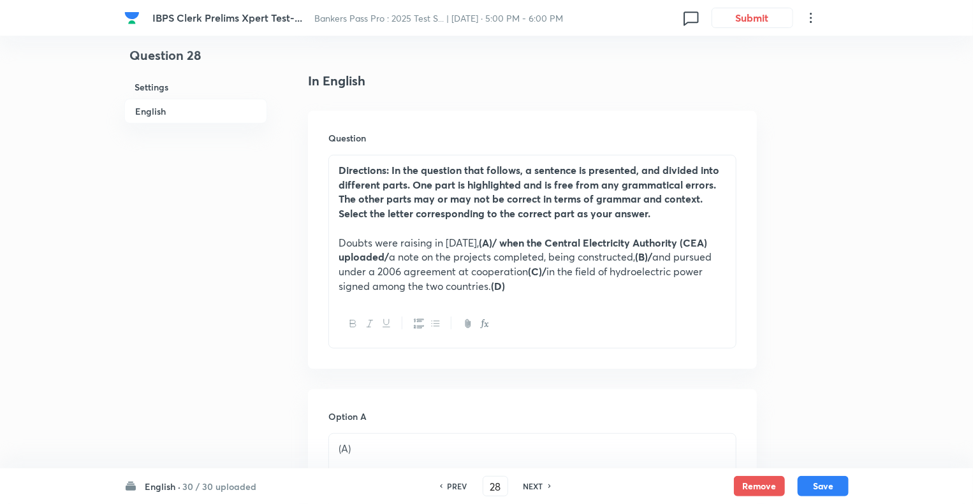
checkbox input "true"
click at [535, 486] on h6 "NEXT" at bounding box center [533, 486] width 20 height 11
type input "29"
checkbox input "false"
checkbox input "true"
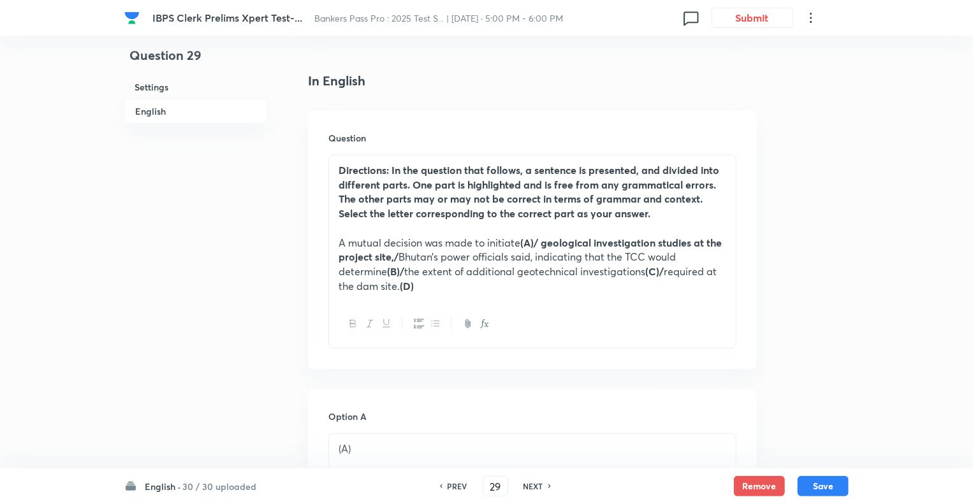
click at [535, 486] on h6 "NEXT" at bounding box center [533, 486] width 20 height 11
type input "30"
checkbox input "false"
checkbox input "true"
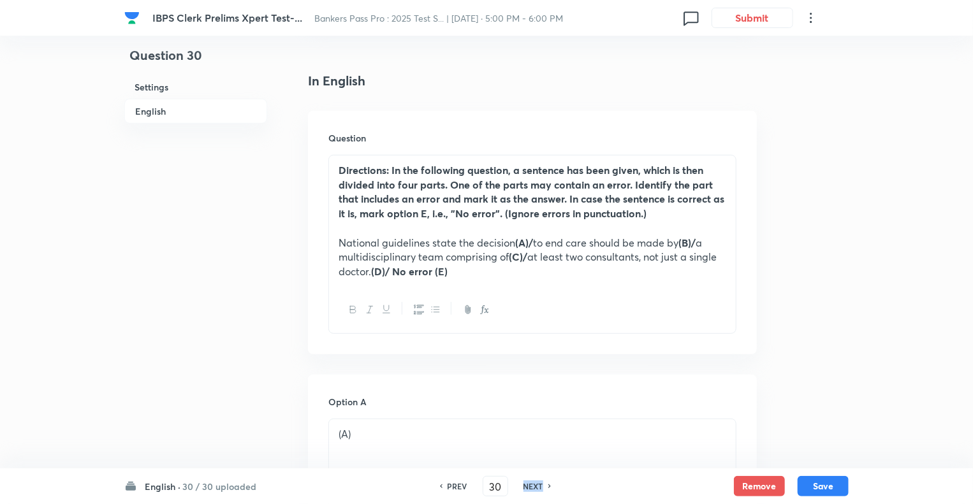
click at [535, 486] on h6 "NEXT" at bounding box center [533, 486] width 20 height 11
type input "31"
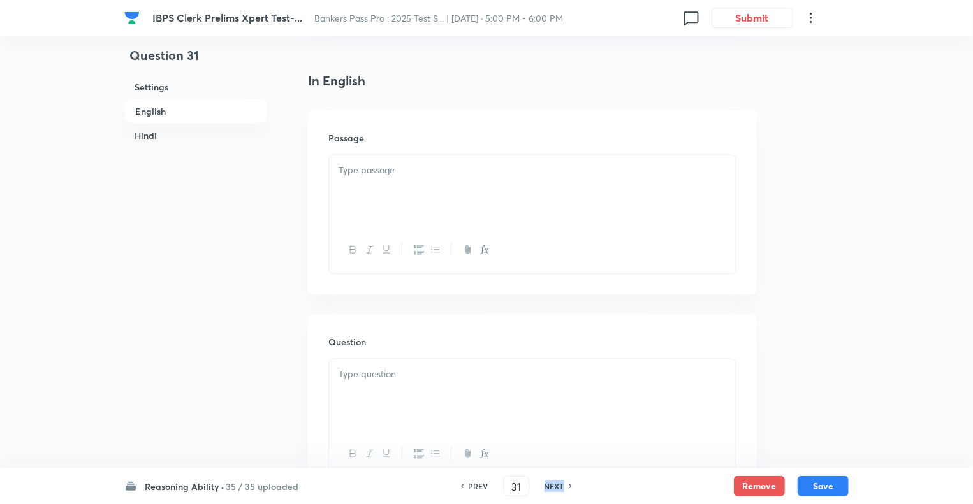
checkbox input "false"
checkbox input "true"
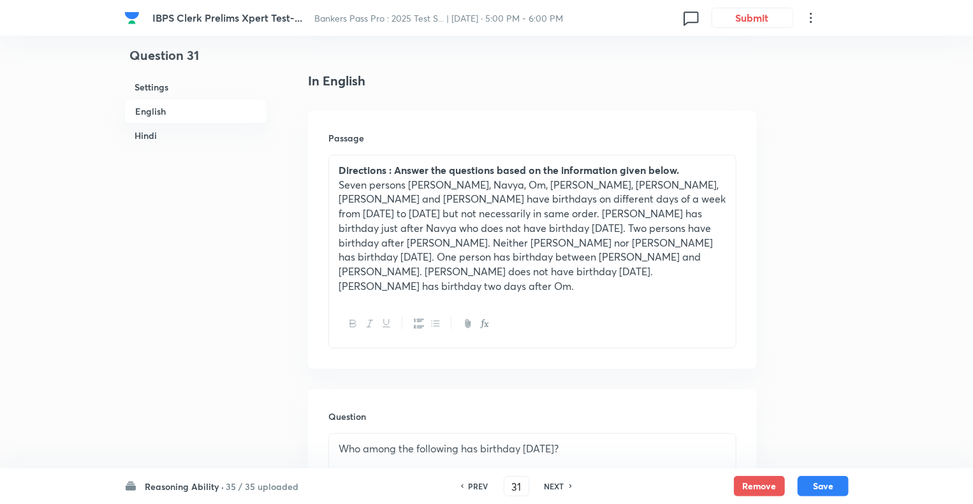
click at [474, 484] on h6 "PREV" at bounding box center [479, 486] width 20 height 11
type input "30"
checkbox input "false"
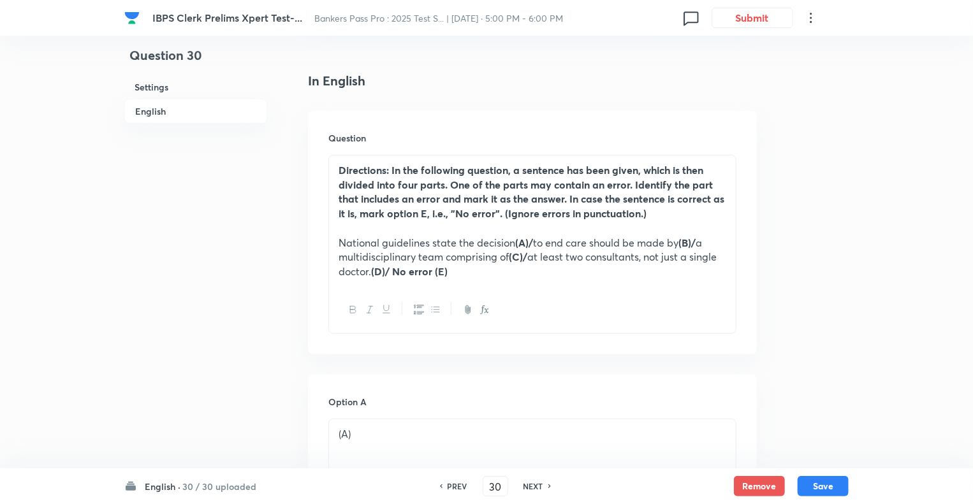
checkbox input "true"
click at [474, 484] on div "PREV 30 ​ NEXT" at bounding box center [495, 486] width 164 height 20
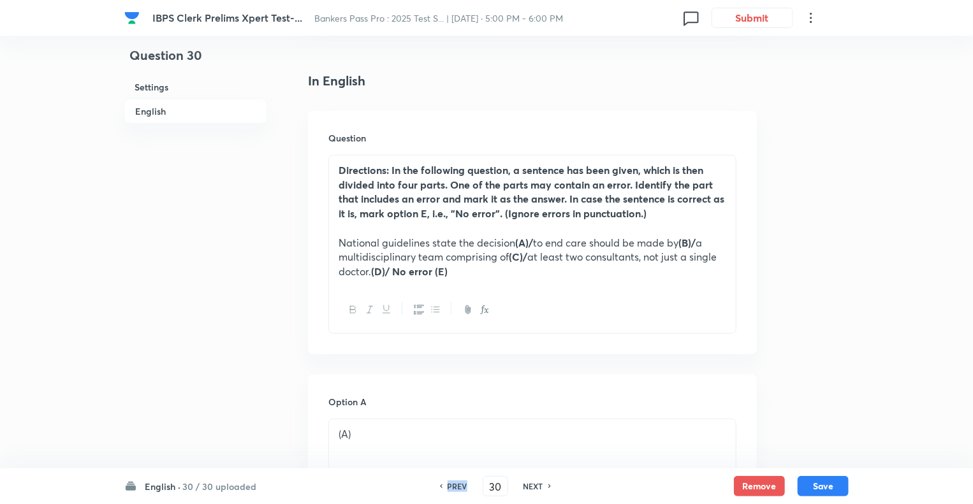
click at [474, 484] on div "PREV 30 ​ NEXT" at bounding box center [495, 486] width 164 height 20
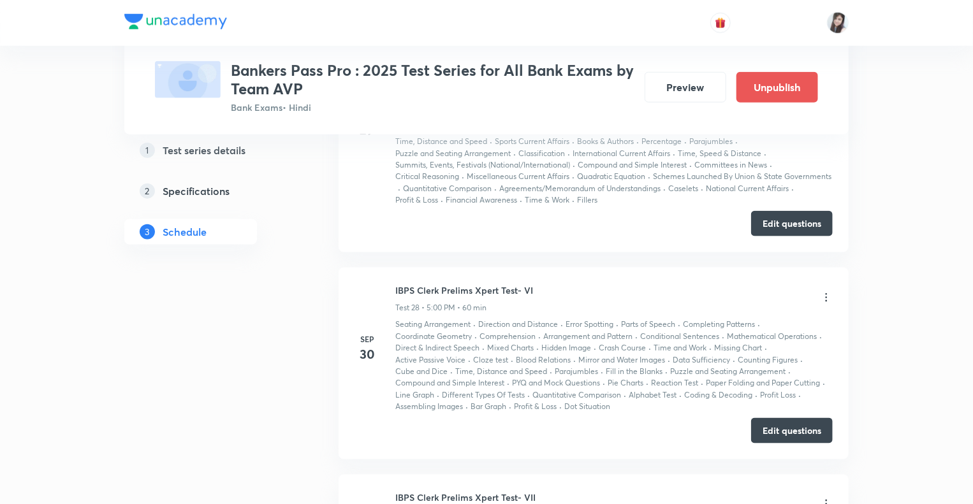
scroll to position [5589, 0]
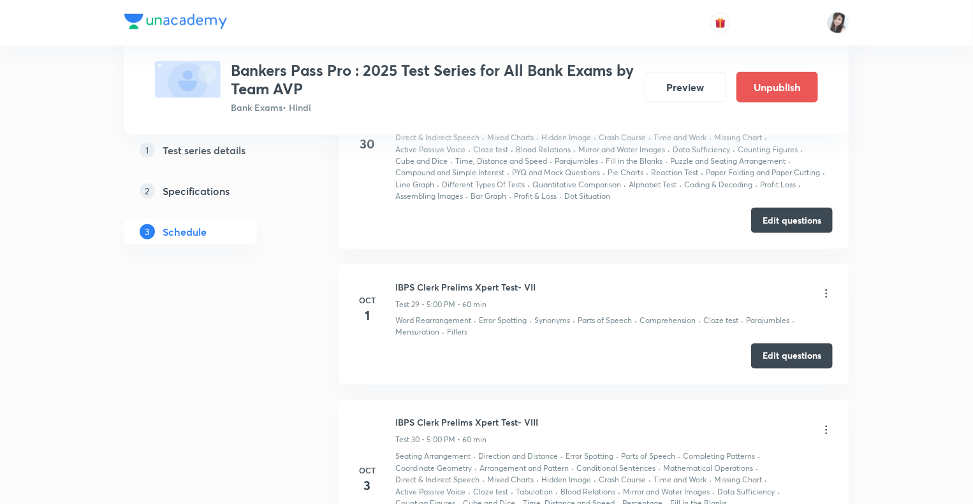
scroll to position [5844, 0]
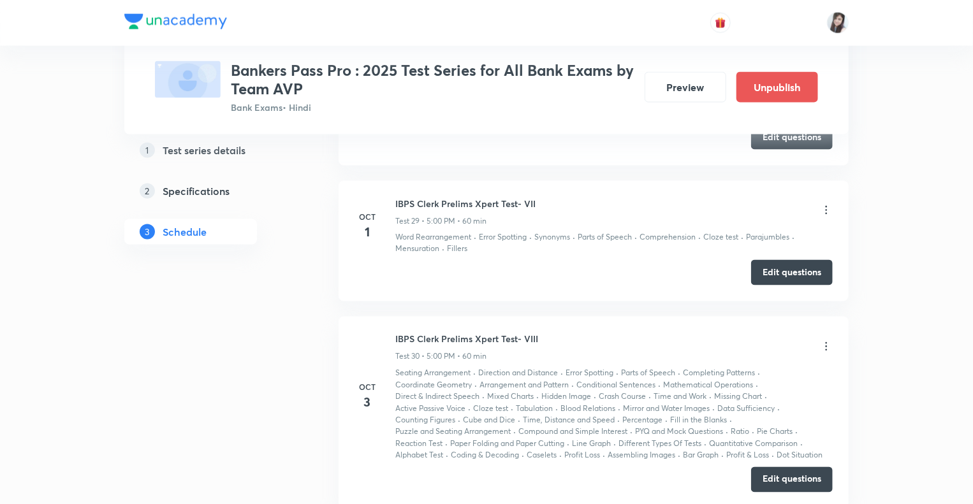
click at [826, 204] on icon at bounding box center [826, 210] width 13 height 13
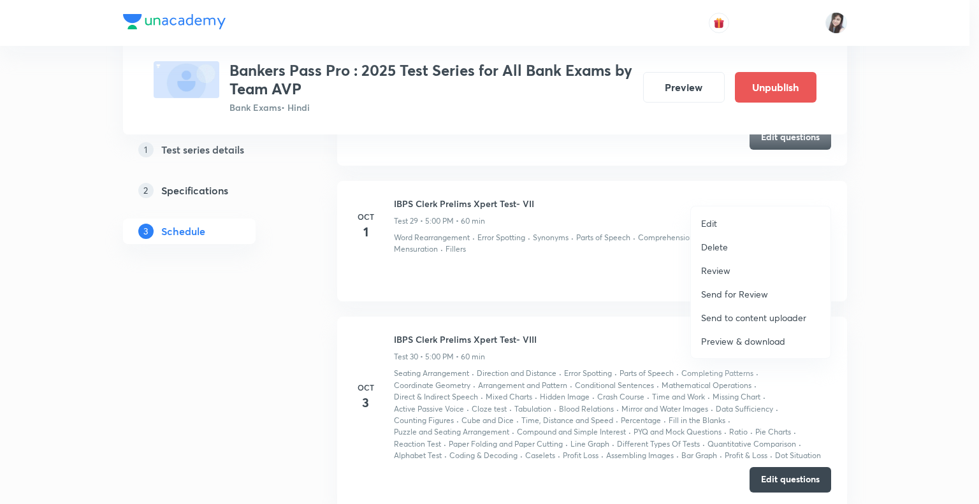
click at [720, 341] on p "Preview & download" at bounding box center [743, 341] width 84 height 13
click at [238, 405] on div at bounding box center [489, 252] width 979 height 504
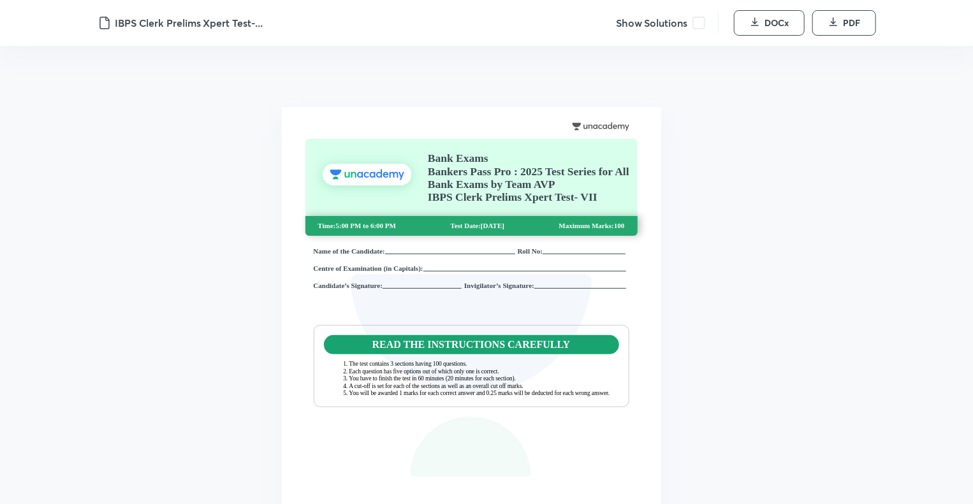
click at [701, 21] on span at bounding box center [698, 23] width 13 height 13
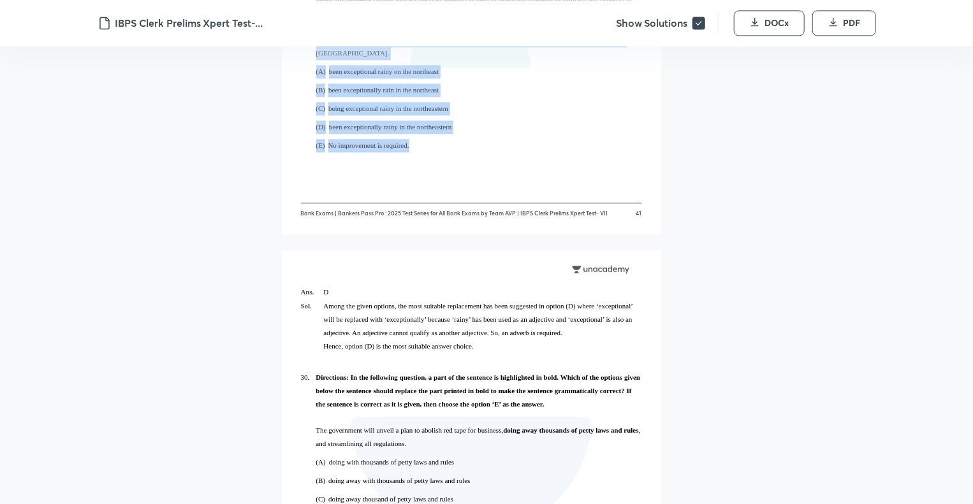
scroll to position [25734, 0]
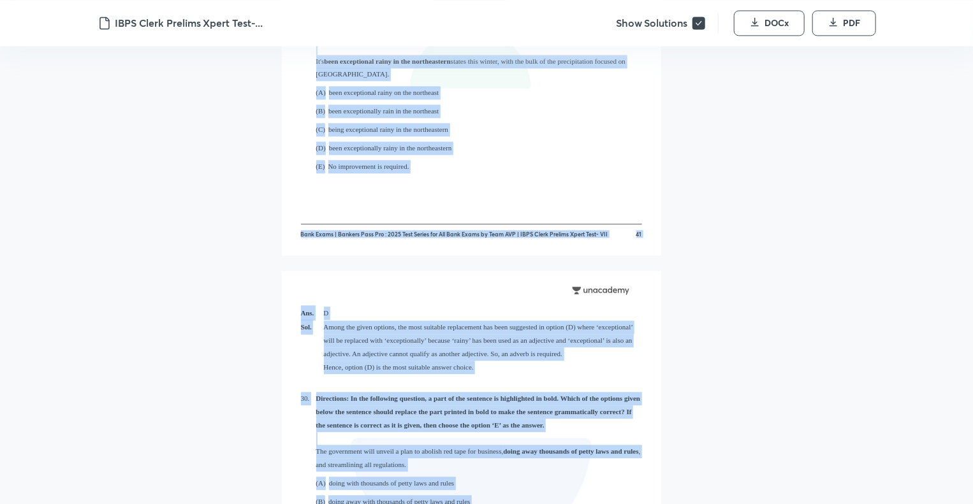
drag, startPoint x: 296, startPoint y: 108, endPoint x: 536, endPoint y: 460, distance: 426.1
copy div "LORE – I : Dolorsi Ametcons ADIPISC-E 4. Seddoeiusm: Te inc utlaboree dolorema,…"
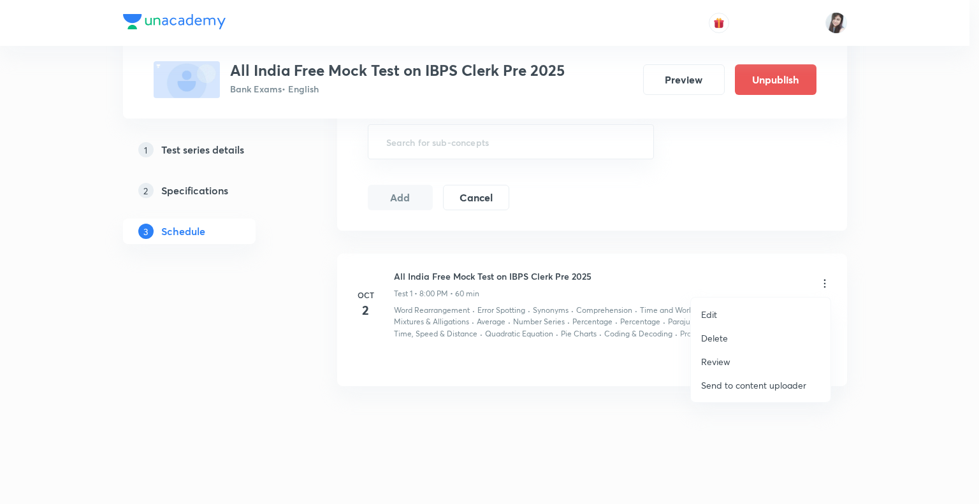
click at [616, 402] on div at bounding box center [489, 252] width 979 height 504
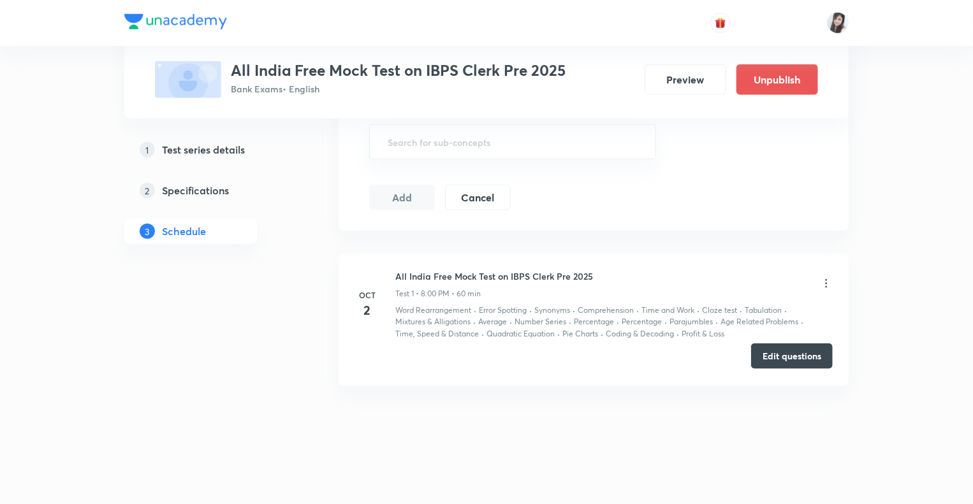
click at [775, 353] on button "Edit questions" at bounding box center [792, 356] width 82 height 25
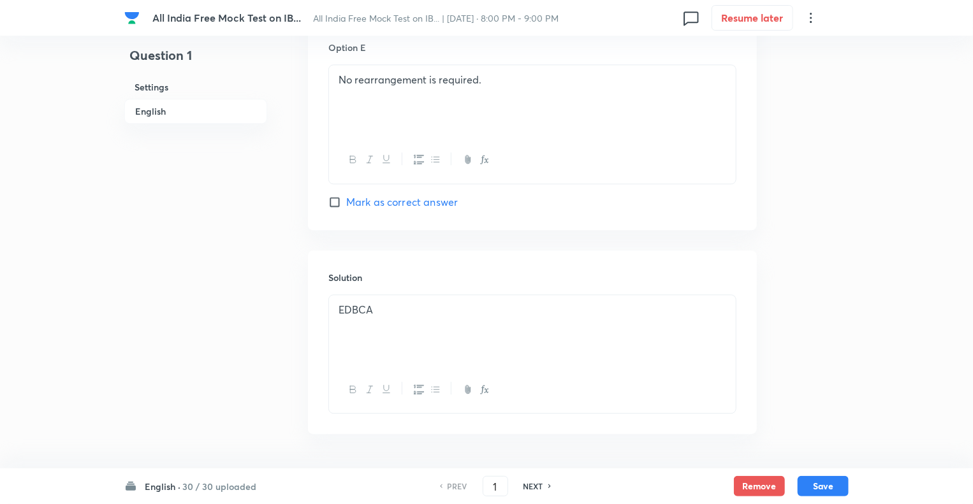
scroll to position [1518, 0]
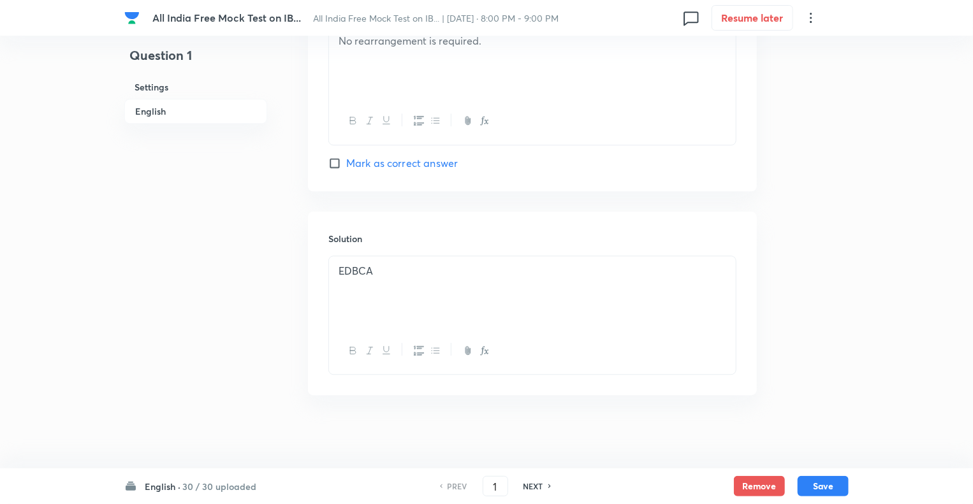
click at [535, 486] on h6 "NEXT" at bounding box center [533, 486] width 20 height 11
type input "2"
checkbox input "false"
checkbox input "true"
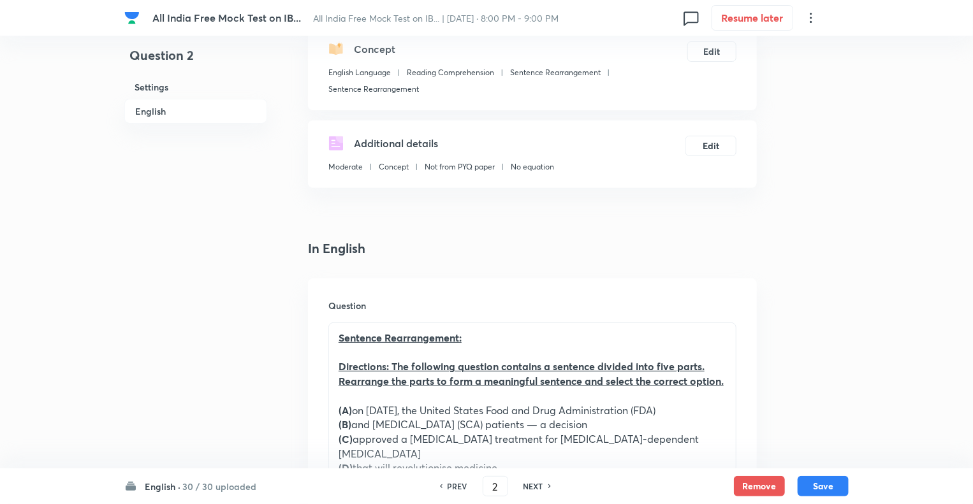
scroll to position [0, 0]
